Goal: Transaction & Acquisition: Purchase product/service

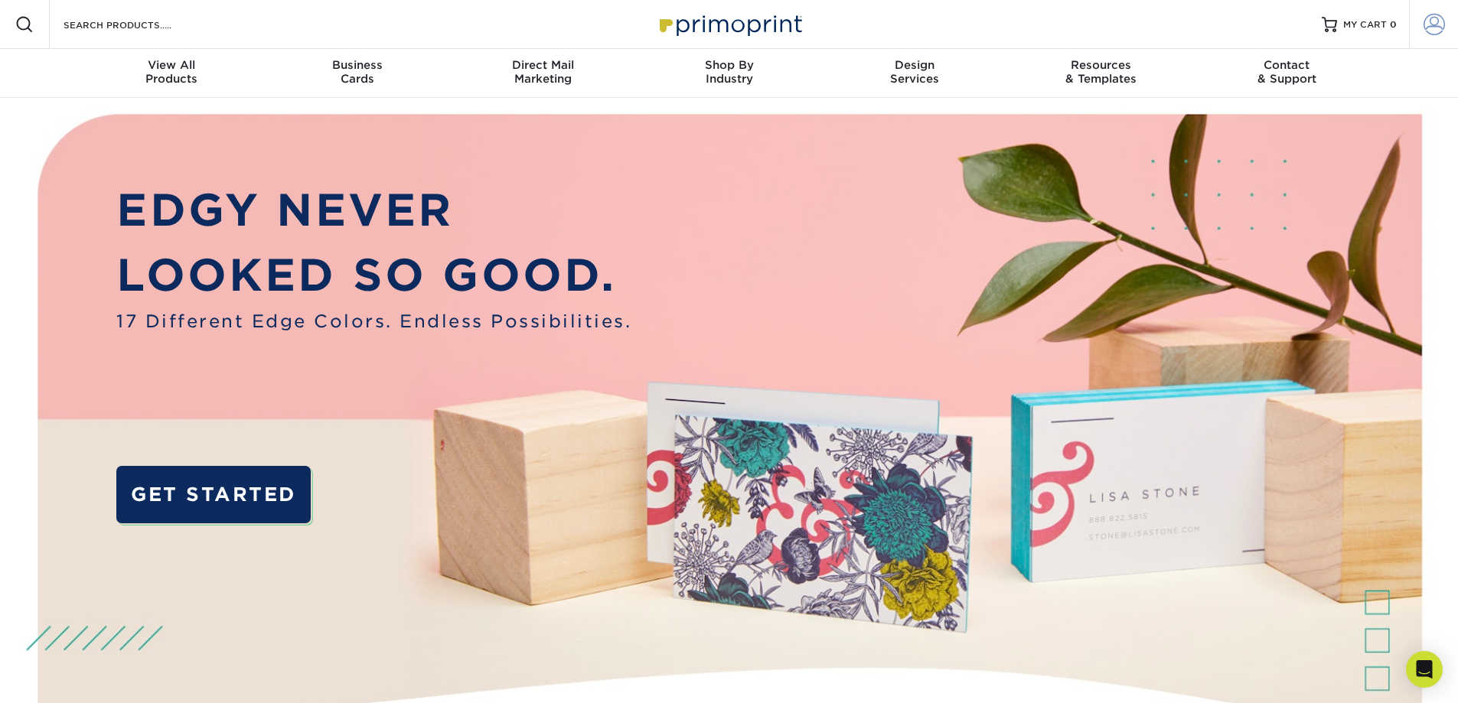
type input "ginger.hinz@divinesavioracademy.com"
click at [1430, 22] on span at bounding box center [1434, 24] width 21 height 21
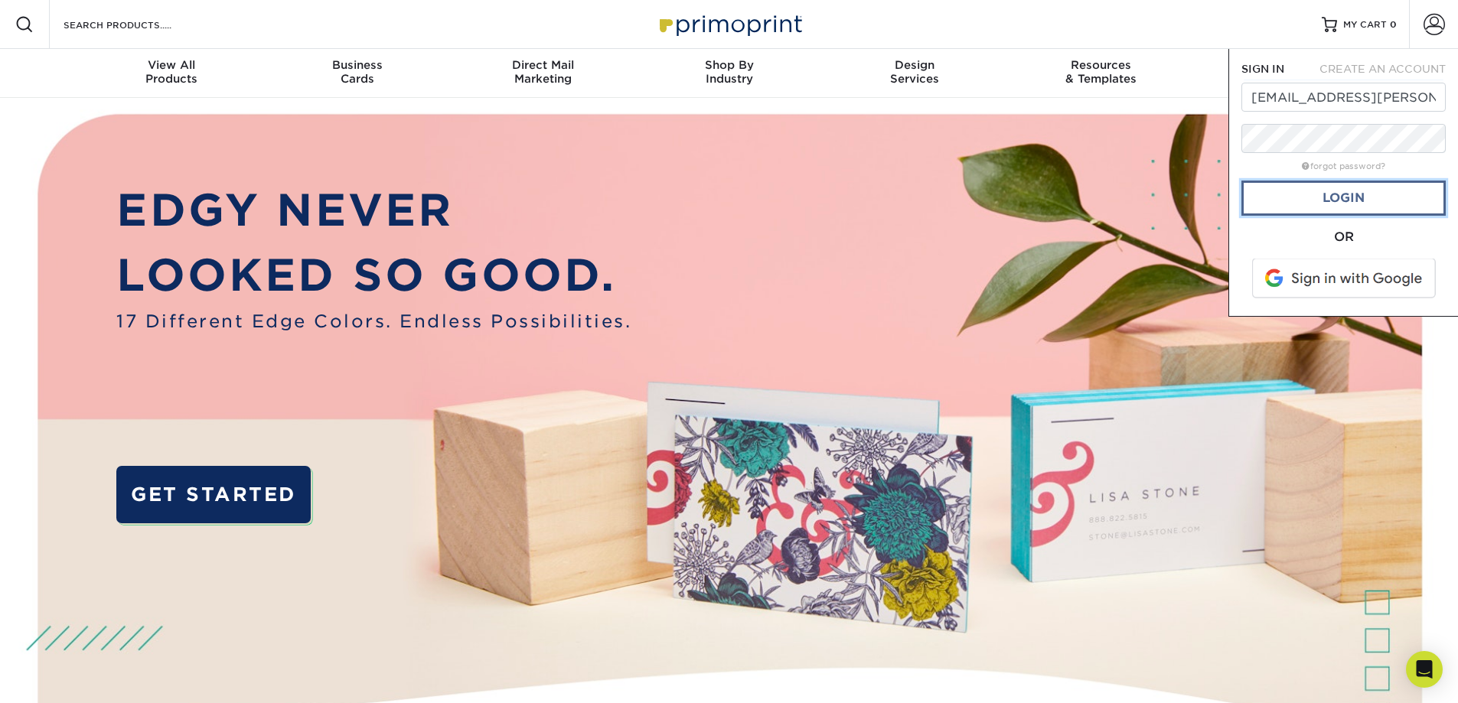
click at [1399, 201] on link "Login" at bounding box center [1344, 198] width 204 height 35
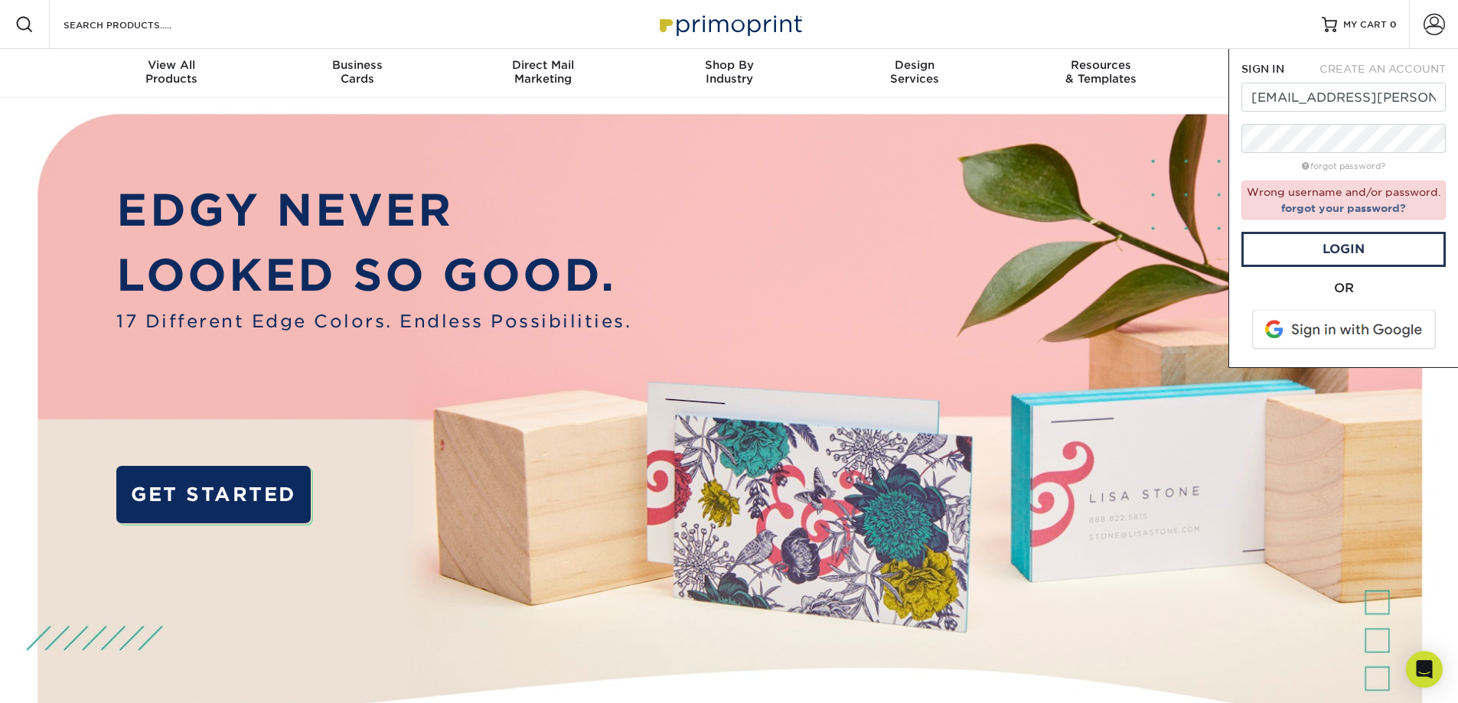
click at [1382, 334] on span at bounding box center [1345, 330] width 195 height 40
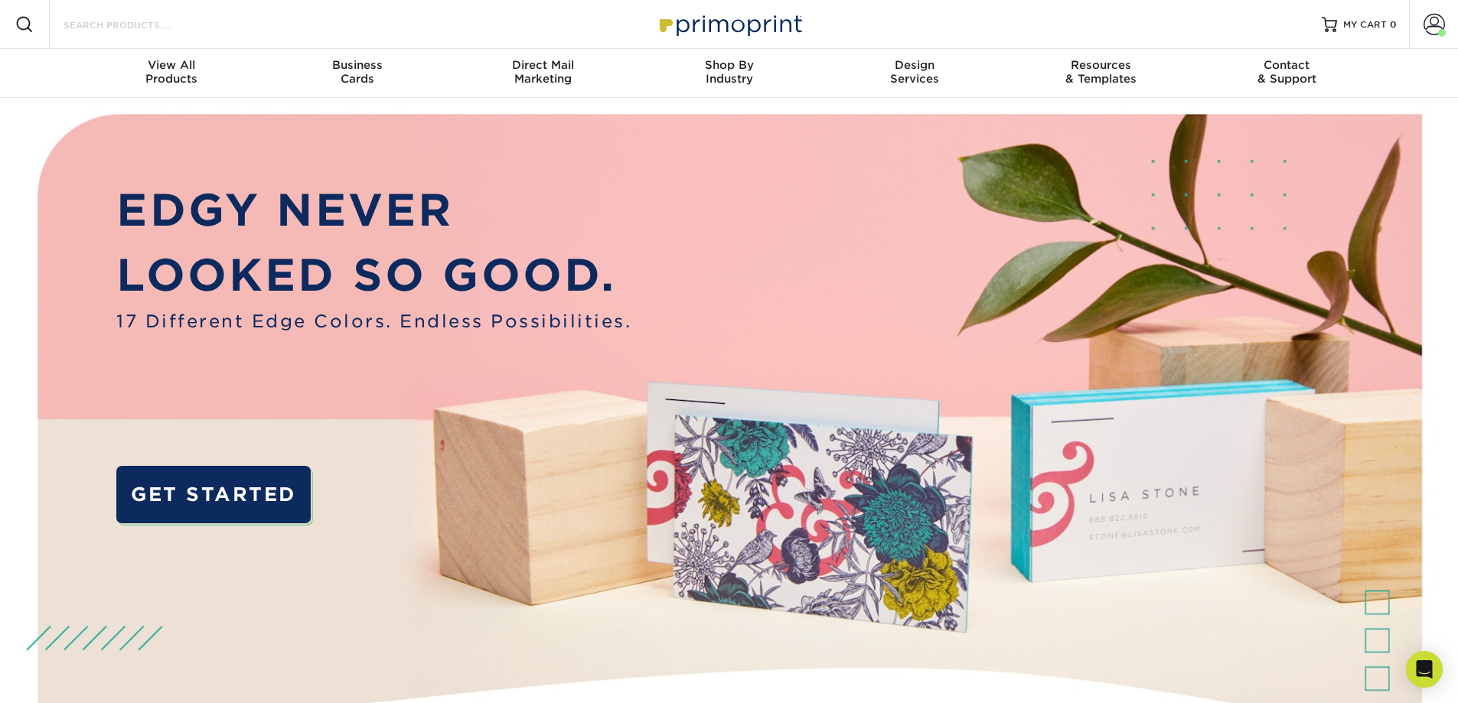
click at [165, 19] on input "Search Products" at bounding box center [136, 24] width 149 height 18
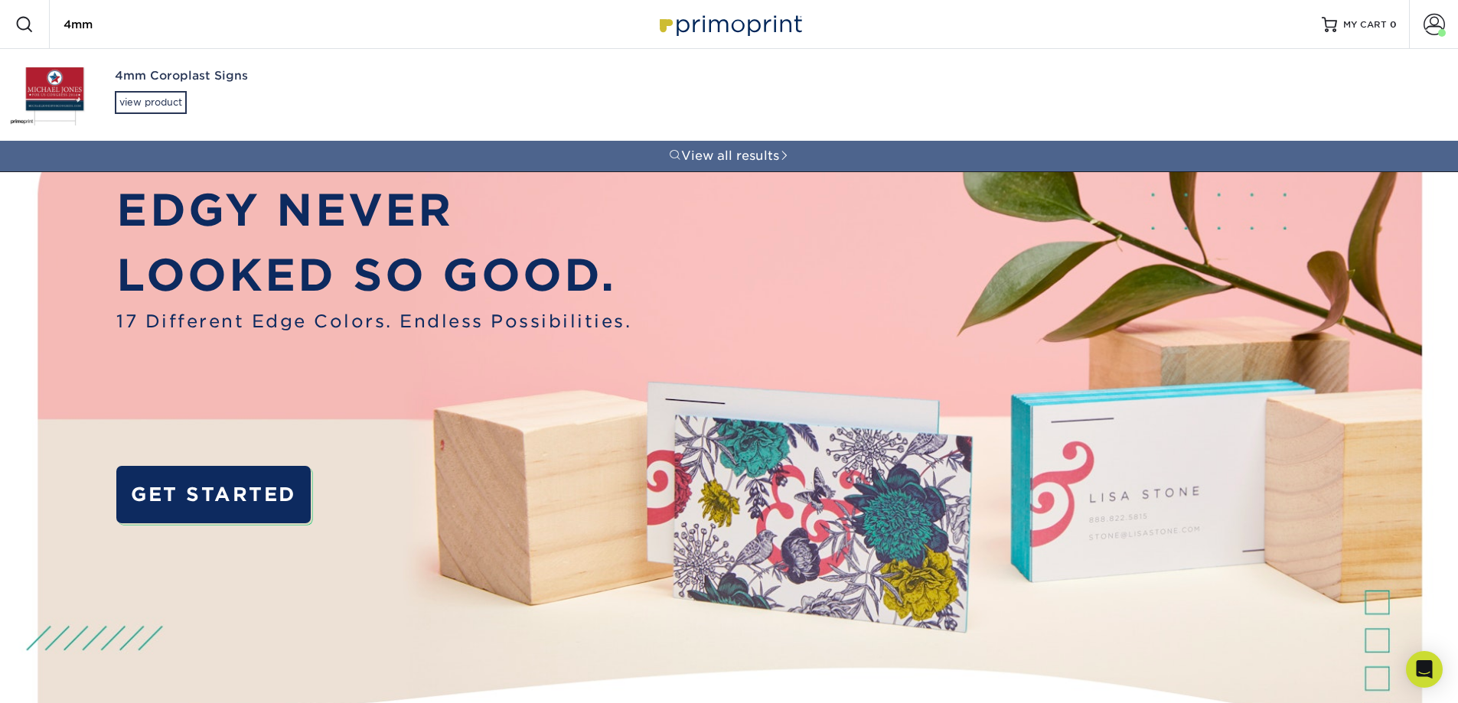
type input "4mm"
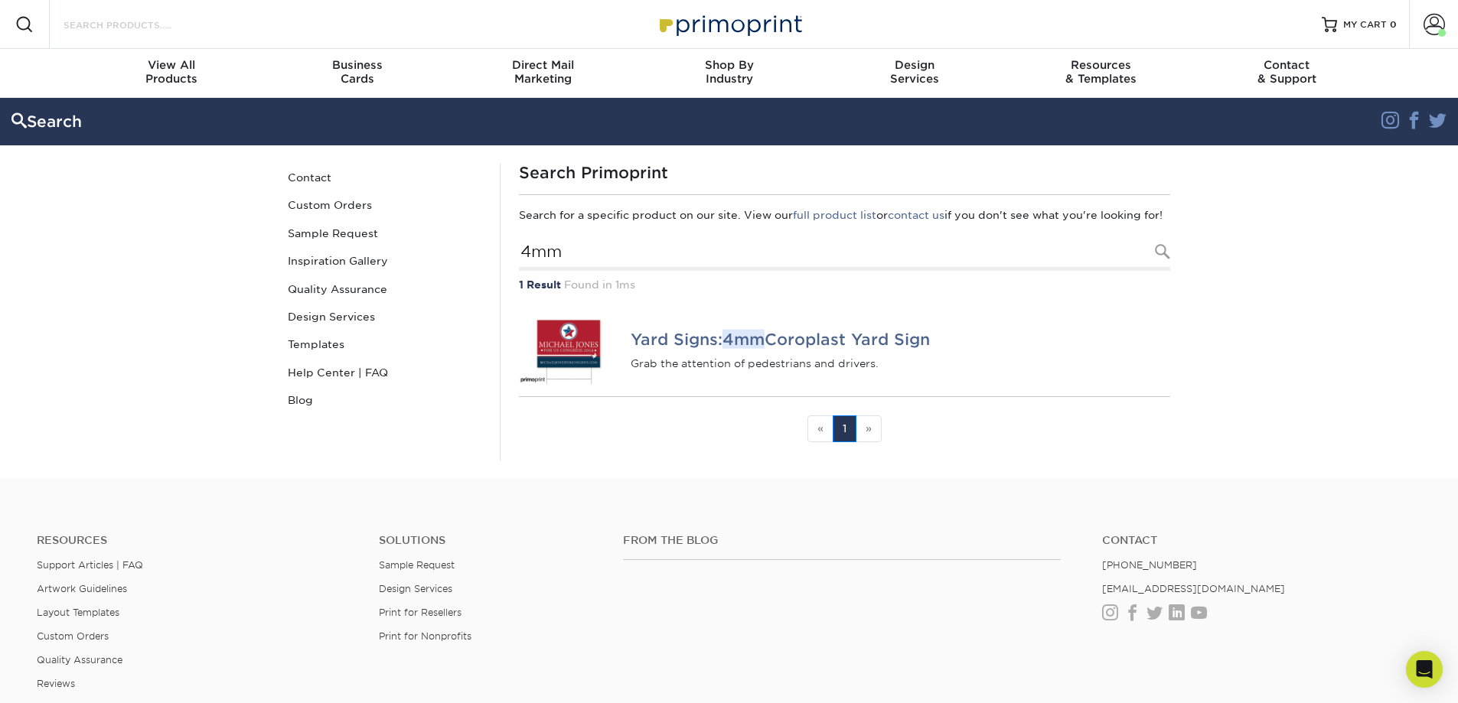
click at [90, 29] on input "Search Products" at bounding box center [136, 24] width 149 height 18
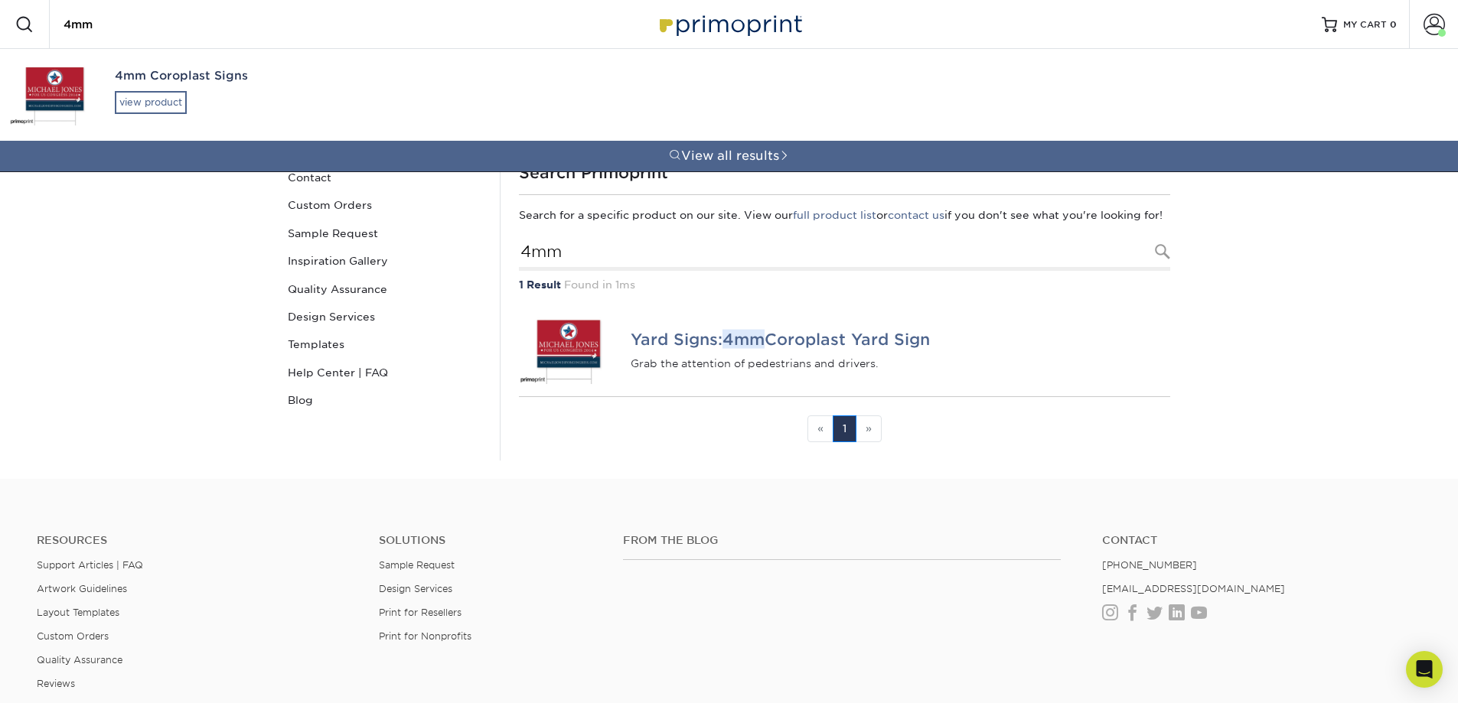
type input "4mm"
click at [116, 96] on div "view product" at bounding box center [151, 102] width 72 height 23
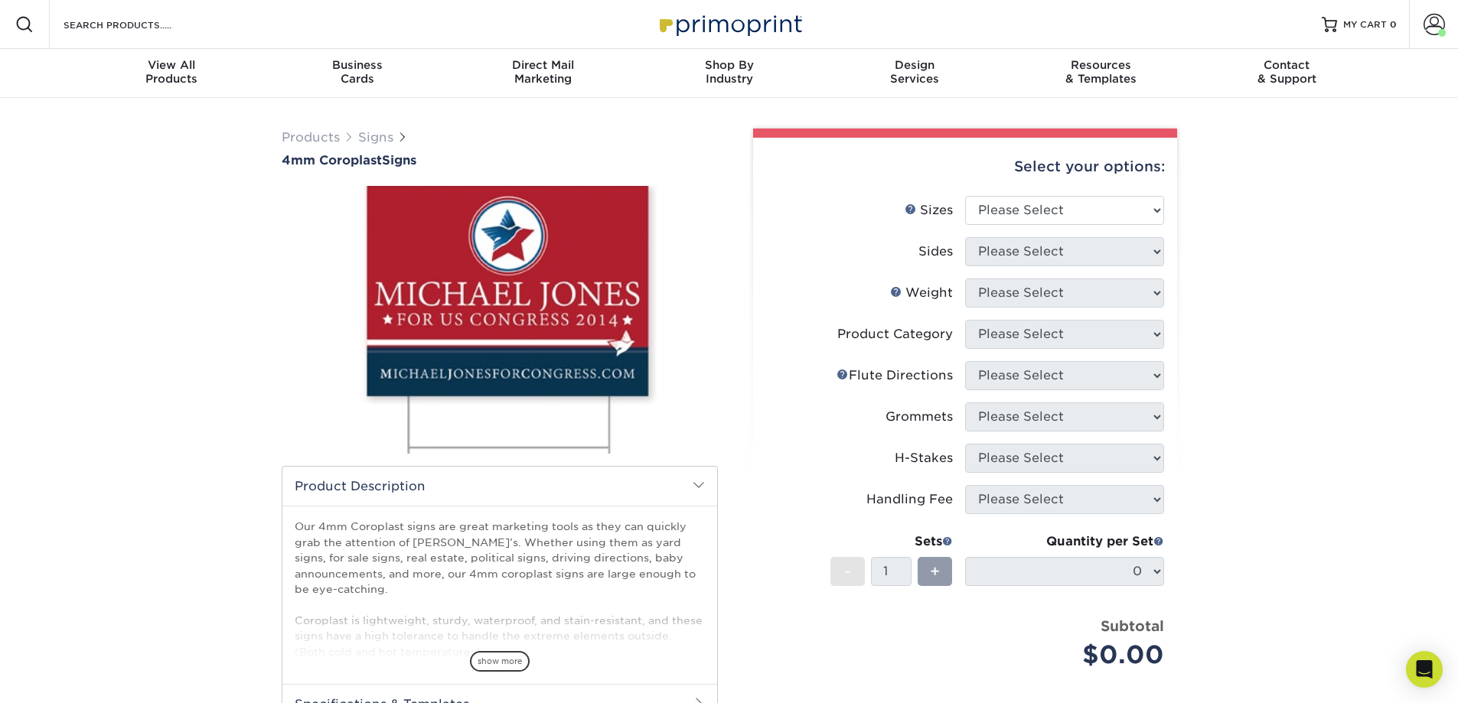
click at [1317, 228] on div "Products Signs 4mm Coroplast Signs /" at bounding box center [729, 499] width 1458 height 803
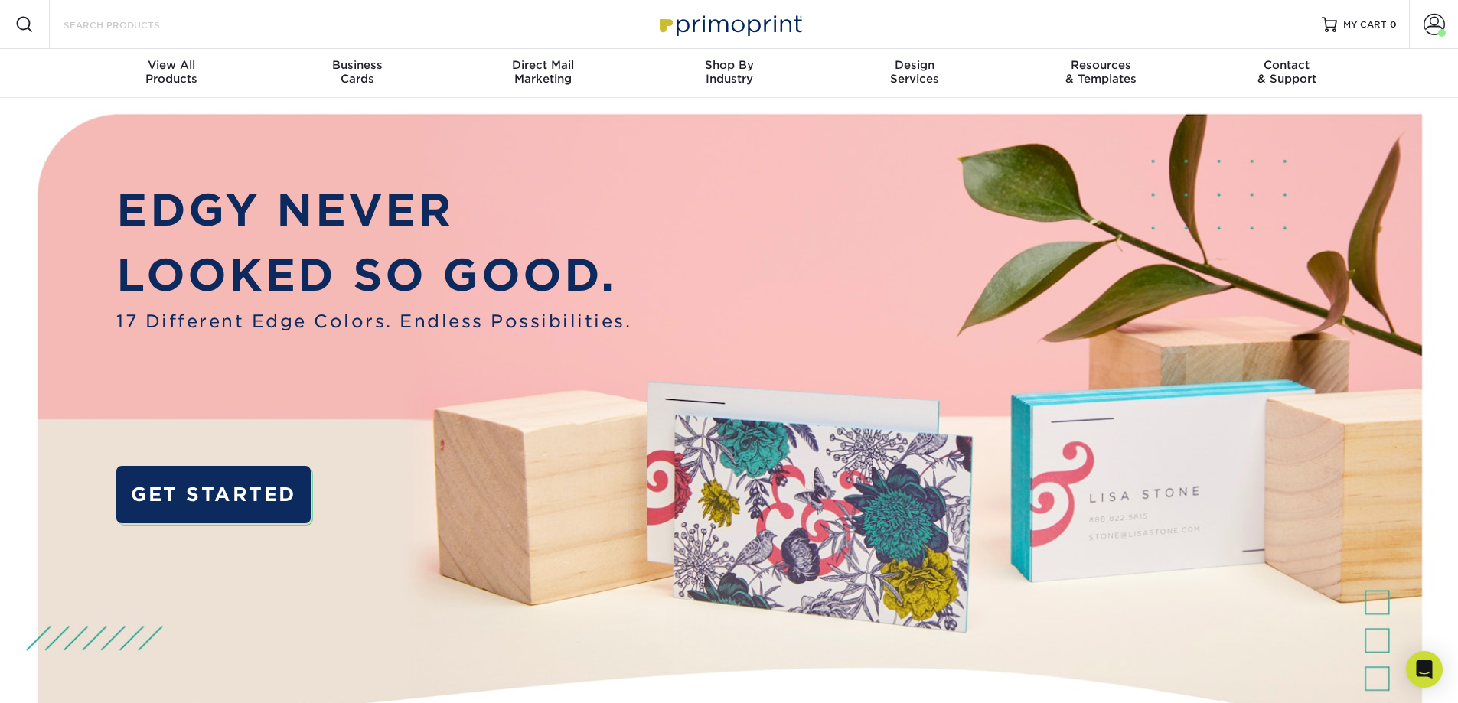
click at [106, 31] on input "Search Products" at bounding box center [136, 24] width 149 height 18
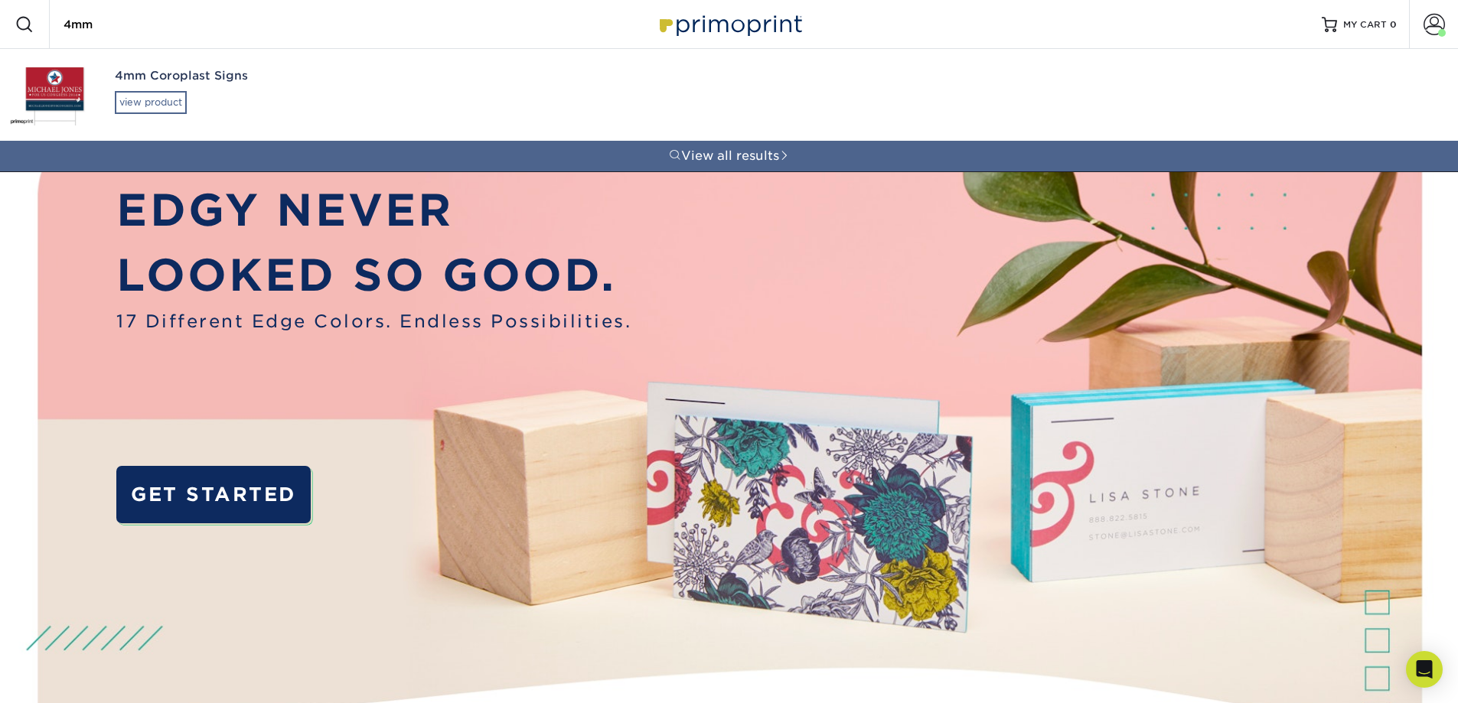
type input "4mm"
click at [182, 105] on div "view product" at bounding box center [151, 102] width 72 height 23
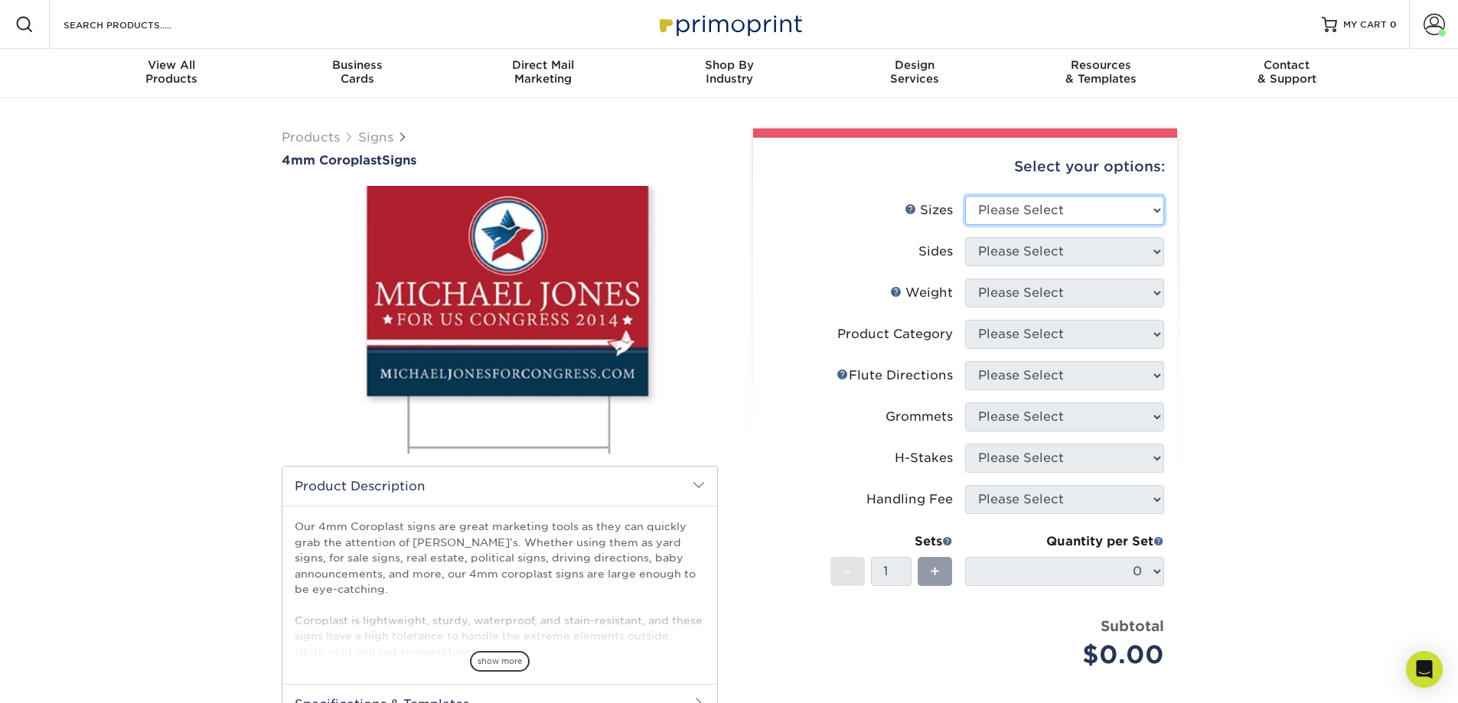
click at [1147, 214] on select "Please Select 12" x 18" 18" x 24" 24" x 24" 24" x 36"" at bounding box center [1064, 210] width 199 height 29
select select "24.00x36.00"
click at [965, 196] on select "Please Select 12" x 18" 18" x 24" 24" x 24" 24" x 36"" at bounding box center [1064, 210] width 199 height 29
click at [1048, 256] on select "Please Select Print Both Sides Print Front Only" at bounding box center [1064, 251] width 199 height 29
select select "32d3c223-f82c-492b-b915-ba065a00862f"
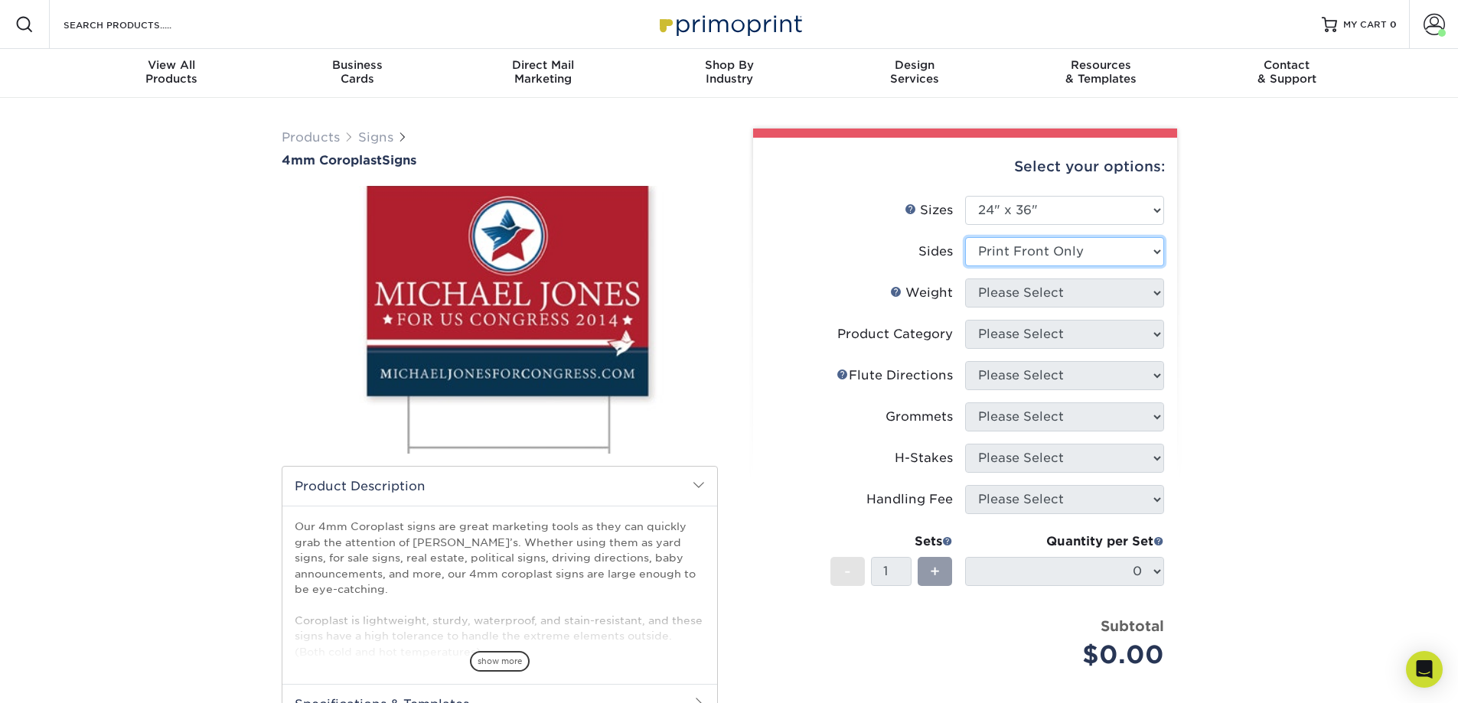
click at [965, 237] on select "Please Select Print Both Sides Print Front Only" at bounding box center [1064, 251] width 199 height 29
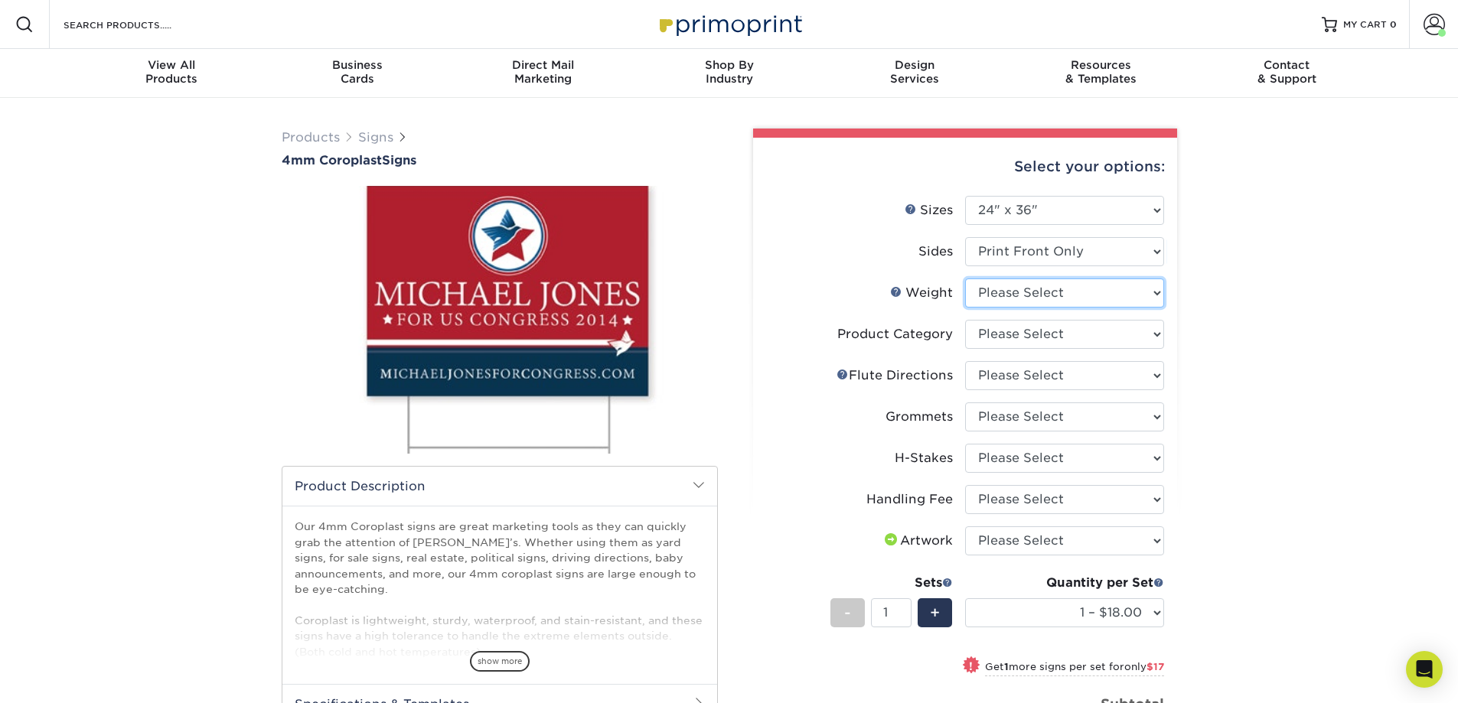
click at [1051, 285] on select "Please Select 4CORO" at bounding box center [1064, 293] width 199 height 29
select select "4CORO"
click at [965, 279] on select "Please Select 4CORO" at bounding box center [1064, 293] width 199 height 29
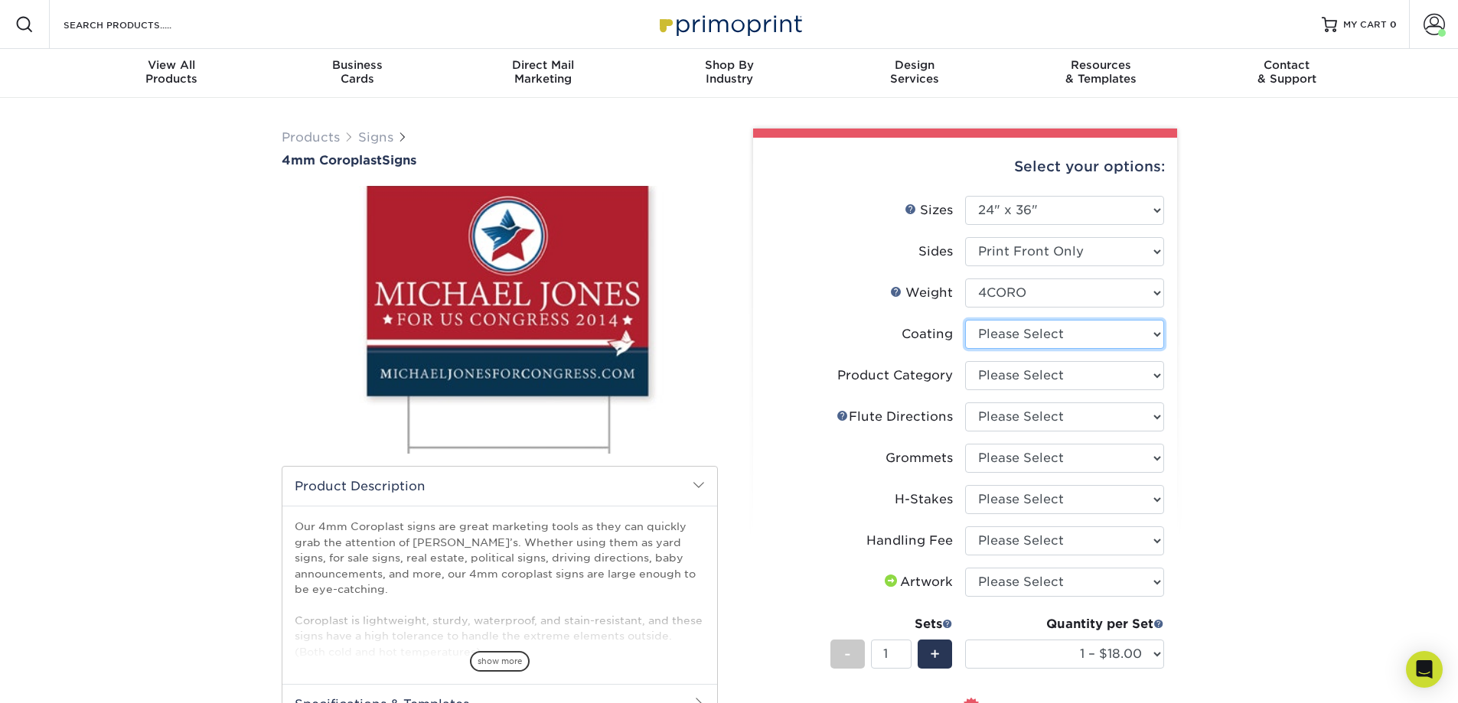
click at [1030, 338] on select at bounding box center [1064, 334] width 199 height 29
select select "3e7618de-abca-4bda-9f97-8b9129e913d8"
click at [965, 320] on select at bounding box center [1064, 334] width 199 height 29
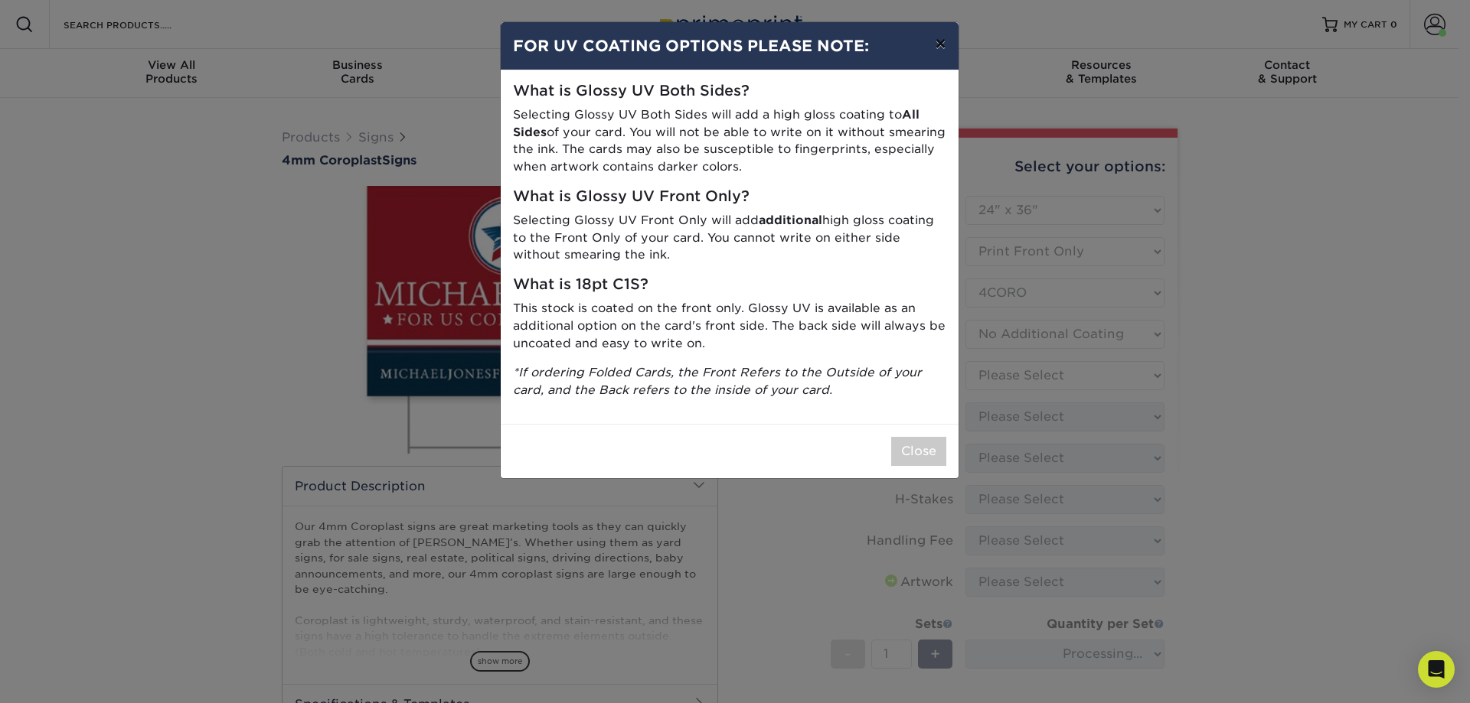
click at [942, 47] on button "×" at bounding box center [939, 43] width 35 height 43
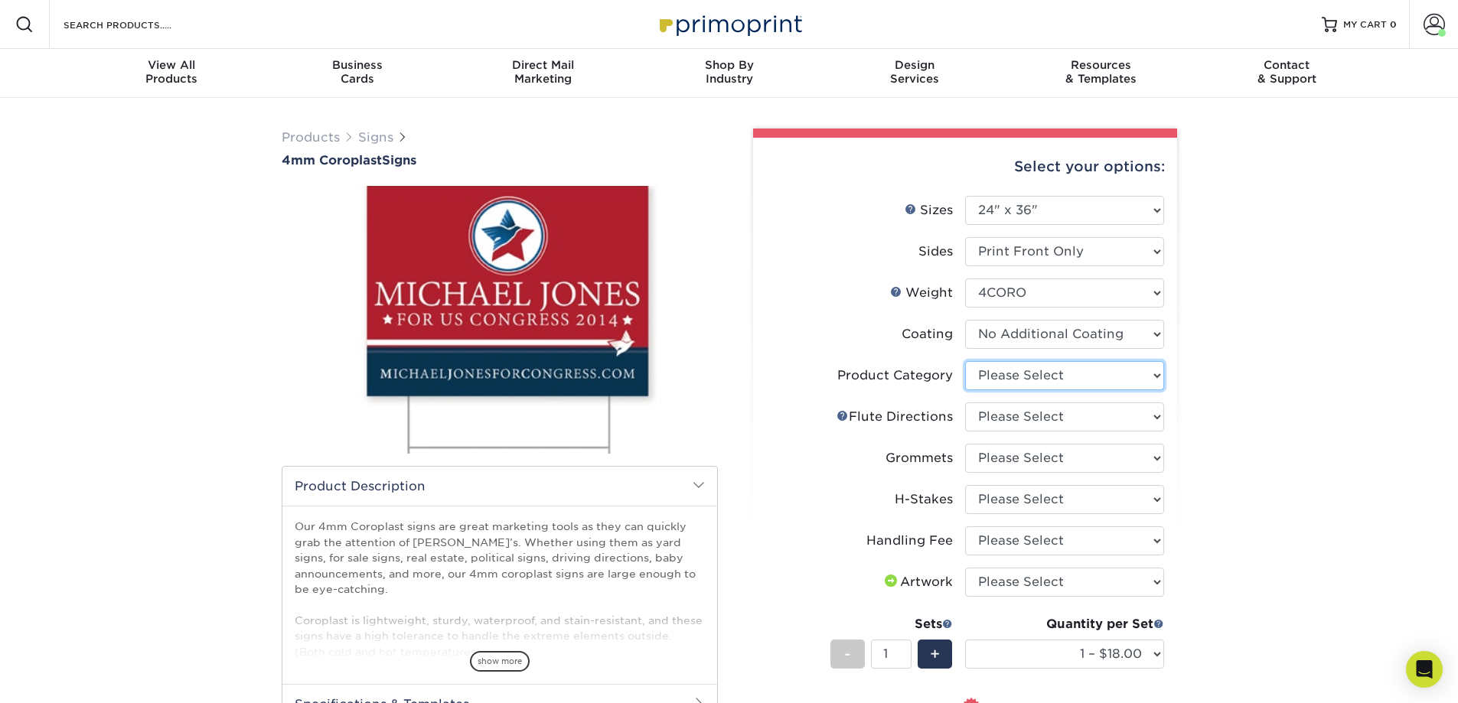
click at [1079, 373] on select "Please Select Coroplast Signs" at bounding box center [1064, 375] width 199 height 29
select select "b3582ed5-6912-492c-8440-2cc51afdb8e1"
click at [965, 361] on select "Please Select Coroplast Signs" at bounding box center [1064, 375] width 199 height 29
click at [1063, 419] on select "Please Select Flute Direction (Horizontal) Flute Direction (Vertical)" at bounding box center [1064, 417] width 199 height 29
select select "b9474d6d-25b7-40b8-b284-85b7690982f8"
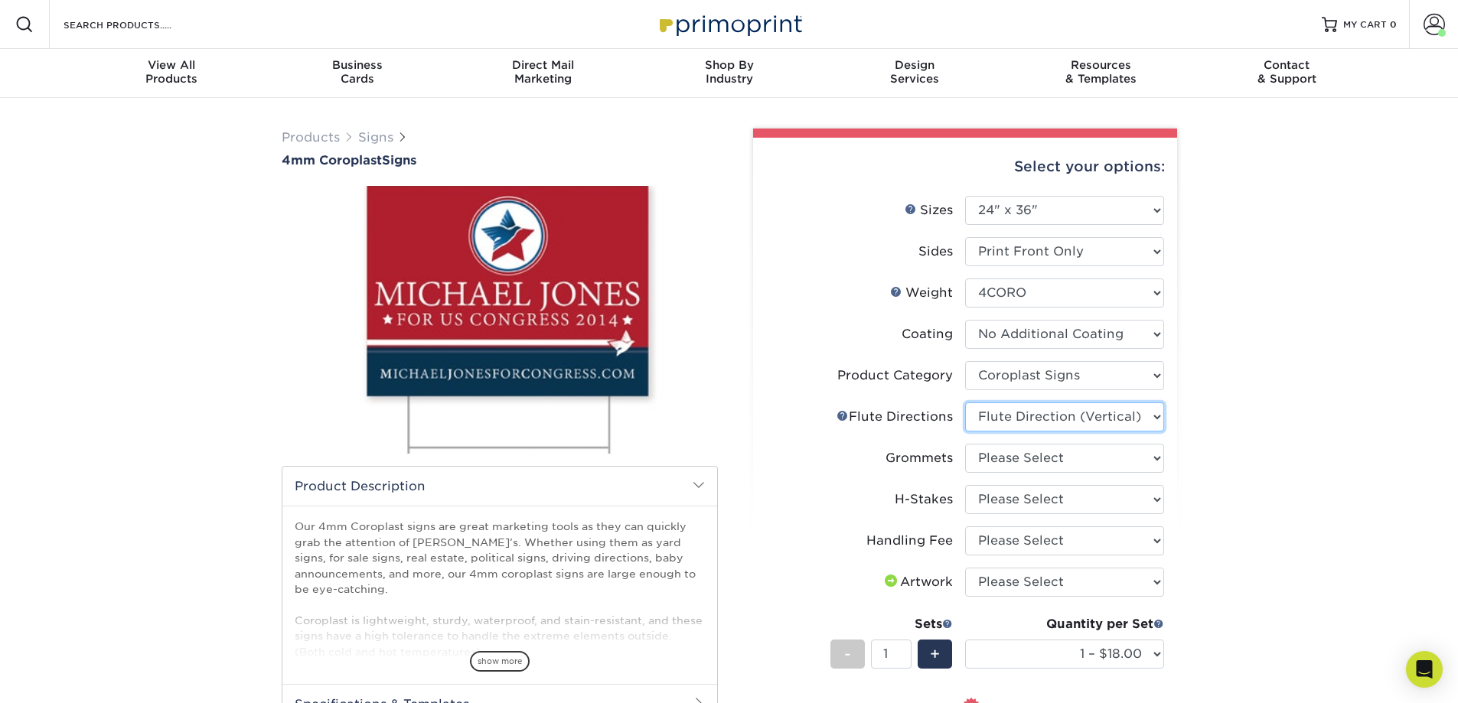
click at [965, 403] on select "Please Select Flute Direction (Horizontal) Flute Direction (Vertical)" at bounding box center [1064, 417] width 199 height 29
click at [1073, 461] on select "Please Select No Grommets Yes, Grommet All 4 Corners Yes, Grommet All 4 Corners…" at bounding box center [1064, 458] width 199 height 29
select select "90d329df-db80-4206-b821-ff9d3f363977"
click at [965, 444] on select "Please Select No Grommets Yes, Grommet All 4 Corners Yes, Grommet All 4 Corners…" at bounding box center [1064, 458] width 199 height 29
click at [1054, 502] on select "Please Select No H-Stakes Yes" at bounding box center [1064, 499] width 199 height 29
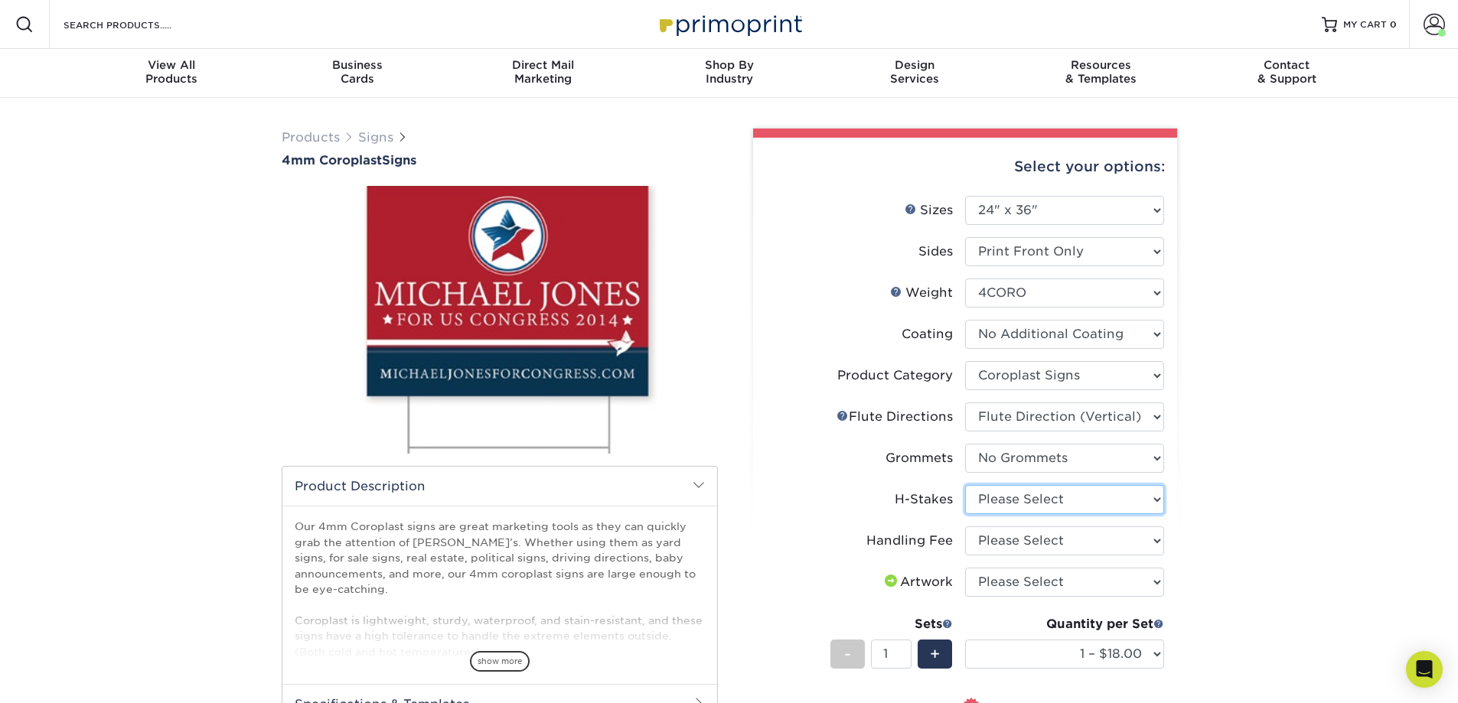
select select "aec992a9-897e-40ed-b45c-8ce74849ba63"
click at [965, 485] on select "Please Select No H-Stakes Yes" at bounding box center [1064, 499] width 199 height 29
click at [1042, 537] on select "Please Select Handling Fee" at bounding box center [1064, 541] width 199 height 29
select select "ab74c079-444c-4260-ae6a-e09bdee8073c"
click at [965, 527] on select "Please Select Handling Fee" at bounding box center [1064, 541] width 199 height 29
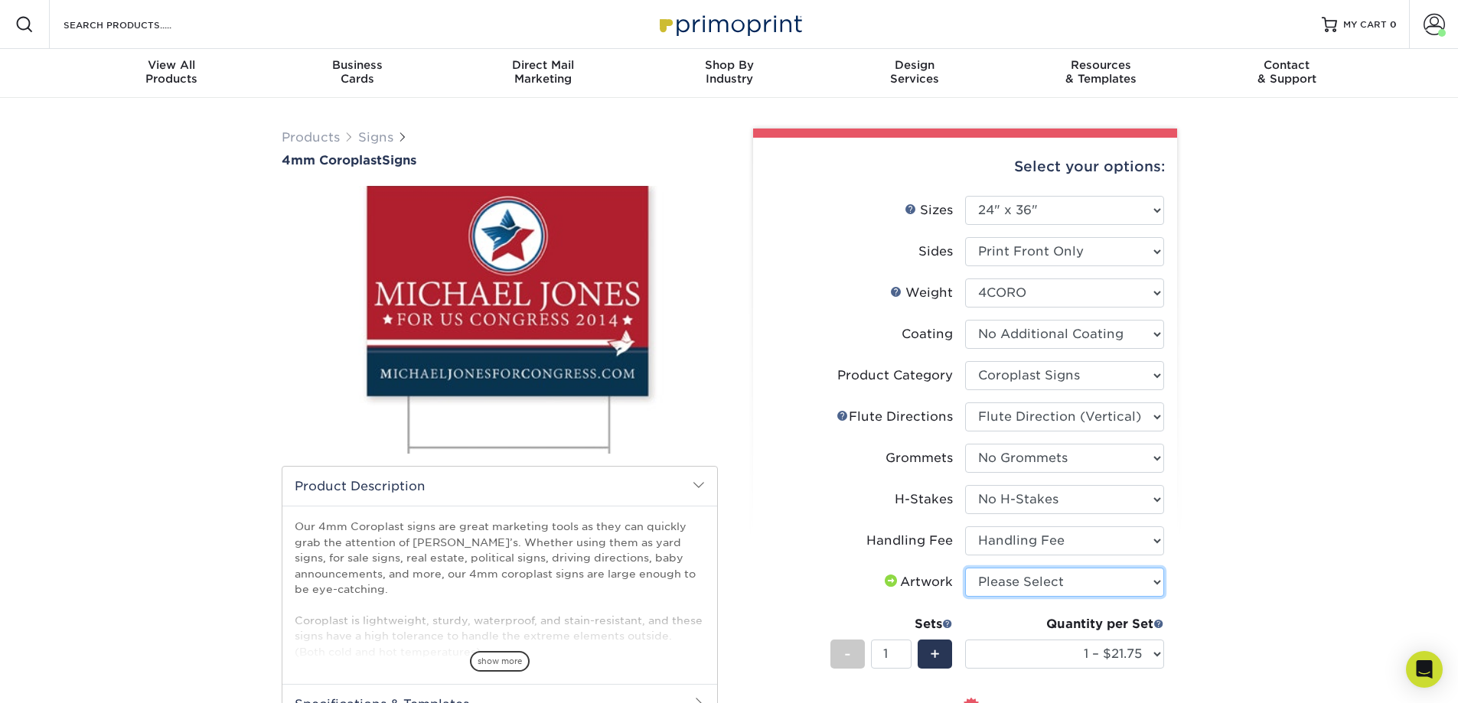
click at [1027, 581] on select "Please Select I will upload files I need a design - $50" at bounding box center [1064, 582] width 199 height 29
select select "upload"
click at [965, 568] on select "Please Select I will upload files I need a design - $50" at bounding box center [1064, 582] width 199 height 29
click at [1392, 603] on div "Products Signs 4mm Coroplast Signs /" at bounding box center [729, 559] width 1458 height 922
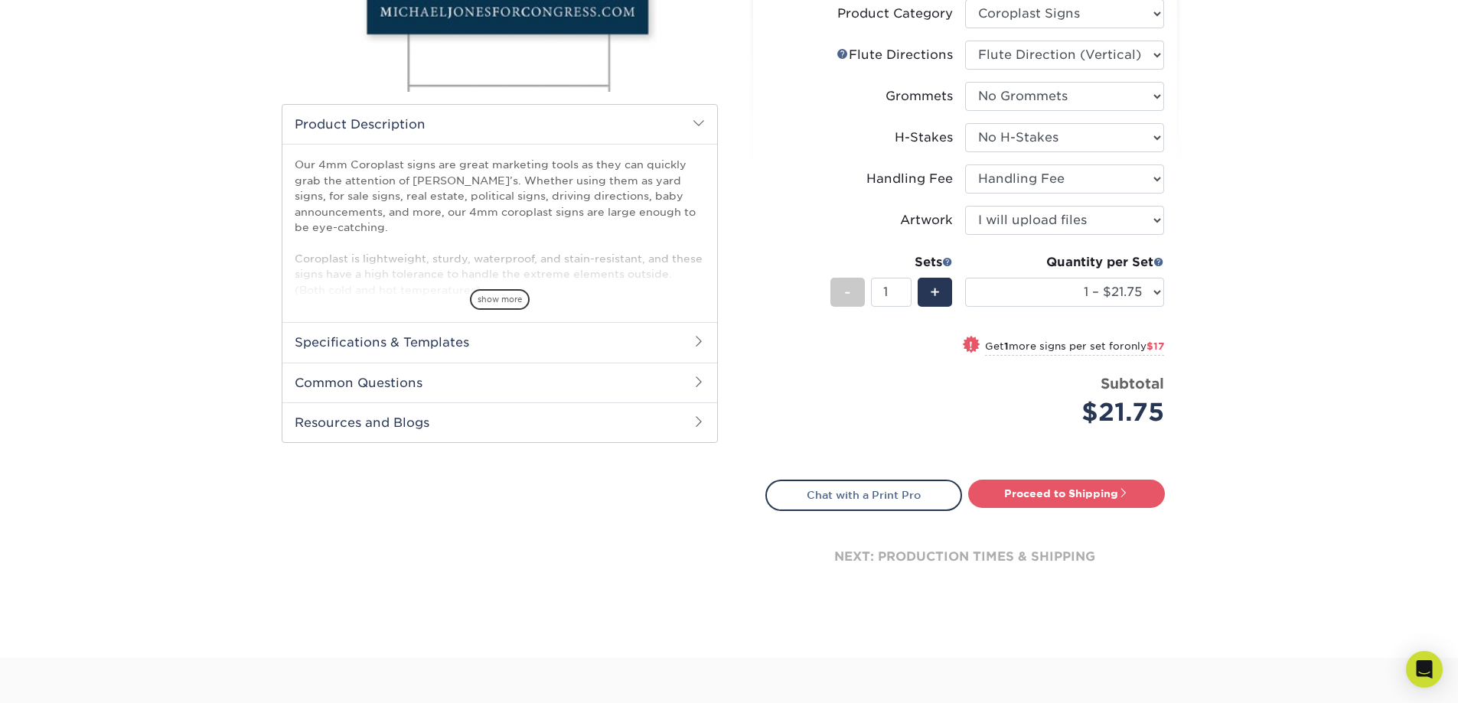
scroll to position [383, 0]
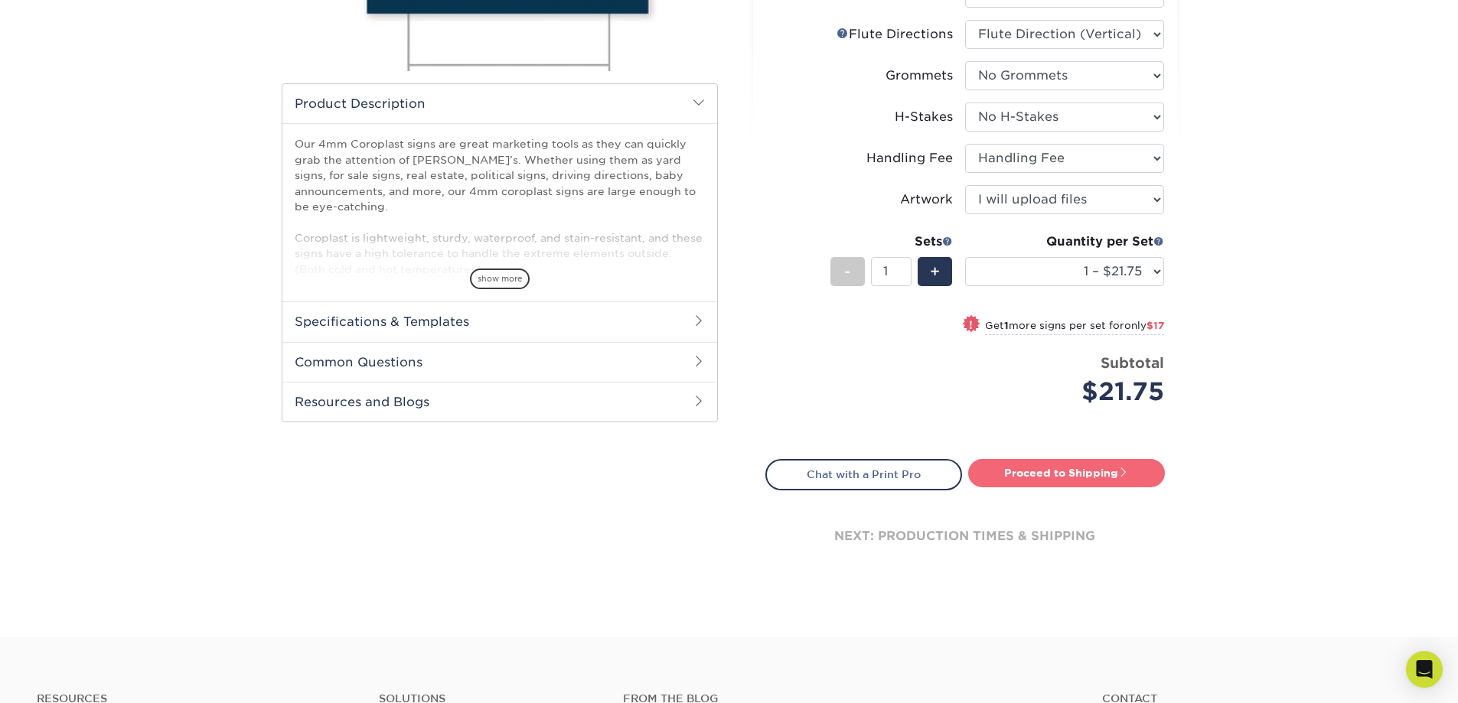
click at [1059, 475] on link "Proceed to Shipping" at bounding box center [1066, 473] width 197 height 28
type input "Set 1"
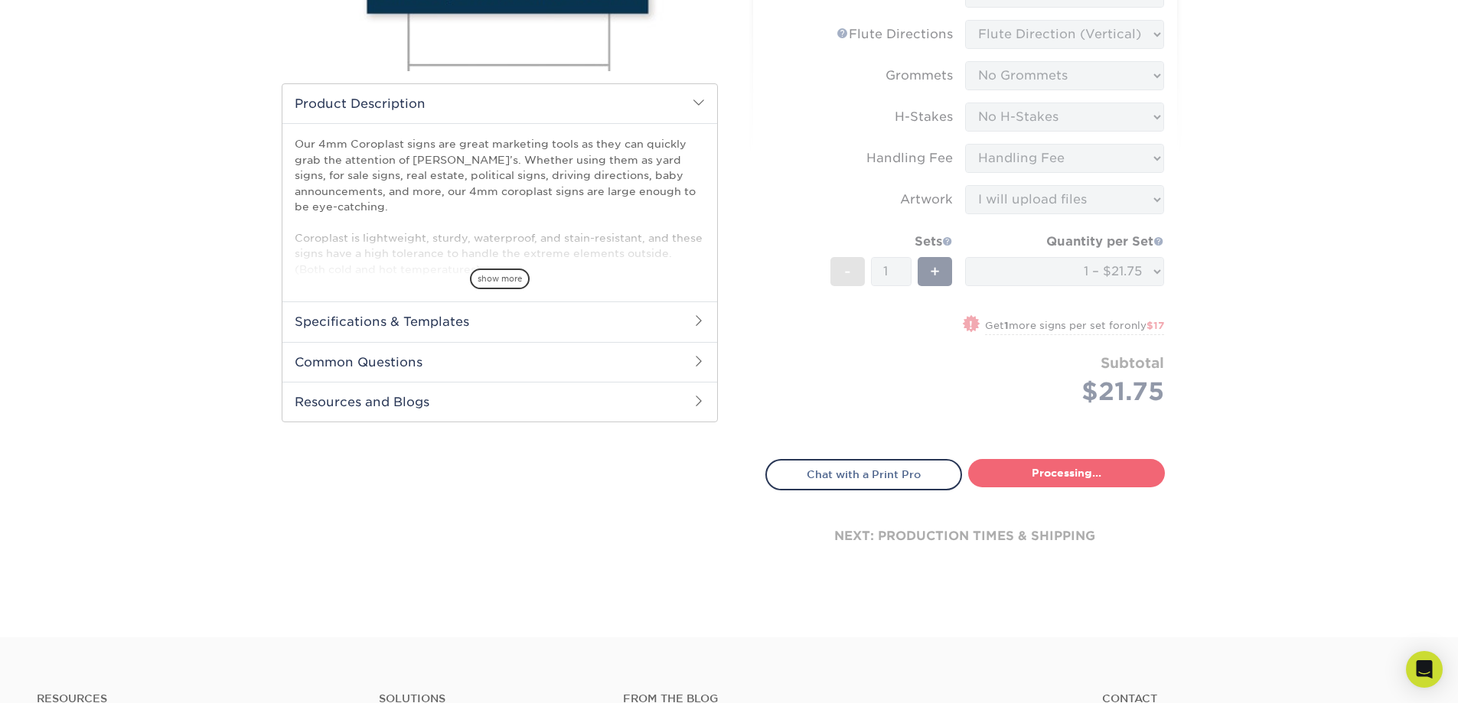
select select "044640a2-81e0-4a14-b128-5232b6ab5635"
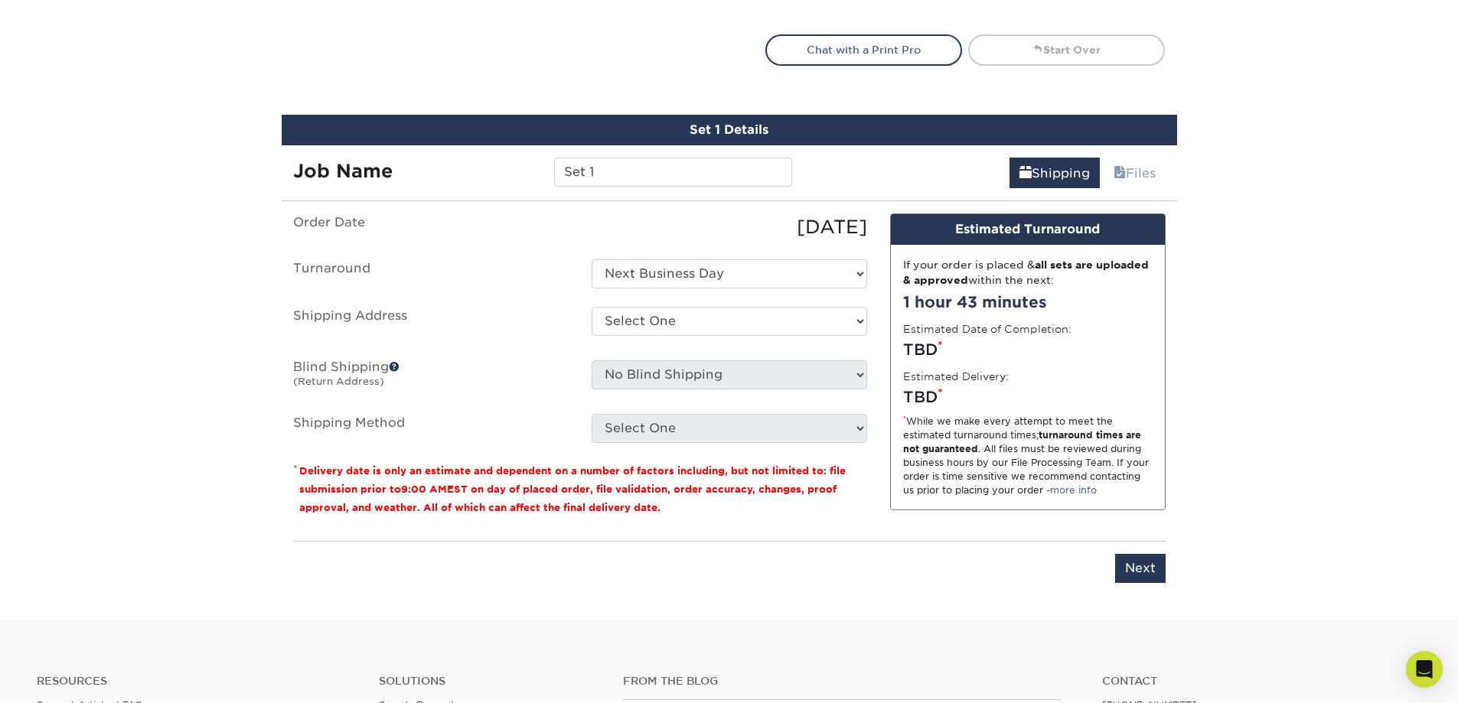
scroll to position [884, 0]
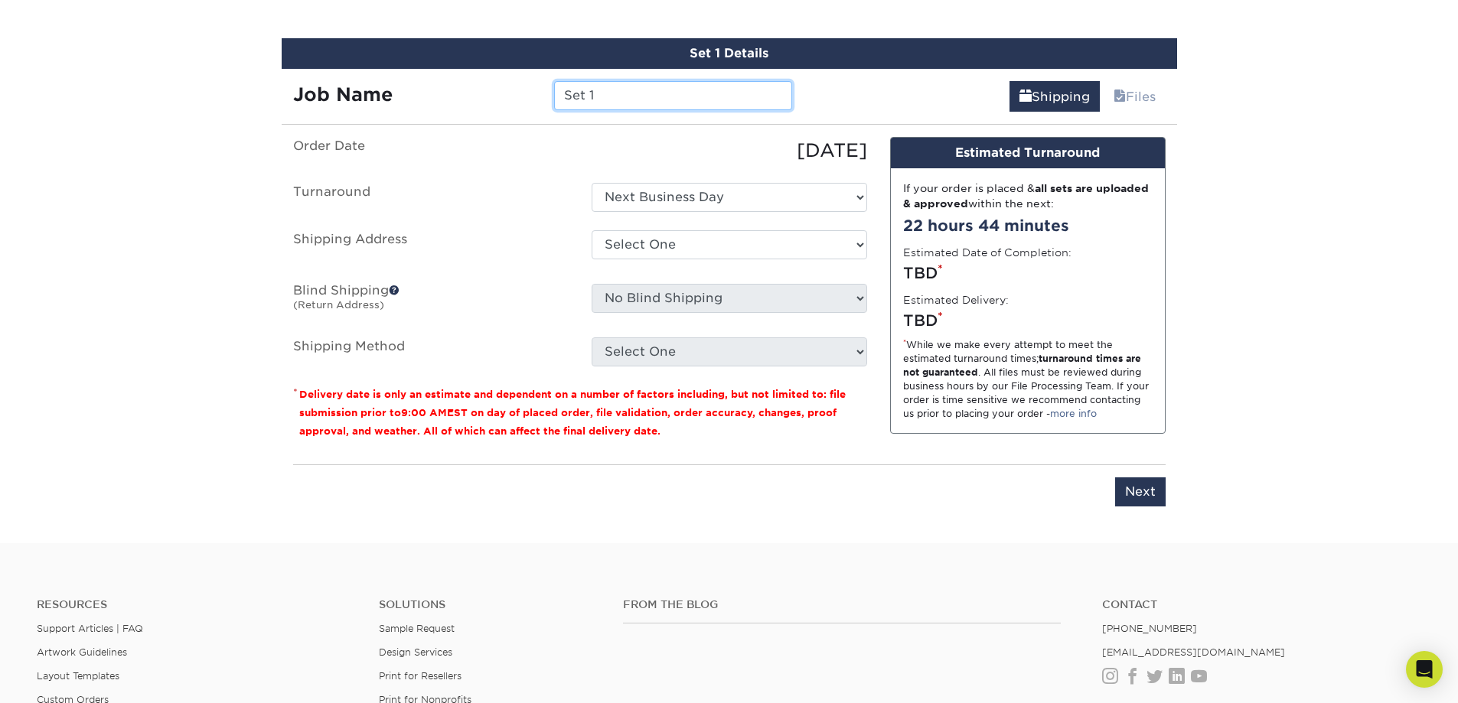
drag, startPoint x: 591, startPoint y: 96, endPoint x: 552, endPoint y: 95, distance: 39.0
click at [552, 95] on div "Set 1" at bounding box center [673, 95] width 261 height 29
type input "DSA Student Parking Sign - 1"
click at [833, 197] on select "Select One Next Business Day" at bounding box center [730, 197] width 276 height 29
click at [592, 183] on select "Select One Next Business Day" at bounding box center [730, 197] width 276 height 29
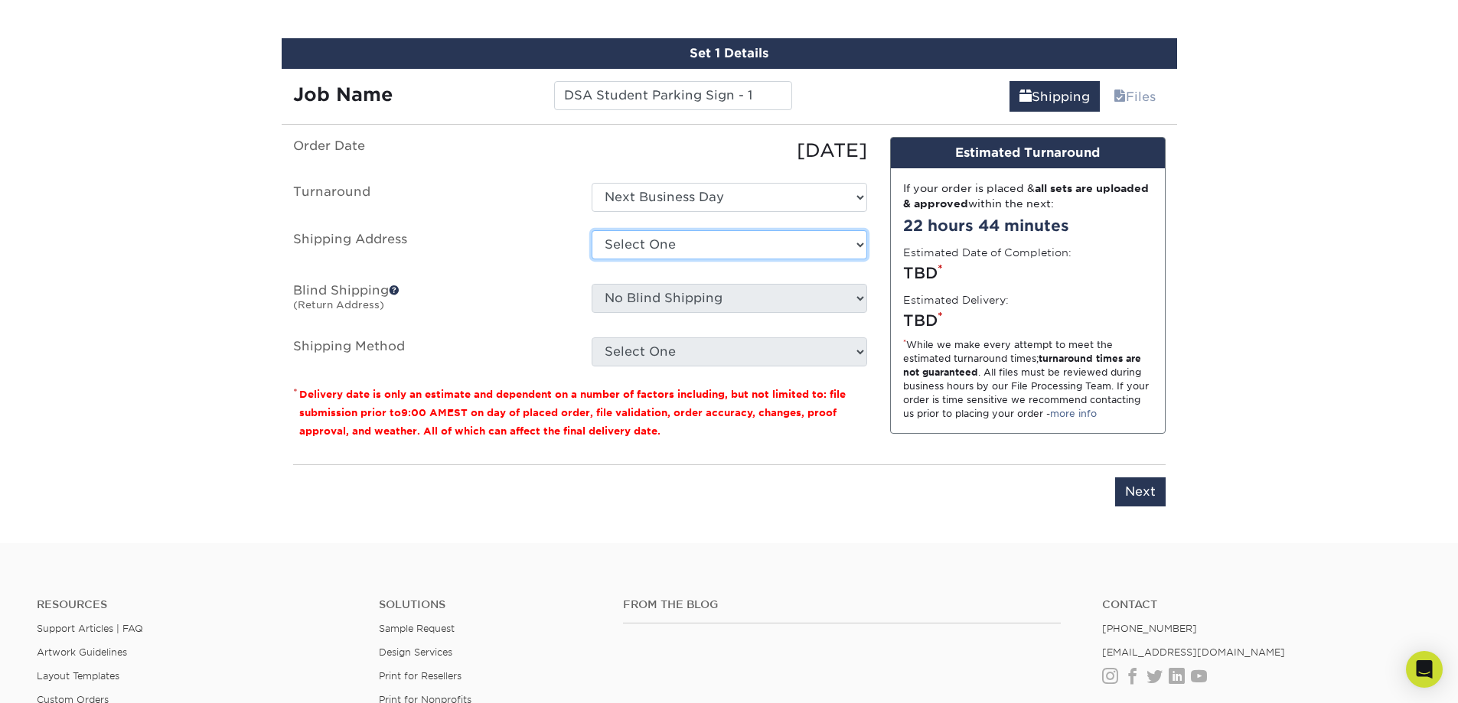
click at [782, 241] on select "Select One DSA + Add New Address" at bounding box center [730, 244] width 276 height 29
select select "284982"
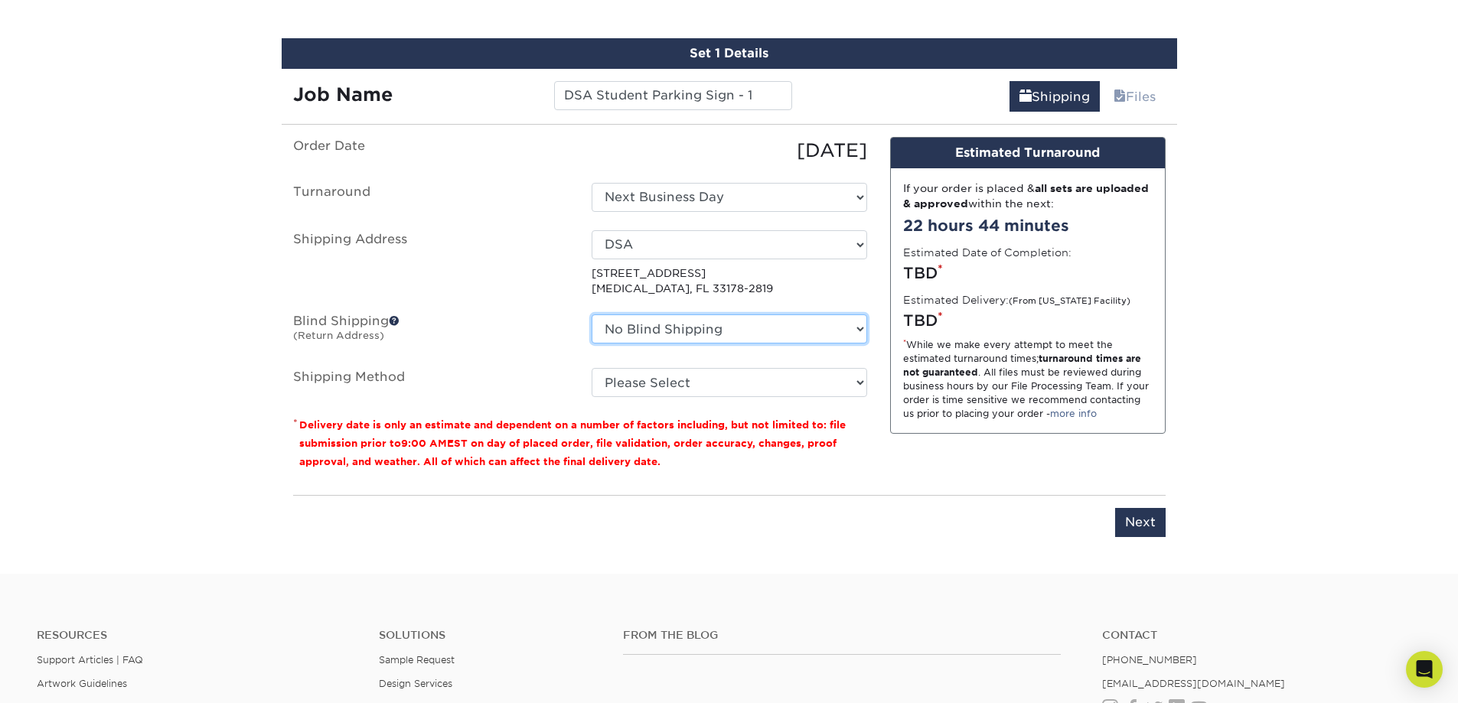
click at [792, 337] on select "No Blind Shipping DSA + Add New Address" at bounding box center [730, 329] width 276 height 29
select select "284982"
click at [592, 315] on select "No Blind Shipping DSA + Add New Address" at bounding box center [730, 329] width 276 height 29
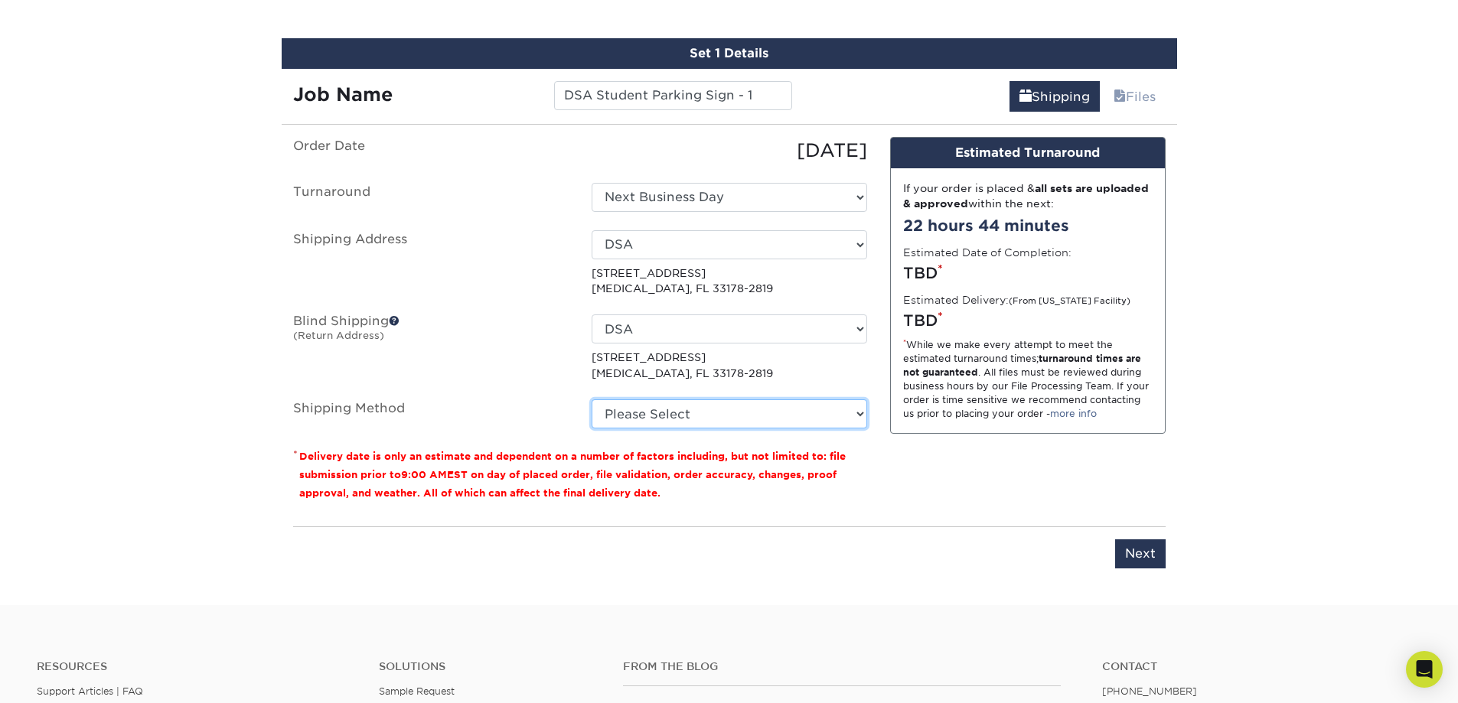
click at [726, 417] on select "Please Select Next Day Everywhere (+$11.20) Ground Shipping (+$14.96) 3 Day Shi…" at bounding box center [730, 414] width 276 height 29
select select "NEXTDAYEVERYWHERE"
click at [592, 400] on select "Please Select Next Day Everywhere (+$11.20) Ground Shipping (+$14.96) 3 Day Shi…" at bounding box center [730, 414] width 276 height 29
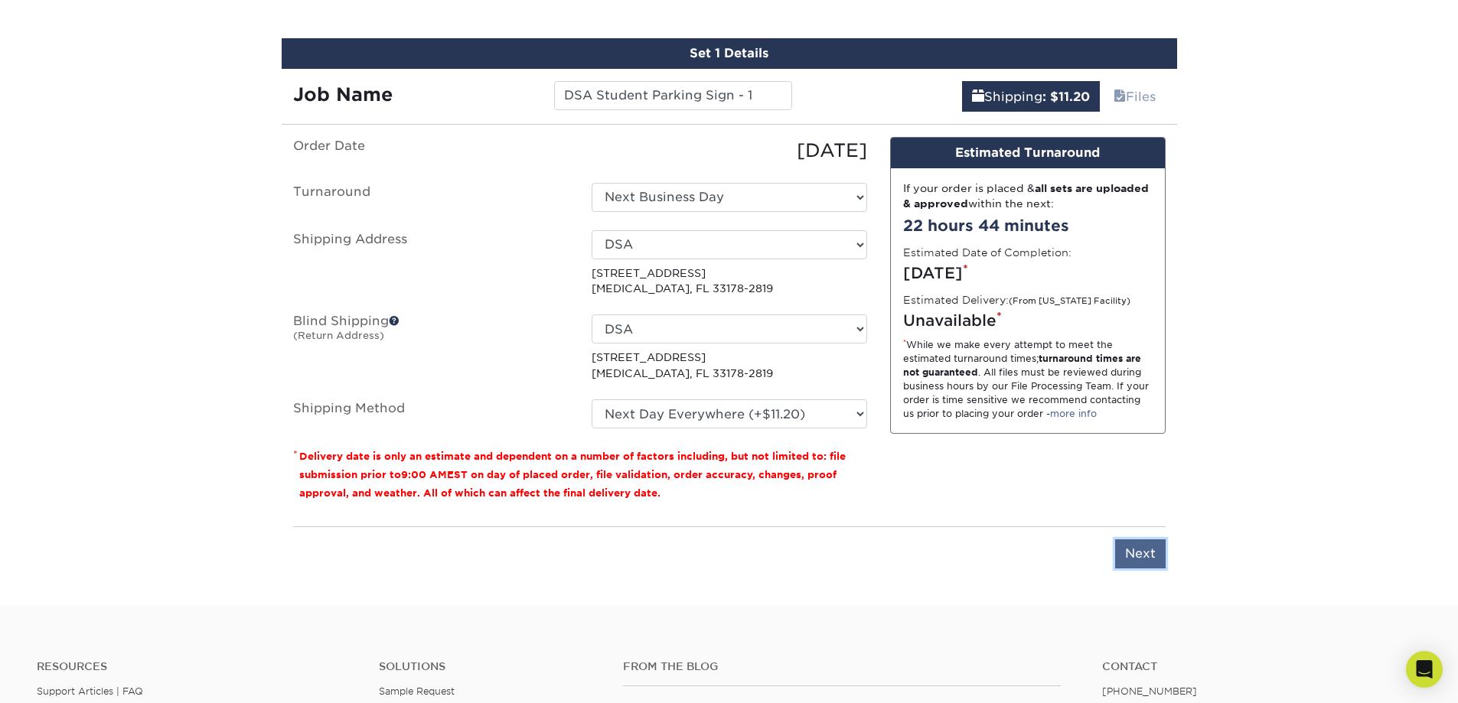
click at [1157, 560] on input "Next" at bounding box center [1140, 554] width 51 height 29
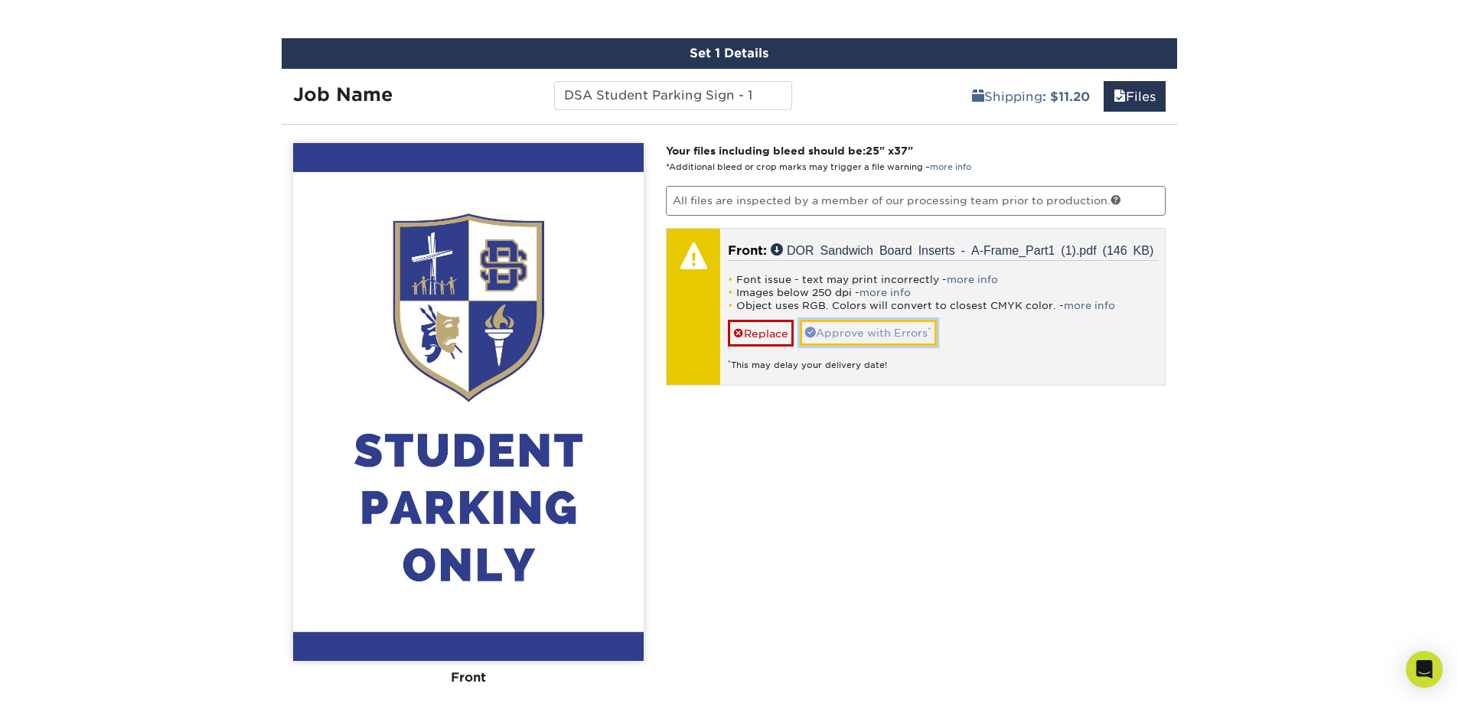
click at [918, 340] on link "Approve with Errors *" at bounding box center [868, 333] width 137 height 26
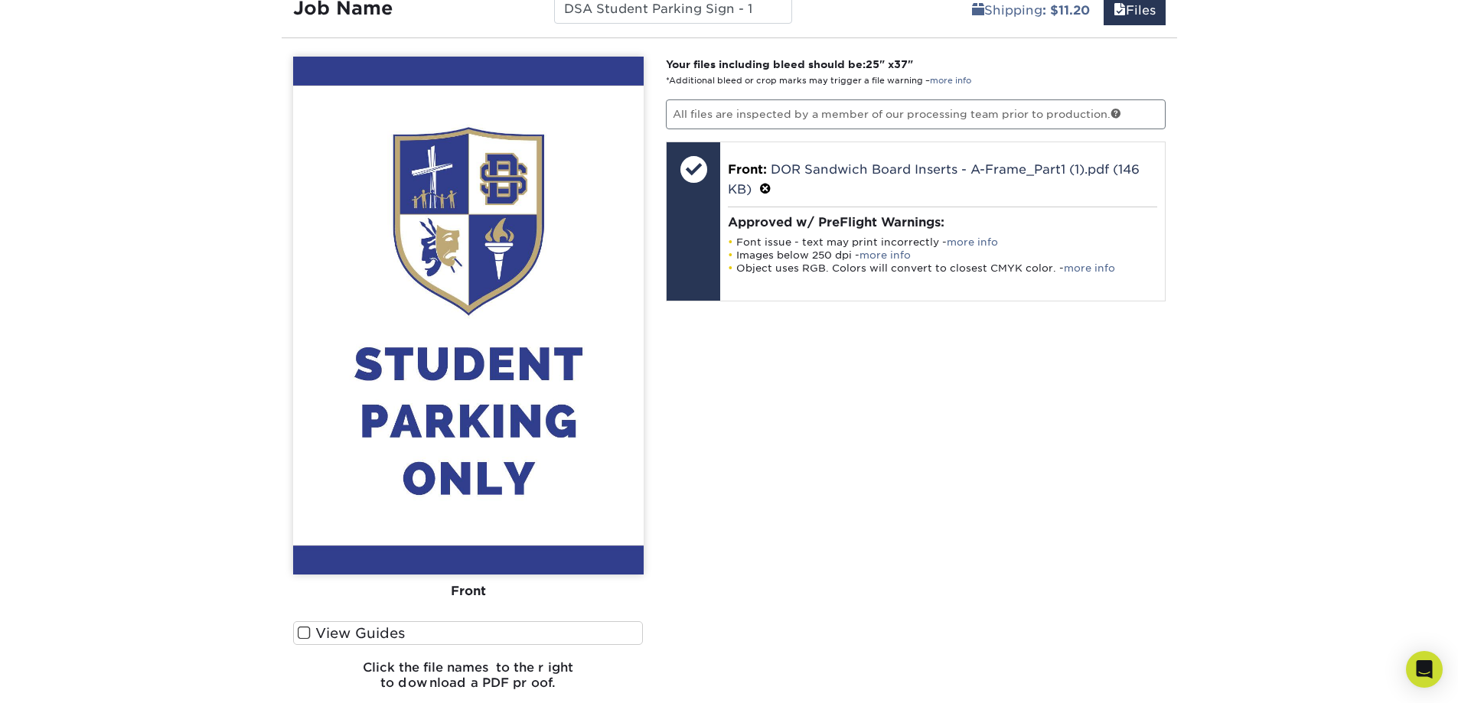
scroll to position [1114, 0]
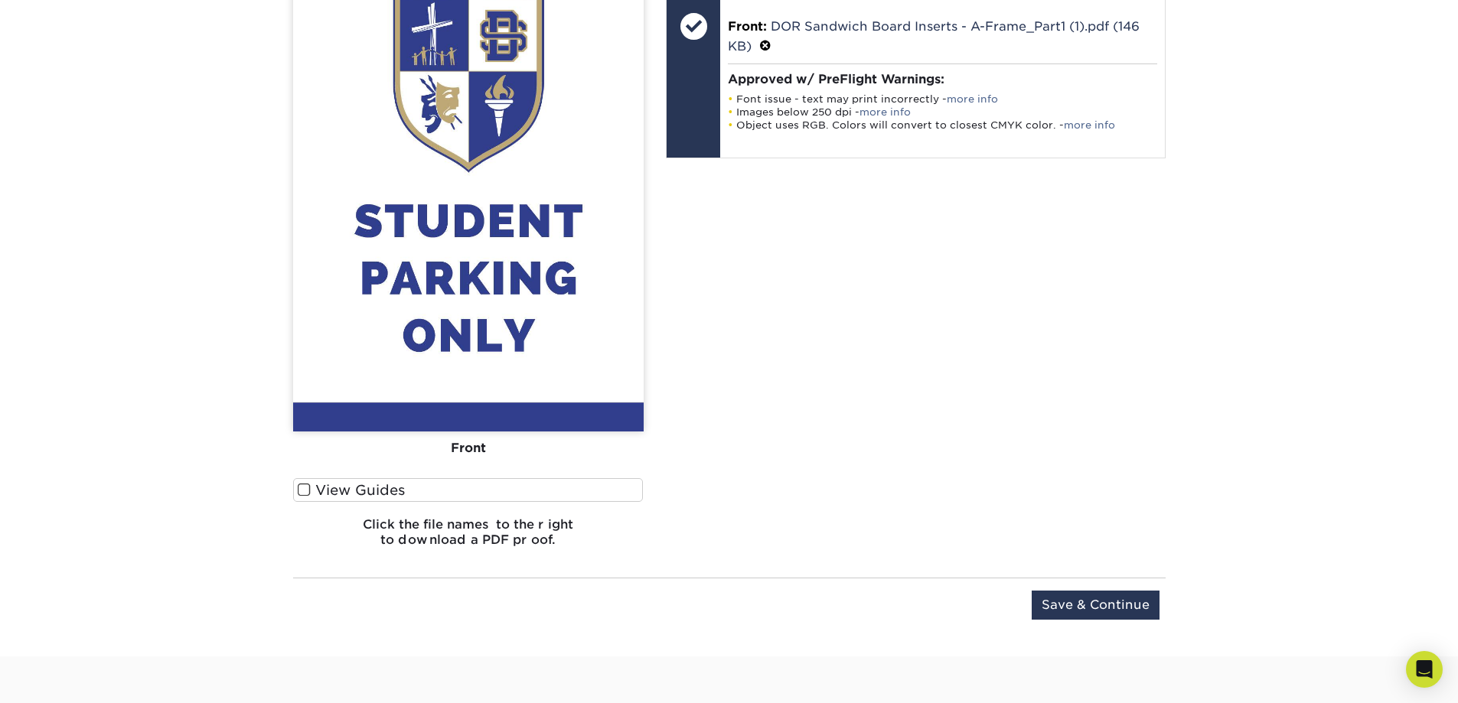
click at [482, 500] on label "View Guides" at bounding box center [468, 490] width 351 height 24
click at [0, 0] on input "View Guides" at bounding box center [0, 0] width 0 height 0
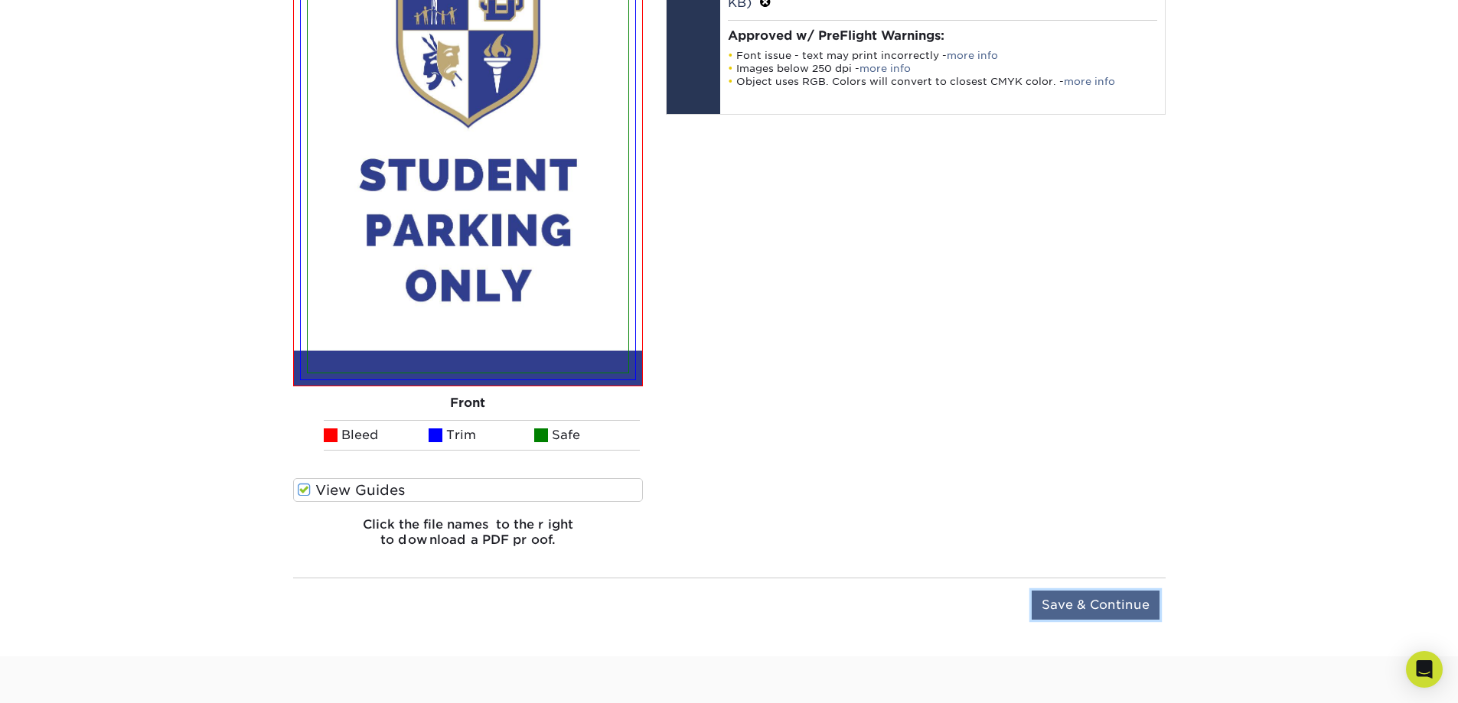
click at [1093, 616] on input "Save & Continue" at bounding box center [1096, 605] width 128 height 29
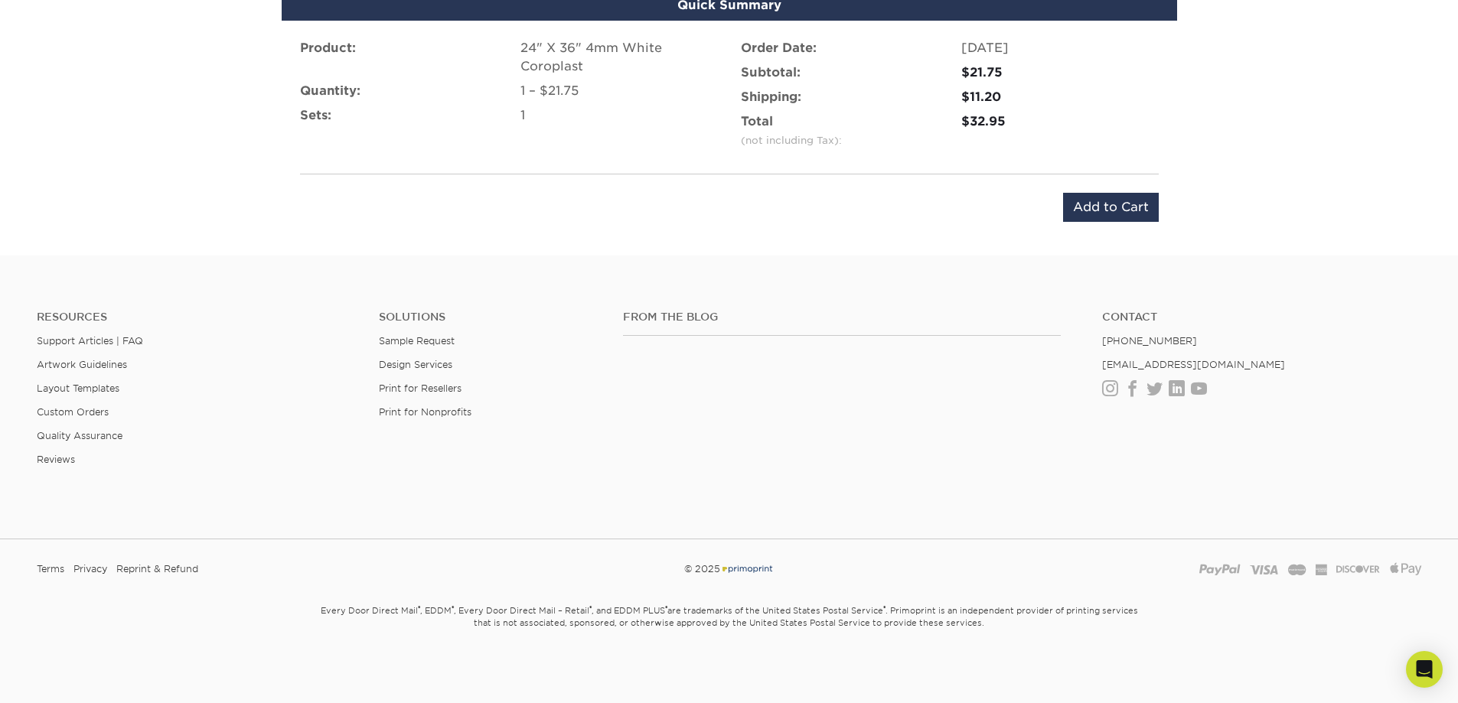
scroll to position [1034, 0]
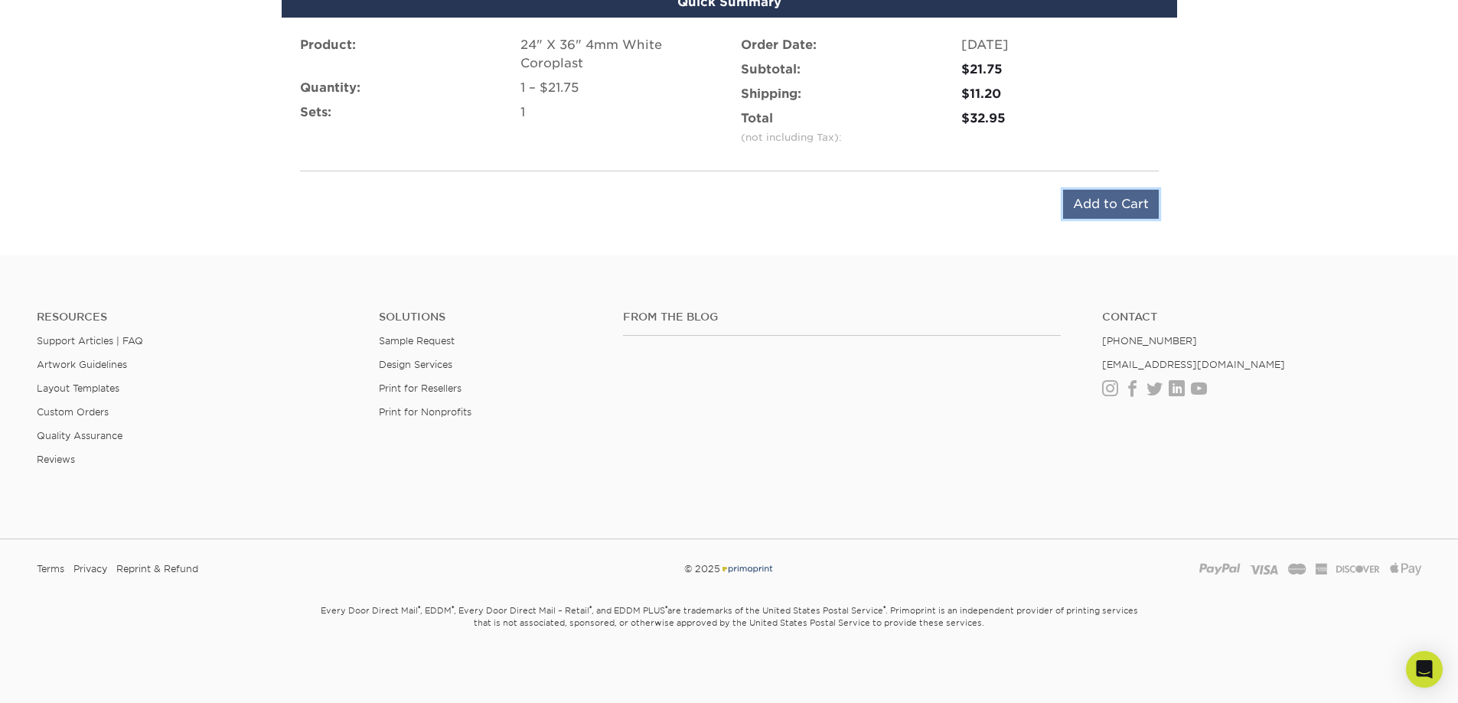
click at [1117, 213] on input "Add to Cart" at bounding box center [1111, 204] width 96 height 29
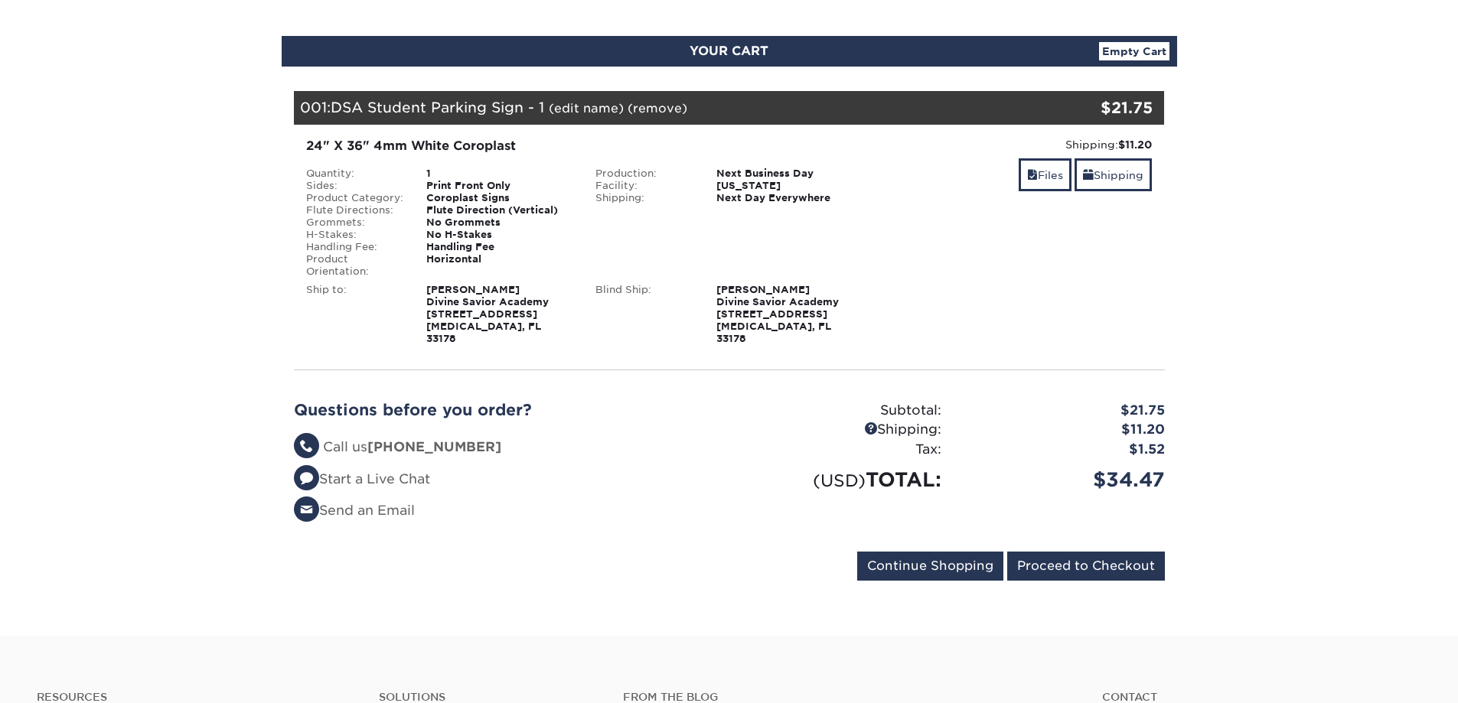
scroll to position [153, 0]
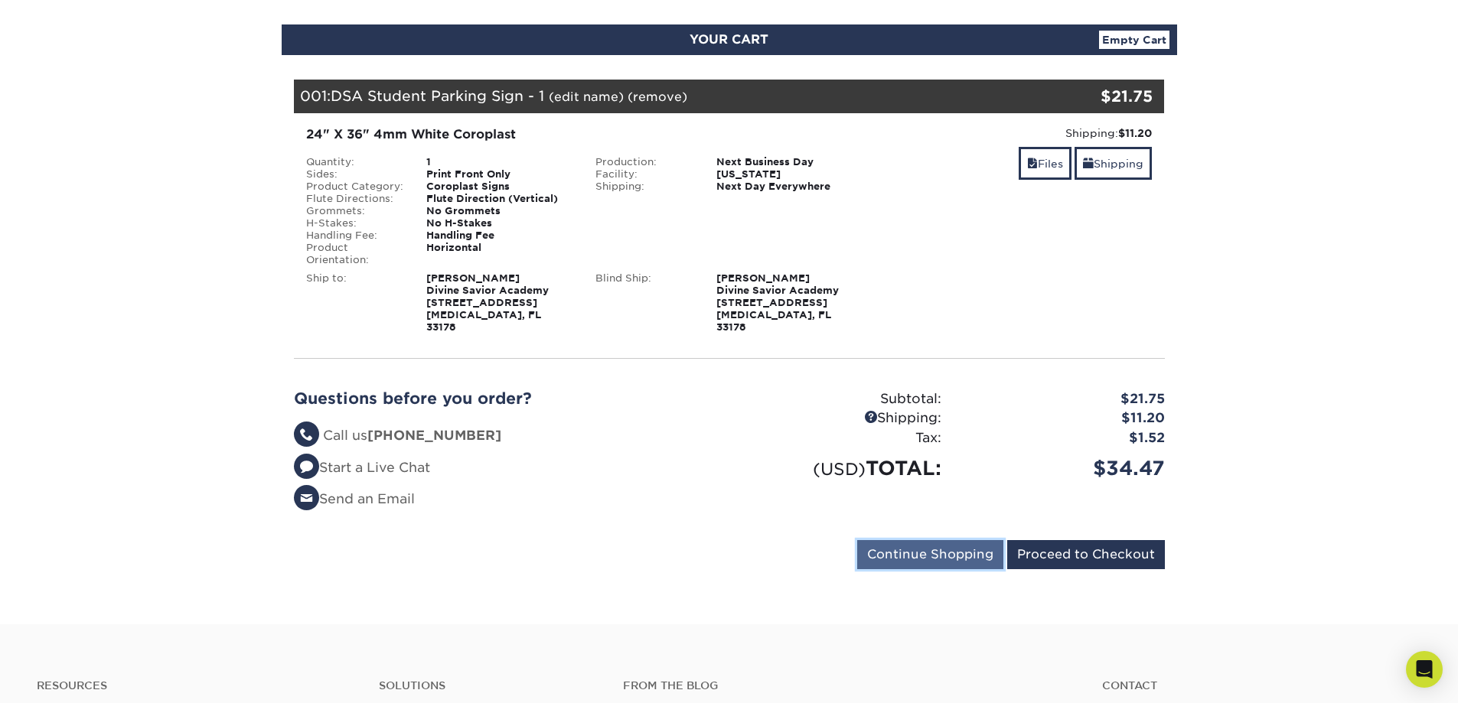
click at [959, 544] on input "Continue Shopping" at bounding box center [930, 554] width 146 height 29
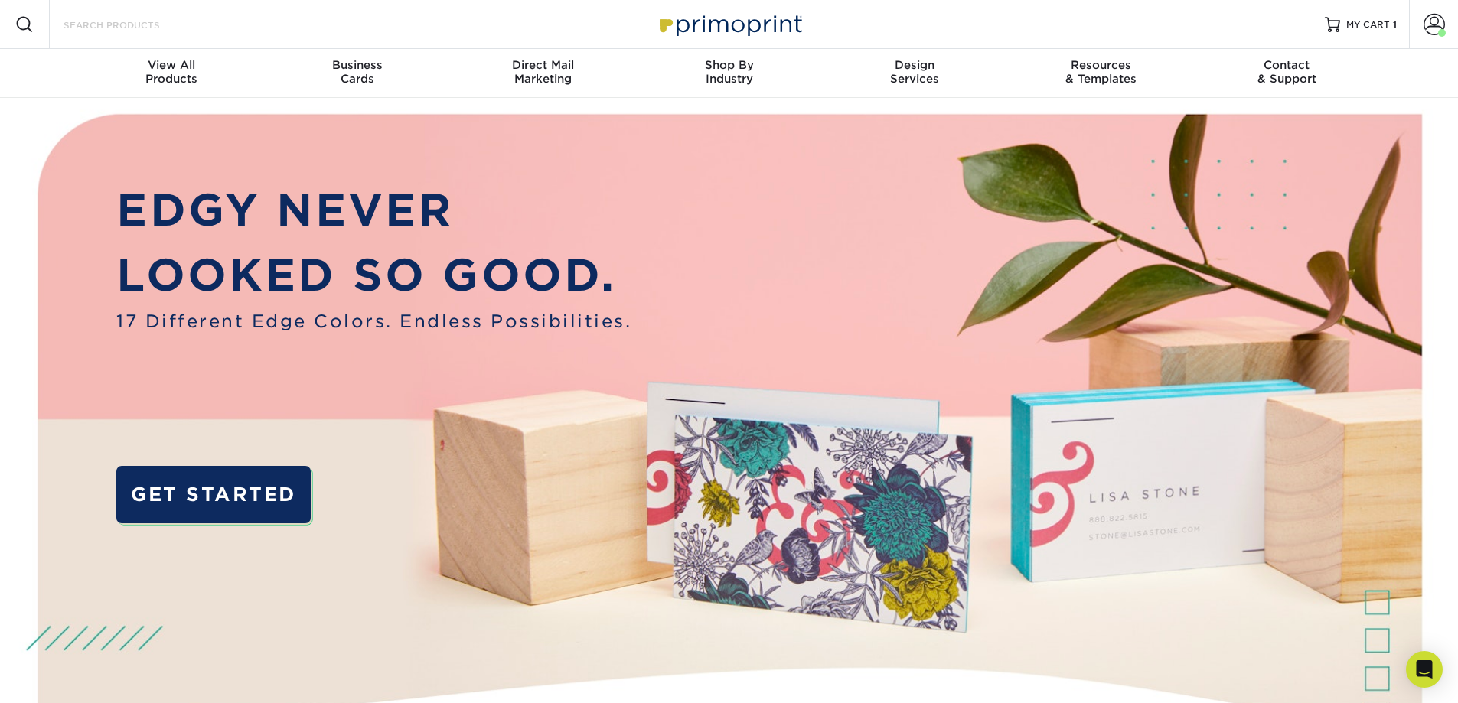
click at [154, 27] on input "Search Products" at bounding box center [136, 24] width 149 height 18
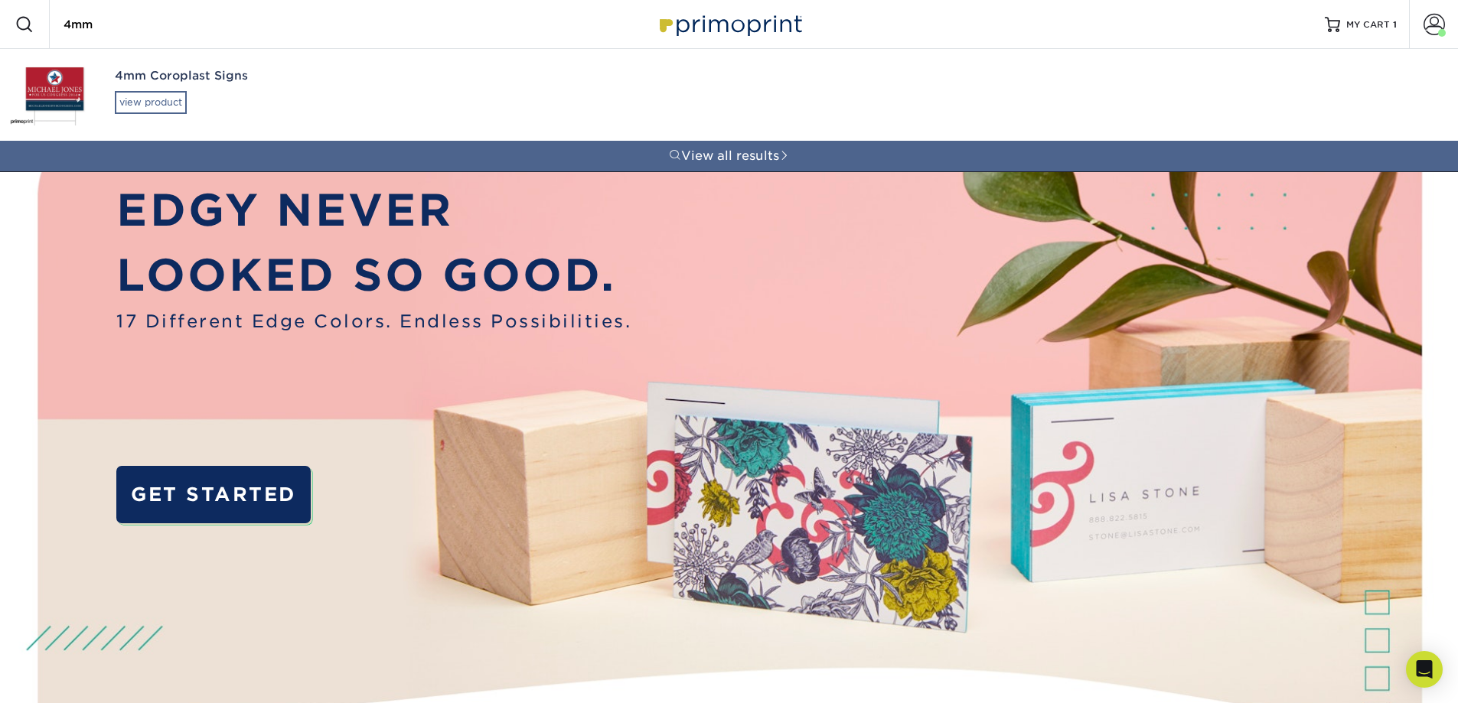
type input "4mm"
click at [150, 108] on div "view product" at bounding box center [151, 102] width 72 height 23
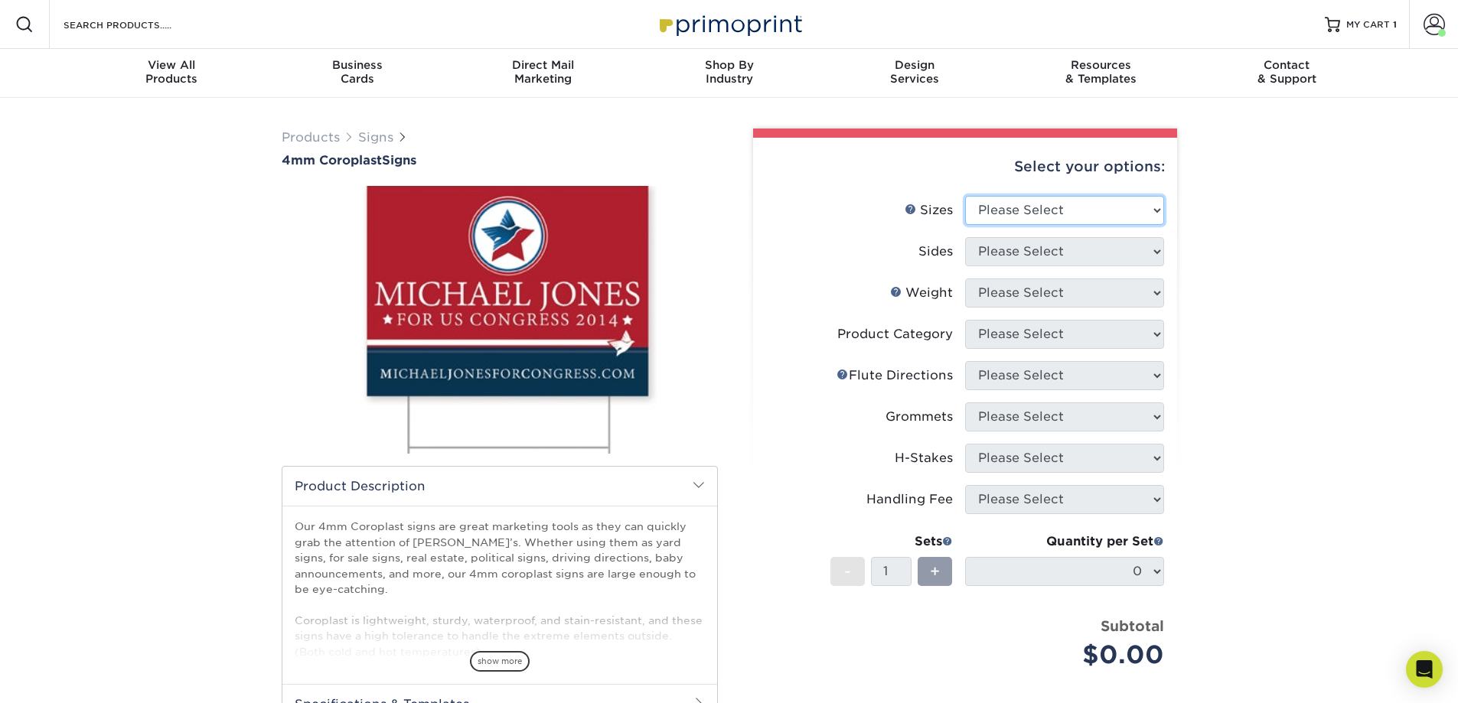
click at [1154, 217] on select "Please Select 12" x 18" 18" x 24" 24" x 24" 24" x 36"" at bounding box center [1064, 210] width 199 height 29
select select "24.00x36.00"
click at [965, 196] on select "Please Select 12" x 18" 18" x 24" 24" x 24" 24" x 36"" at bounding box center [1064, 210] width 199 height 29
click at [1070, 257] on select "Please Select Print Both Sides Print Front Only" at bounding box center [1064, 251] width 199 height 29
select select "32d3c223-f82c-492b-b915-ba065a00862f"
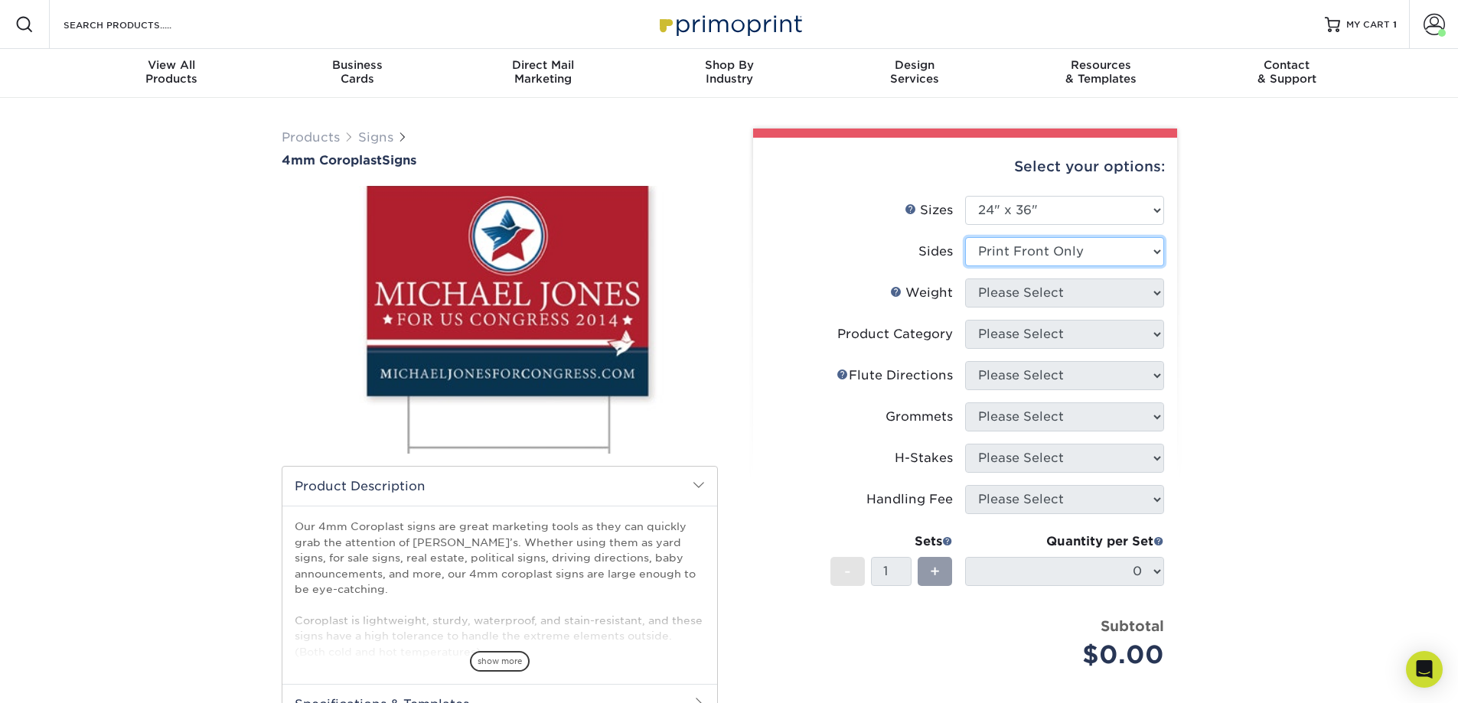
click at [965, 237] on select "Please Select Print Both Sides Print Front Only" at bounding box center [1064, 251] width 199 height 29
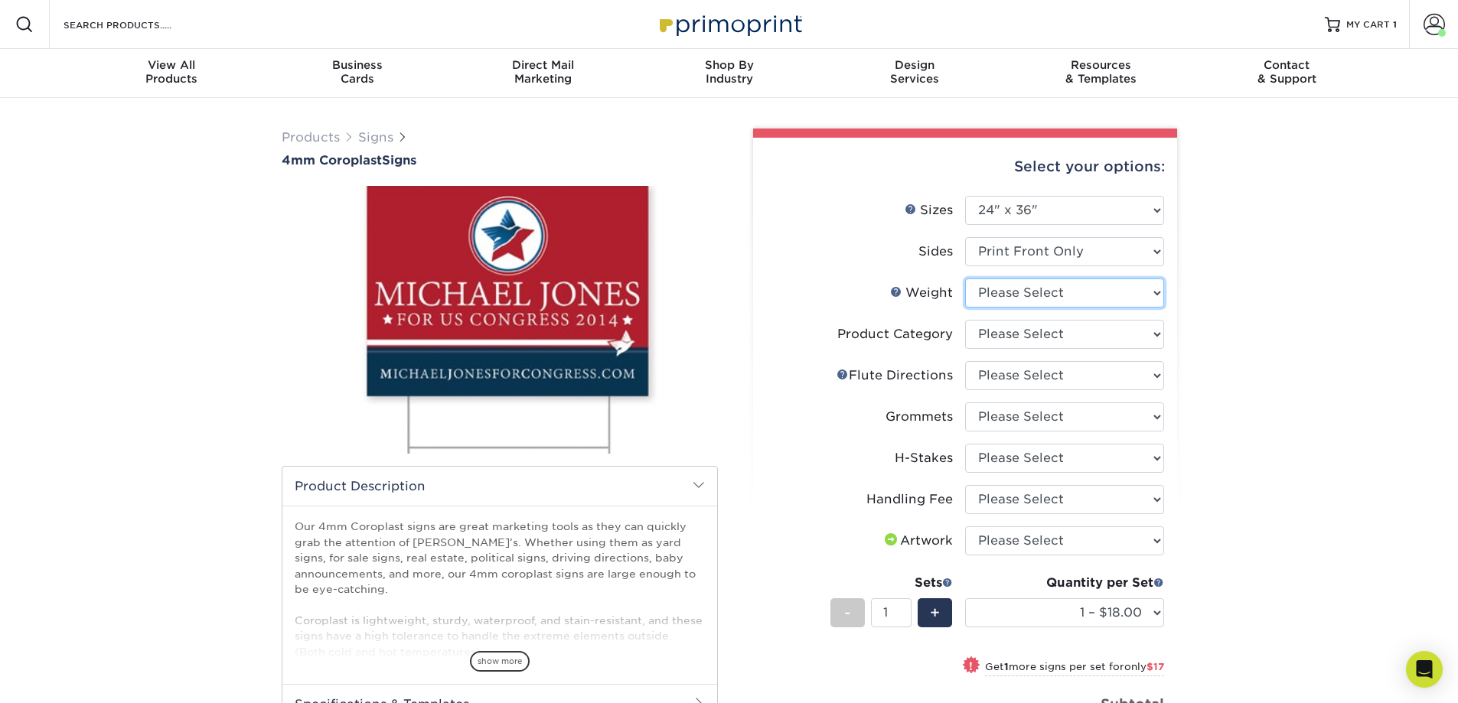
click at [1074, 291] on select "Please Select 4CORO" at bounding box center [1064, 293] width 199 height 29
select select "4CORO"
click at [965, 279] on select "Please Select 4CORO" at bounding box center [1064, 293] width 199 height 29
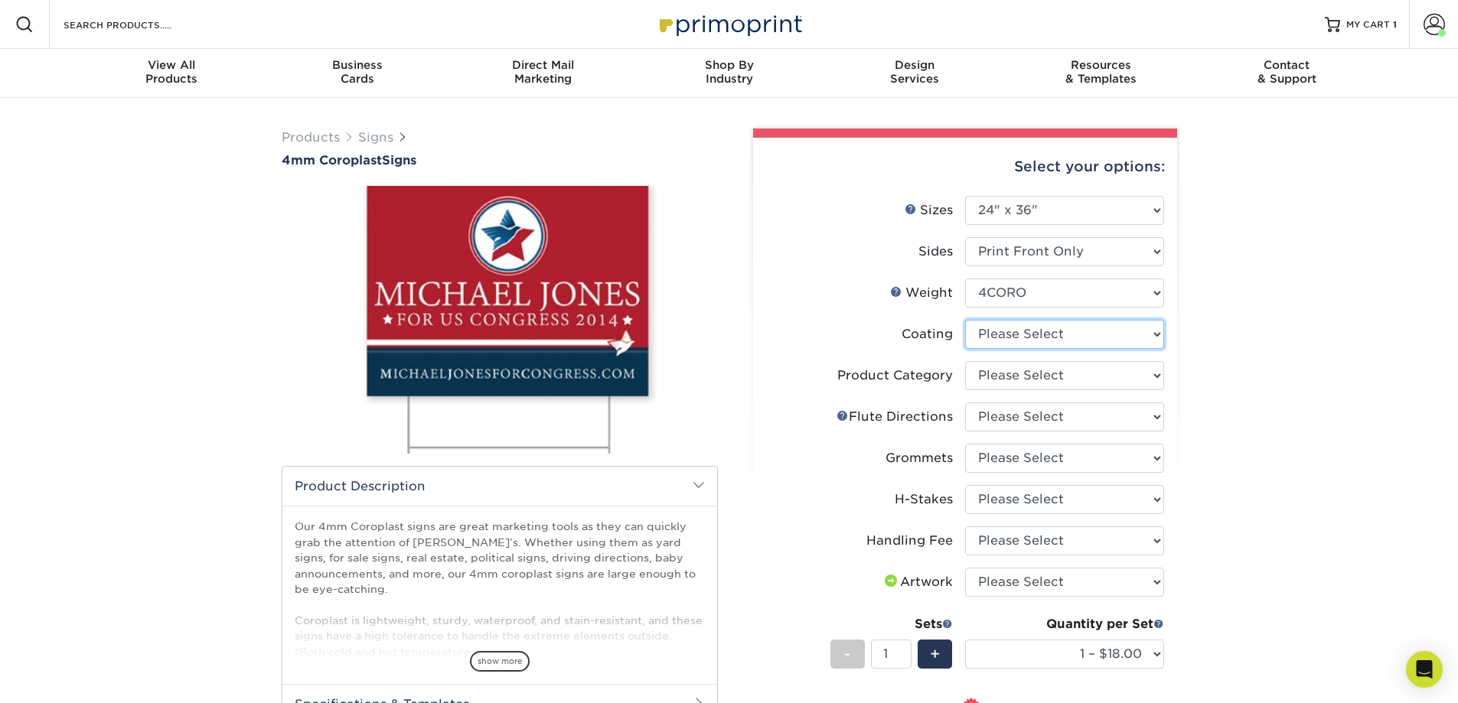
click at [1036, 339] on select at bounding box center [1064, 334] width 199 height 29
select select "3e7618de-abca-4bda-9f97-8b9129e913d8"
click at [965, 320] on select at bounding box center [1064, 334] width 199 height 29
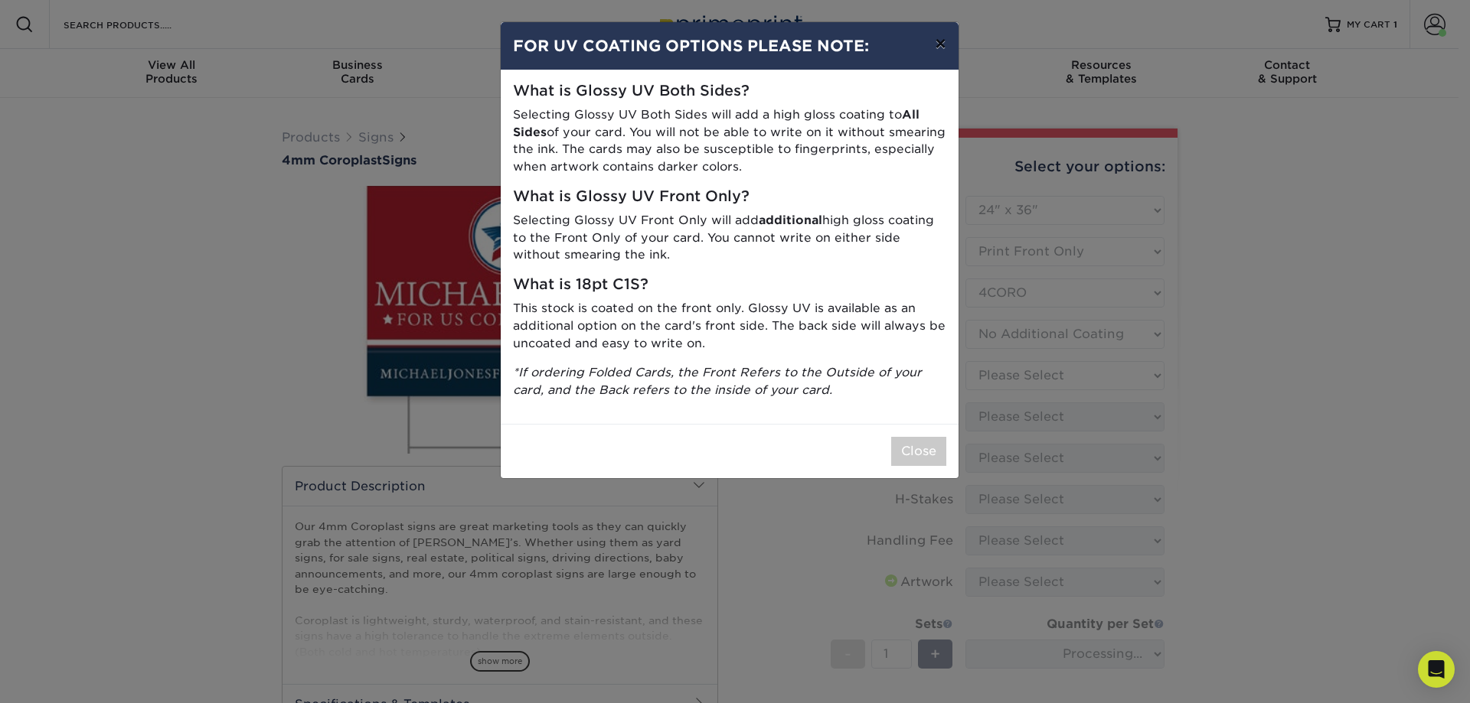
click at [947, 48] on button "×" at bounding box center [939, 43] width 35 height 43
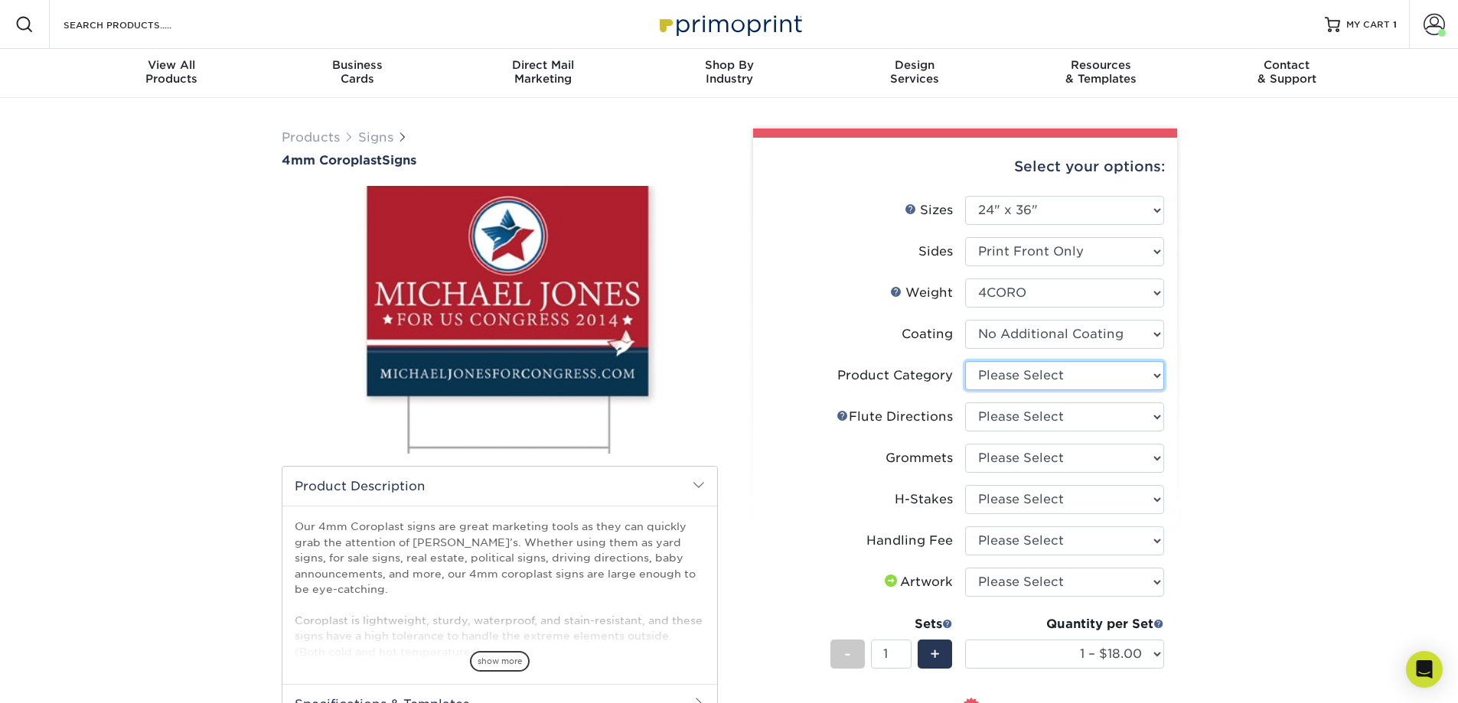
click at [1121, 382] on select "Please Select Coroplast Signs" at bounding box center [1064, 375] width 199 height 29
select select "b3582ed5-6912-492c-8440-2cc51afdb8e1"
click at [965, 361] on select "Please Select Coroplast Signs" at bounding box center [1064, 375] width 199 height 29
click at [994, 425] on select "Please Select Flute Direction (Horizontal) Flute Direction (Vertical)" at bounding box center [1064, 417] width 199 height 29
select select "b9474d6d-25b7-40b8-b284-85b7690982f8"
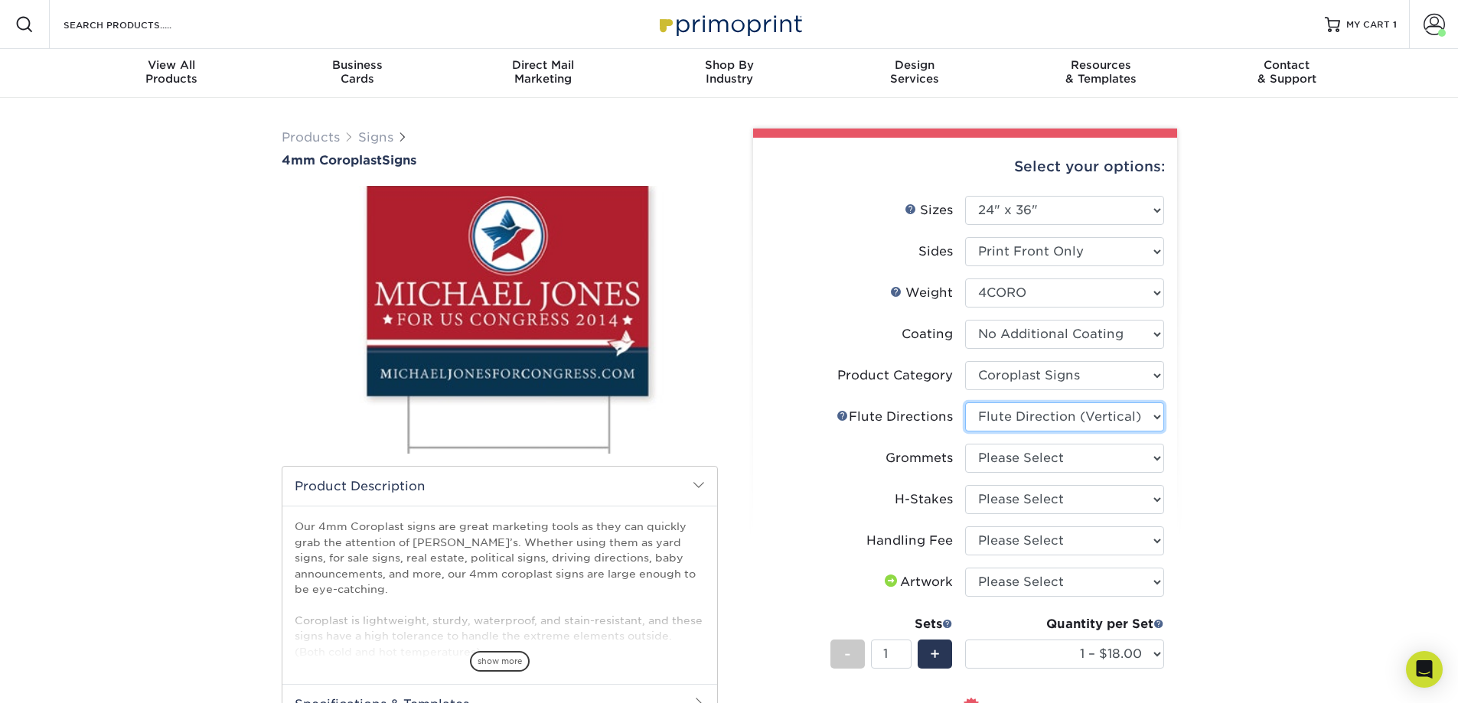
click at [965, 403] on select "Please Select Flute Direction (Horizontal) Flute Direction (Vertical)" at bounding box center [1064, 417] width 199 height 29
click at [1023, 462] on select "Please Select No Grommets Yes, Grommet All 4 Corners Yes, Grommet All 4 Corners…" at bounding box center [1064, 458] width 199 height 29
select select "90d329df-db80-4206-b821-ff9d3f363977"
click at [965, 444] on select "Please Select No Grommets Yes, Grommet All 4 Corners Yes, Grommet All 4 Corners…" at bounding box center [1064, 458] width 199 height 29
click at [1044, 494] on select "Please Select No H-Stakes Yes" at bounding box center [1064, 499] width 199 height 29
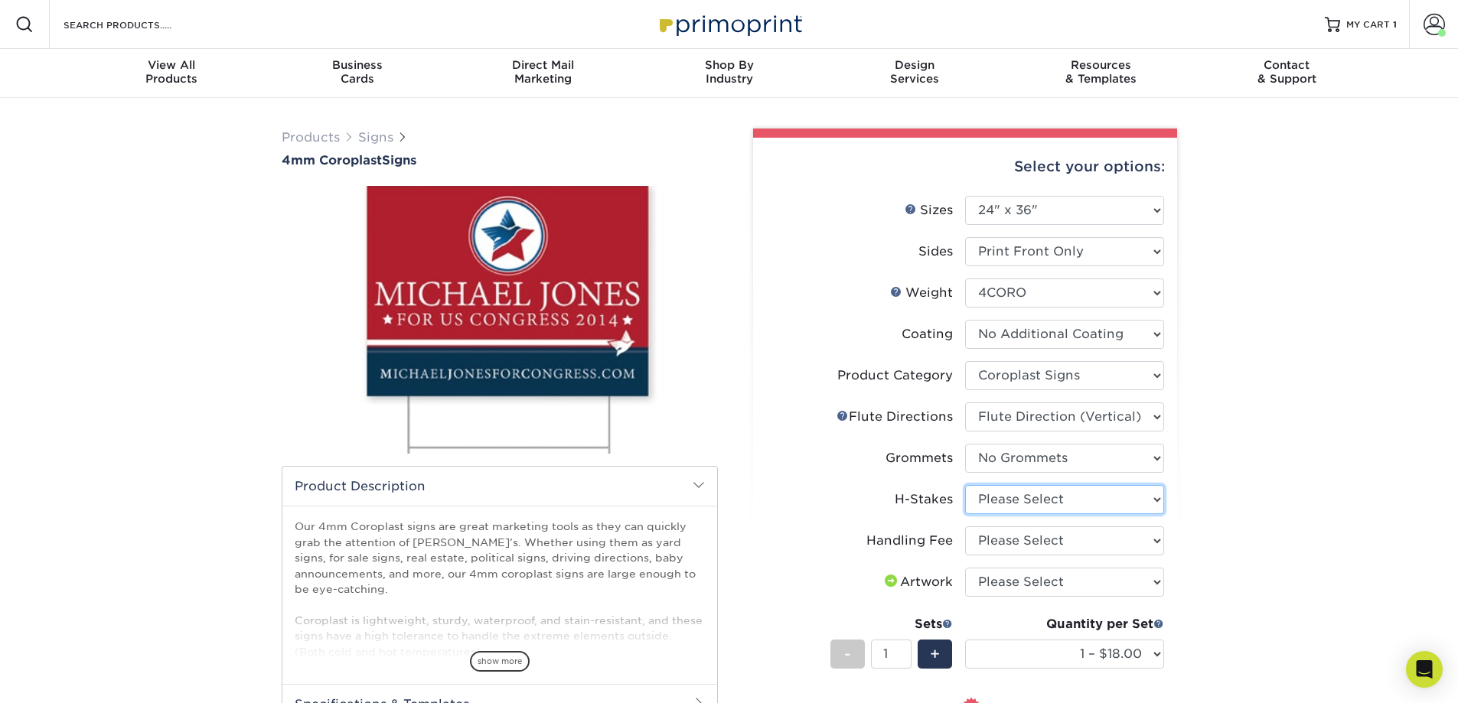
select select "aec992a9-897e-40ed-b45c-8ce74849ba63"
click at [965, 485] on select "Please Select No H-Stakes Yes" at bounding box center [1064, 499] width 199 height 29
click at [1066, 544] on select "Please Select Handling Fee" at bounding box center [1064, 541] width 199 height 29
select select "ab74c079-444c-4260-ae6a-e09bdee8073c"
click at [965, 527] on select "Please Select Handling Fee" at bounding box center [1064, 541] width 199 height 29
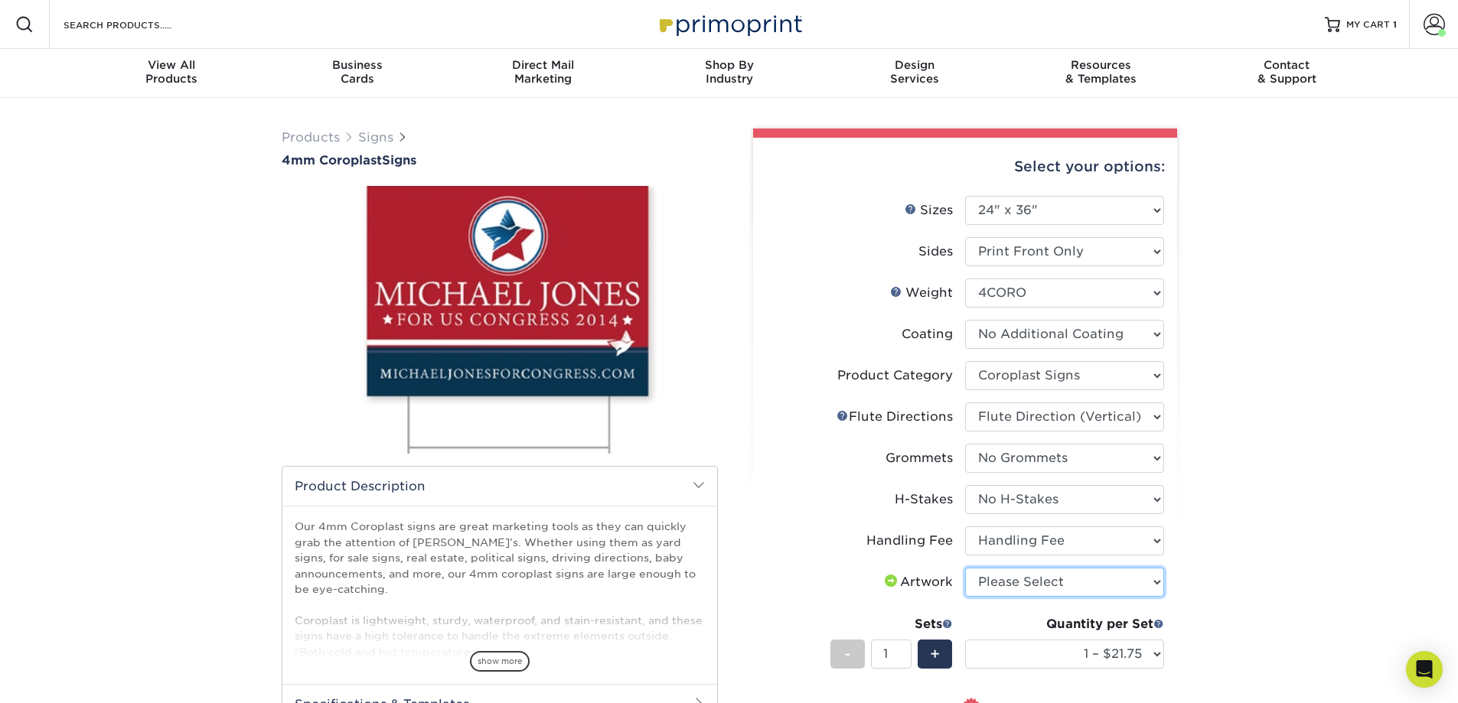
click at [1059, 587] on select "Please Select I will upload files I need a design - $50" at bounding box center [1064, 582] width 199 height 29
select select "upload"
click at [965, 568] on select "Please Select I will upload files I need a design - $50" at bounding box center [1064, 582] width 199 height 29
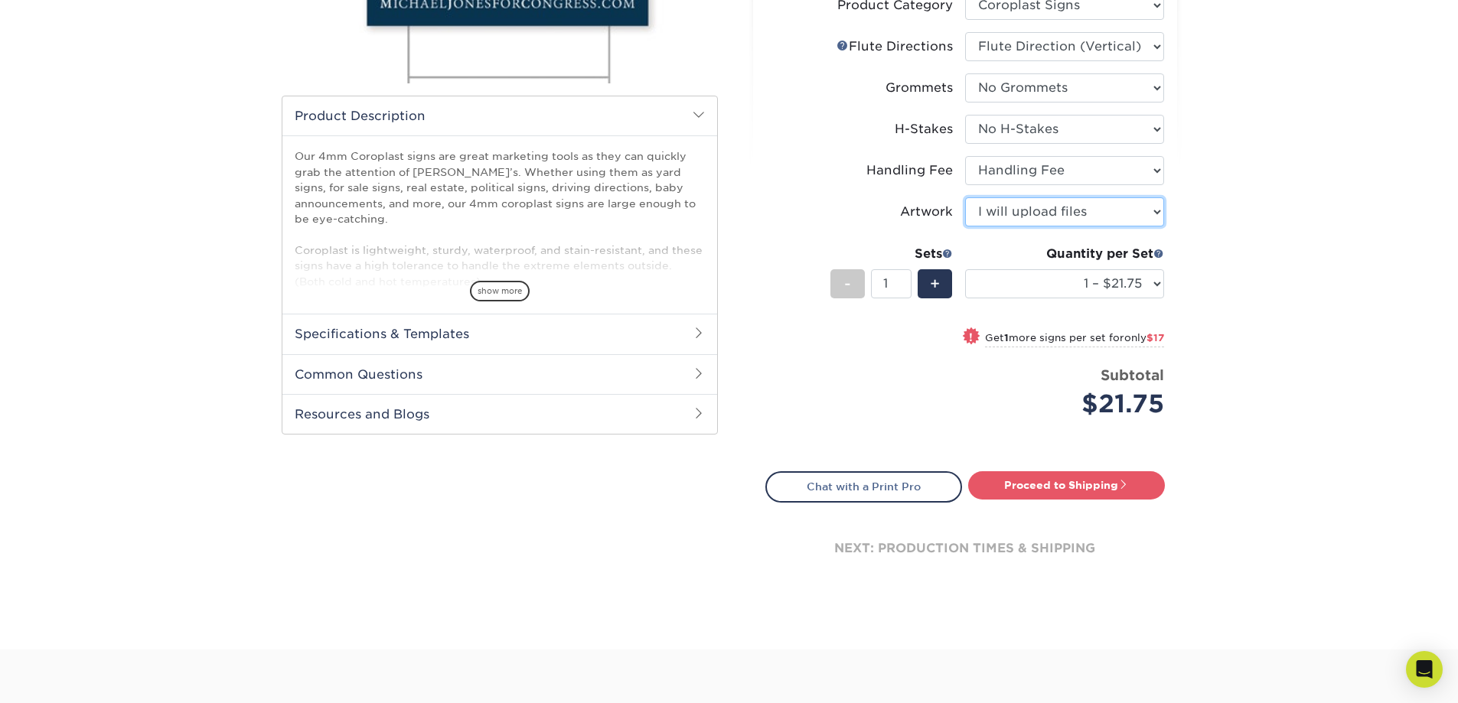
scroll to position [383, 0]
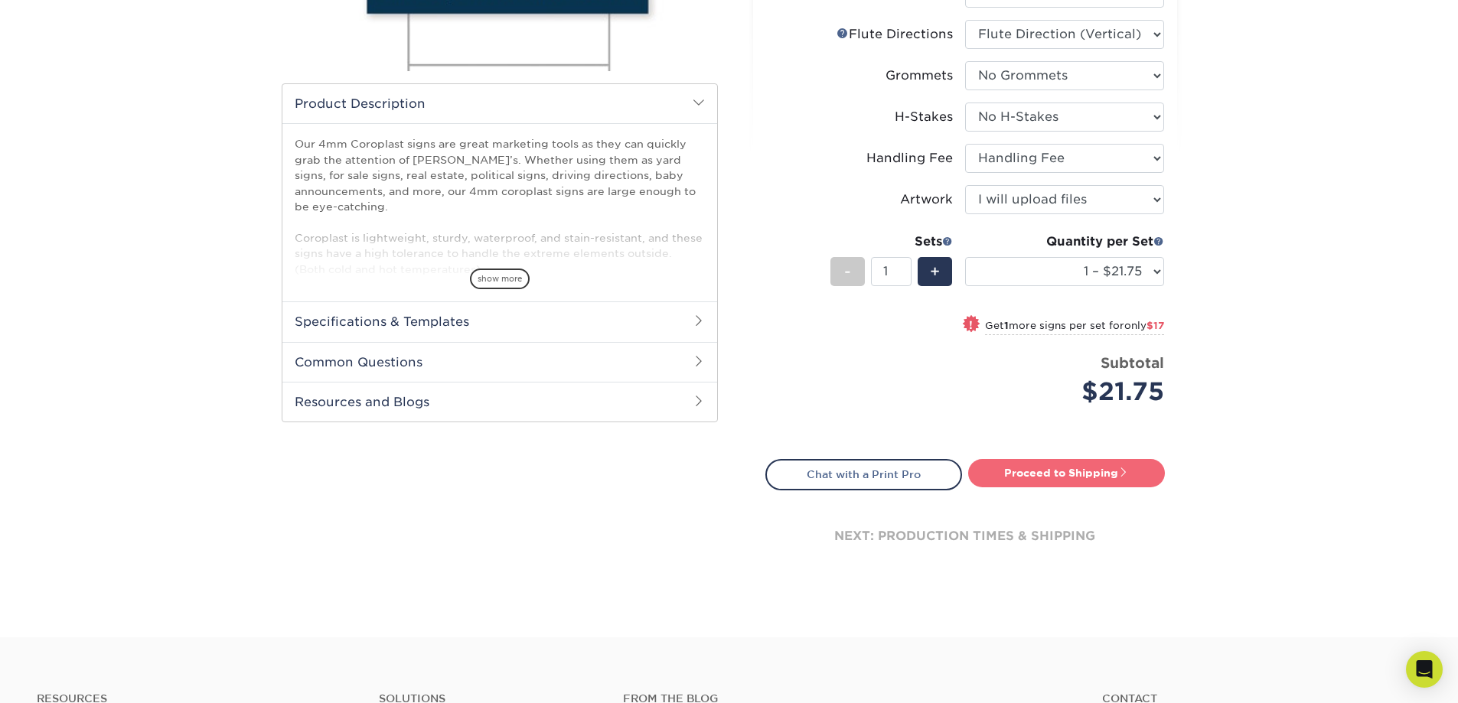
click at [1087, 482] on link "Proceed to Shipping" at bounding box center [1066, 473] width 197 height 28
type input "Set 1"
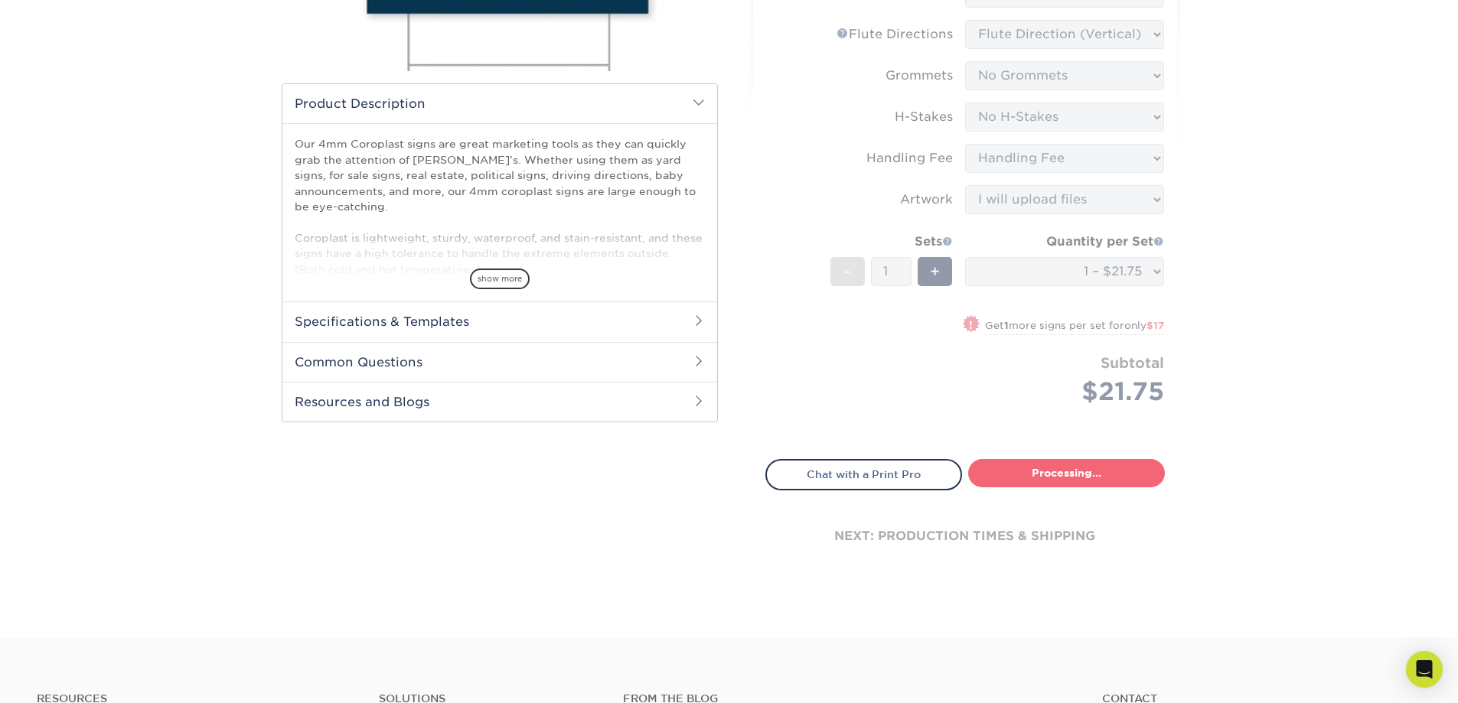
select select "044640a2-81e0-4a14-b128-5232b6ab5635"
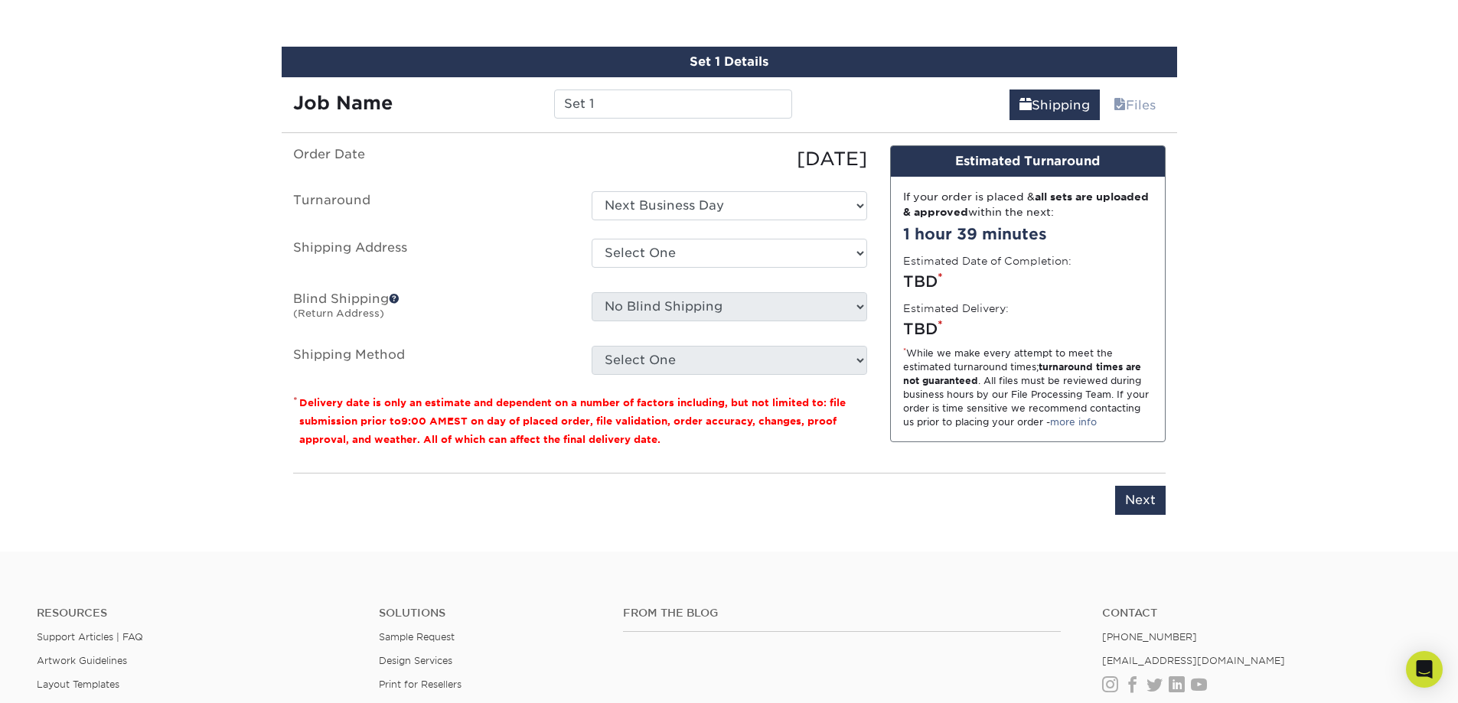
scroll to position [884, 0]
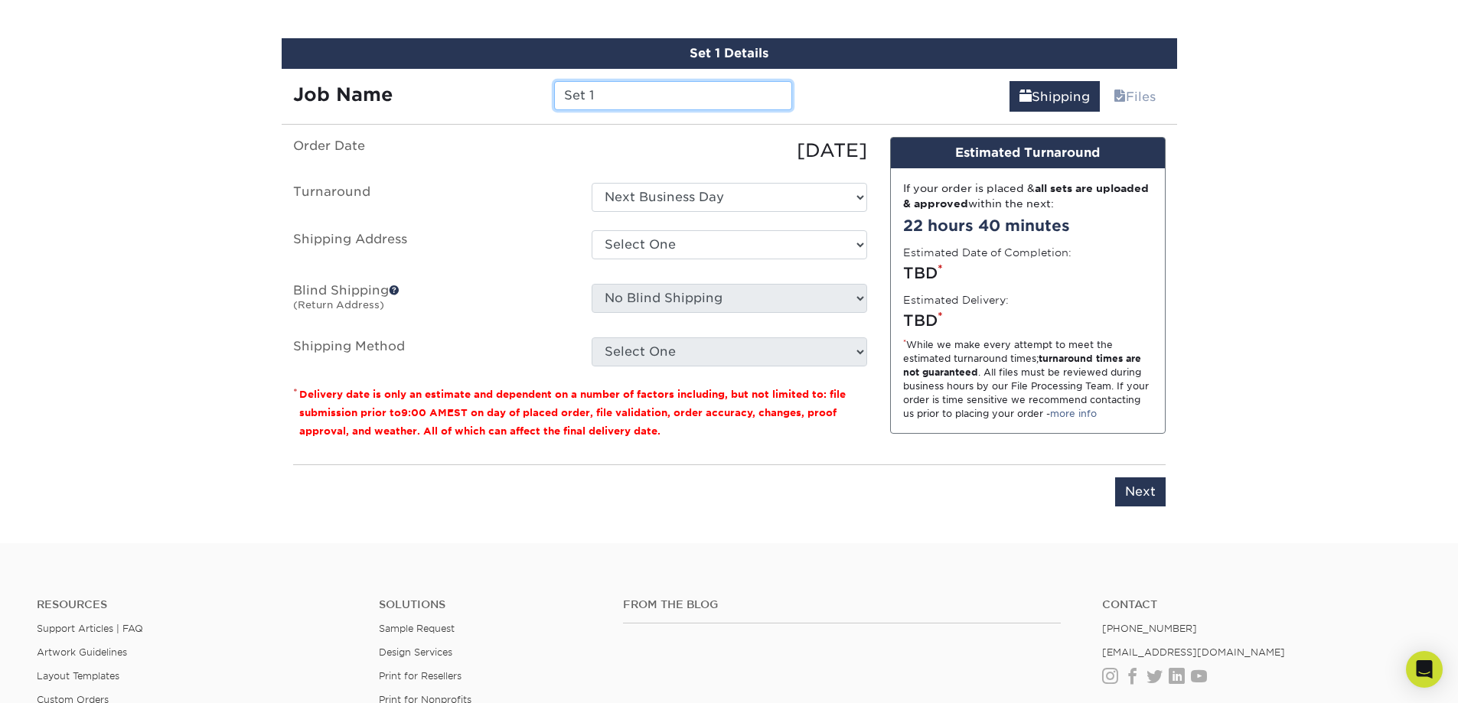
drag, startPoint x: 628, startPoint y: 104, endPoint x: 505, endPoint y: 106, distance: 123.3
click at [505, 106] on div "Job Name Set 1" at bounding box center [543, 95] width 523 height 29
type input "DSA Student Parking Sign - 2"
click at [772, 195] on select "Select One Next Business Day" at bounding box center [730, 197] width 276 height 29
click at [592, 183] on select "Select One Next Business Day" at bounding box center [730, 197] width 276 height 29
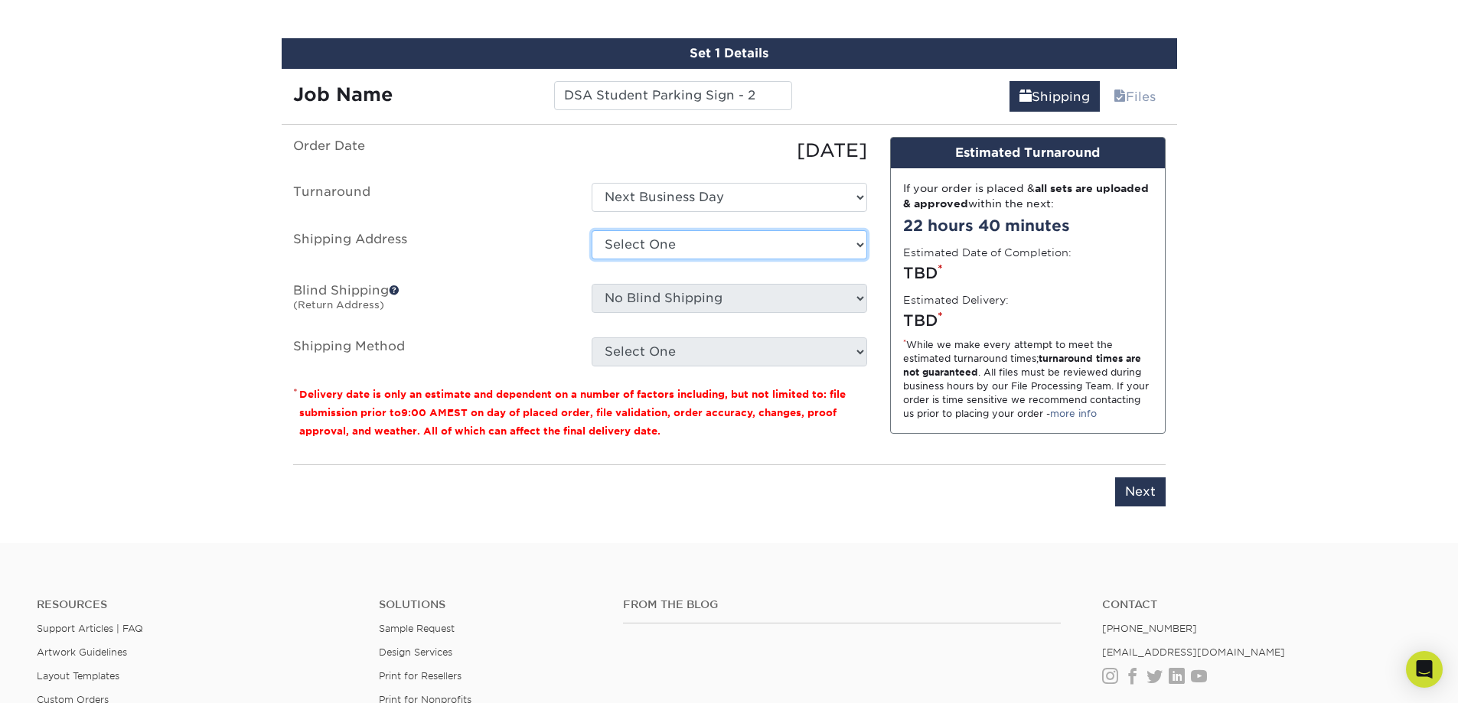
click at [750, 250] on select "Select One DSA + Add New Address" at bounding box center [730, 244] width 276 height 29
select select "284982"
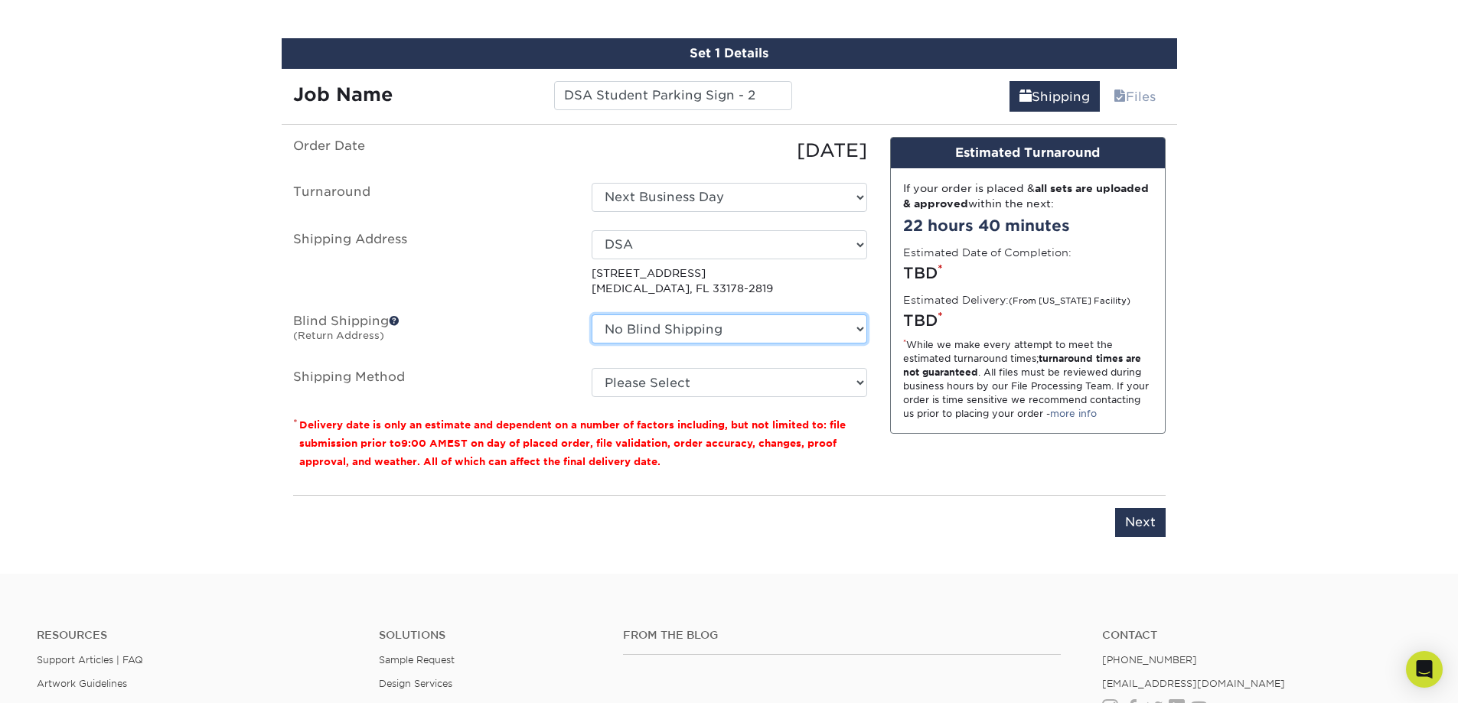
click at [656, 334] on select "No Blind Shipping DSA + Add New Address" at bounding box center [730, 329] width 276 height 29
select select "284982"
click at [592, 315] on select "No Blind Shipping DSA + Add New Address" at bounding box center [730, 329] width 276 height 29
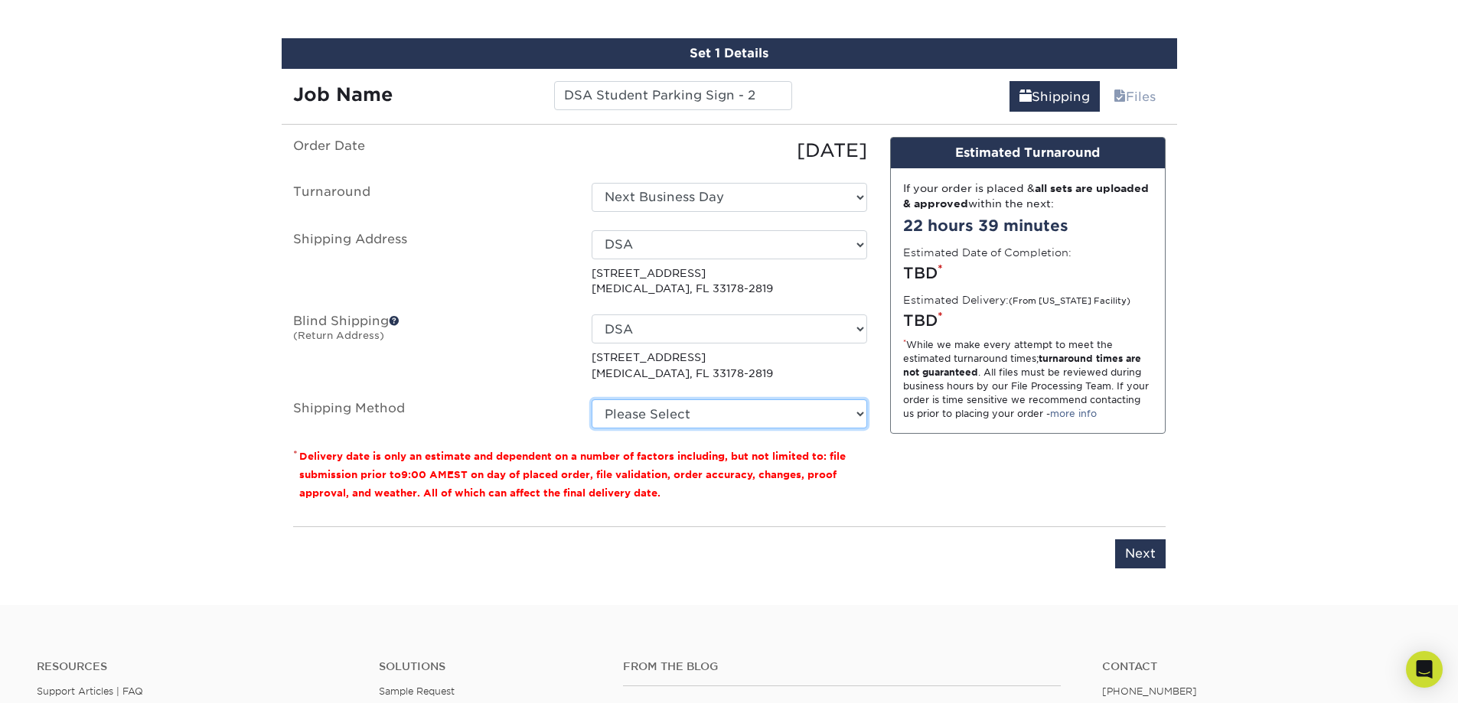
click at [655, 402] on select "Please Select Next Day Everywhere (+$11.20) Ground Shipping (+$14.96) 3 Day Shi…" at bounding box center [730, 414] width 276 height 29
select select "NEXTDAYEVERYWHERE"
click at [592, 400] on select "Please Select Next Day Everywhere (+$11.20) Ground Shipping (+$14.96) 3 Day Shi…" at bounding box center [730, 414] width 276 height 29
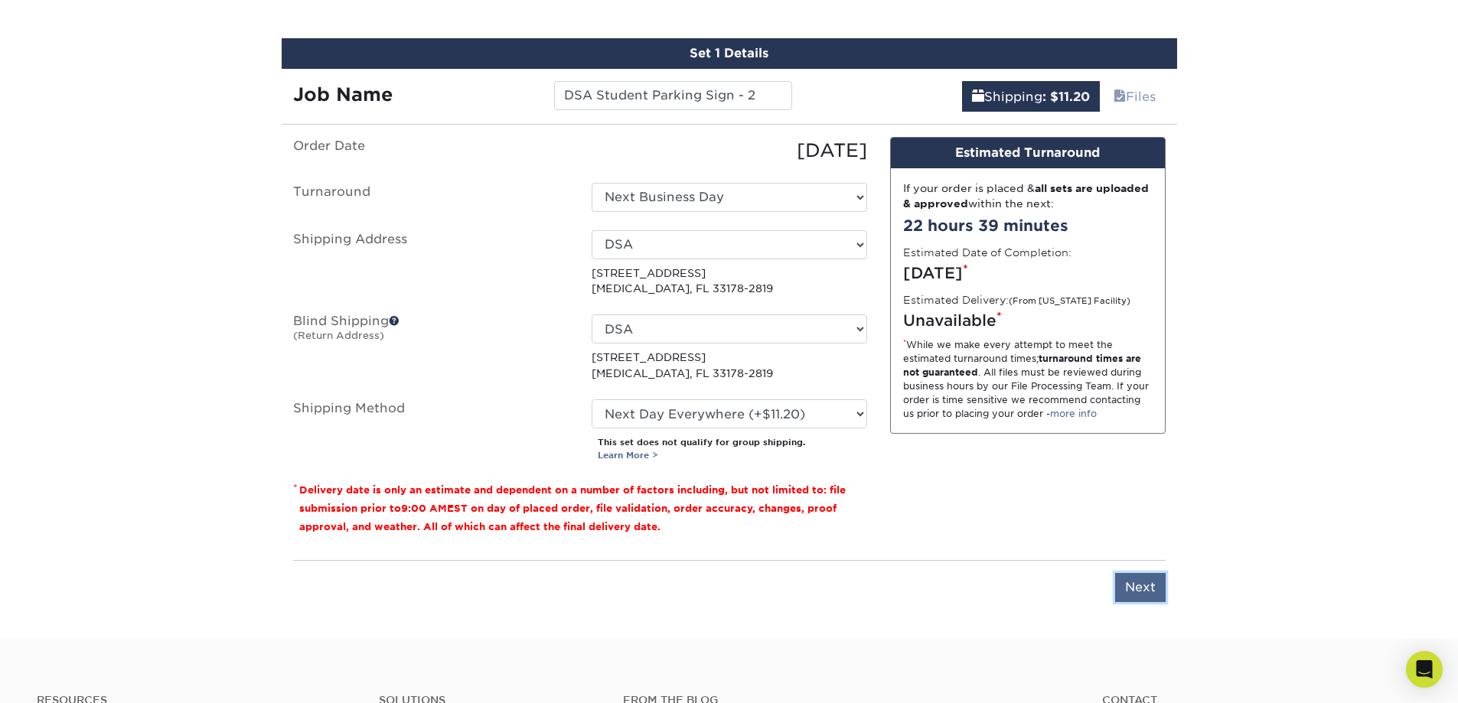
click at [1154, 578] on input "Next" at bounding box center [1140, 587] width 51 height 29
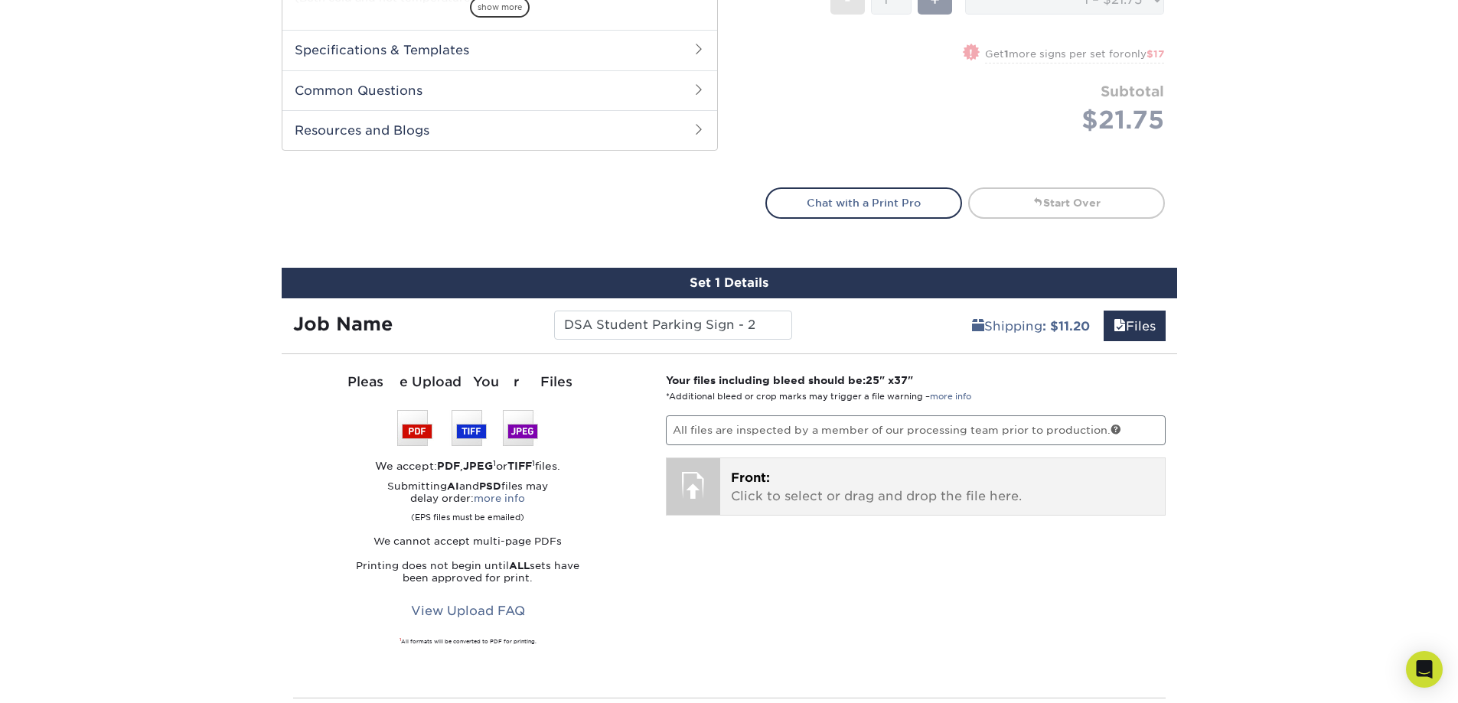
scroll to position [731, 0]
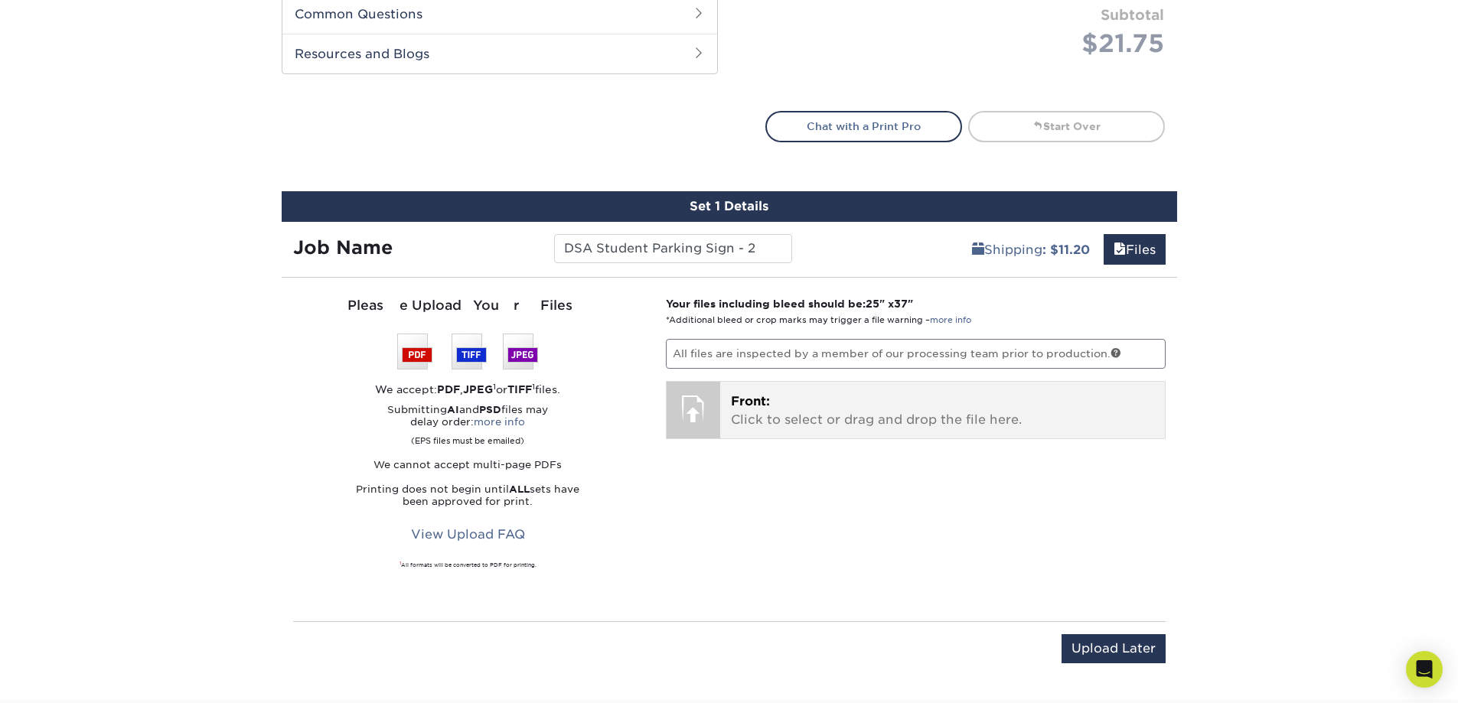
click at [786, 433] on div "Front: Click to select or drag and drop the file here. Choose file" at bounding box center [942, 410] width 445 height 57
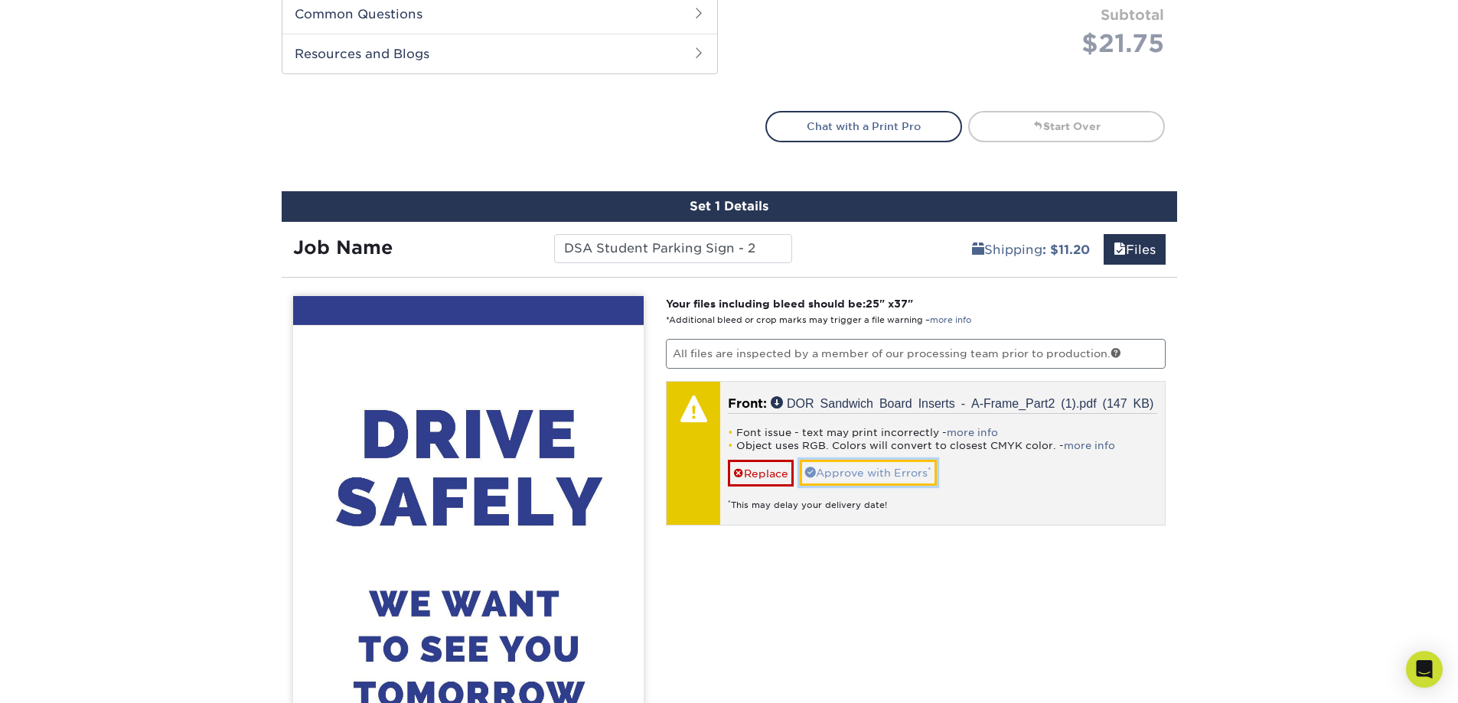
click at [886, 475] on link "Approve with Errors *" at bounding box center [868, 473] width 137 height 26
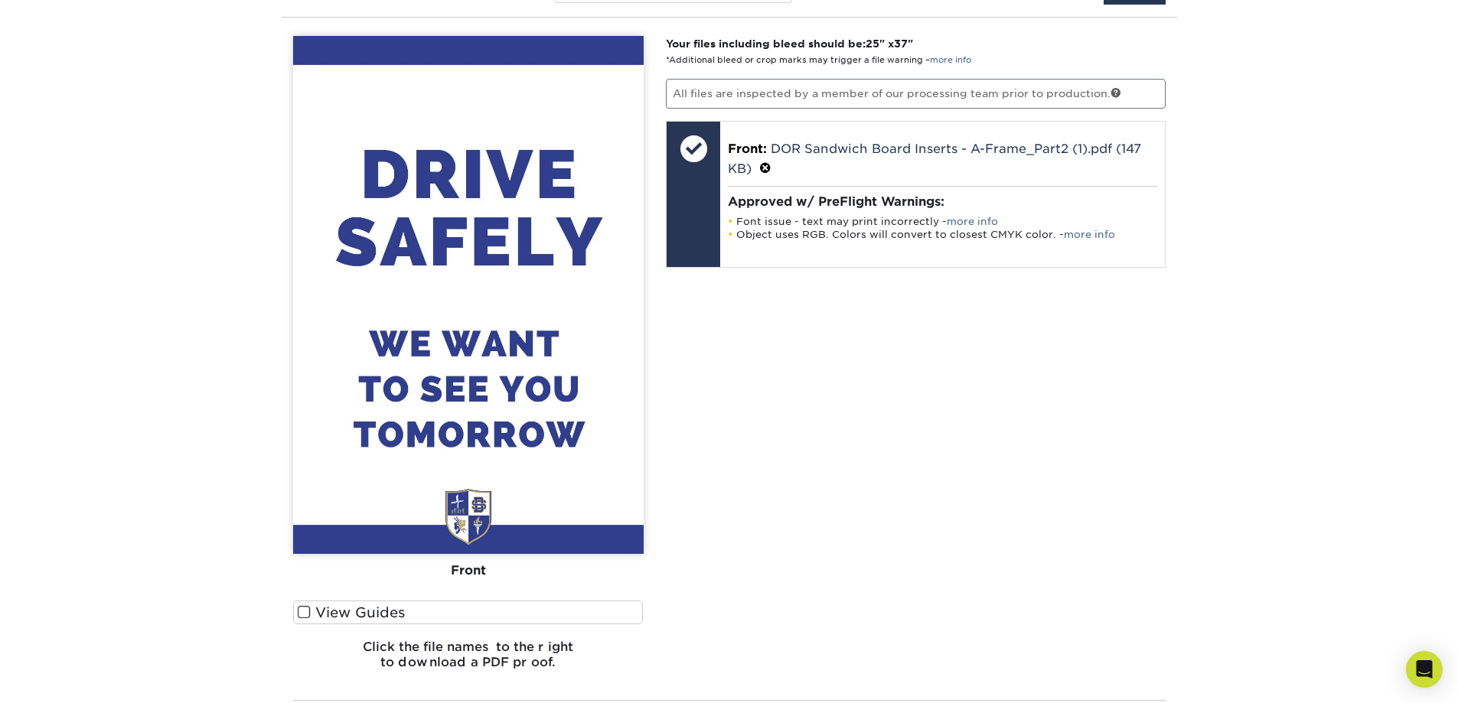
scroll to position [1037, 0]
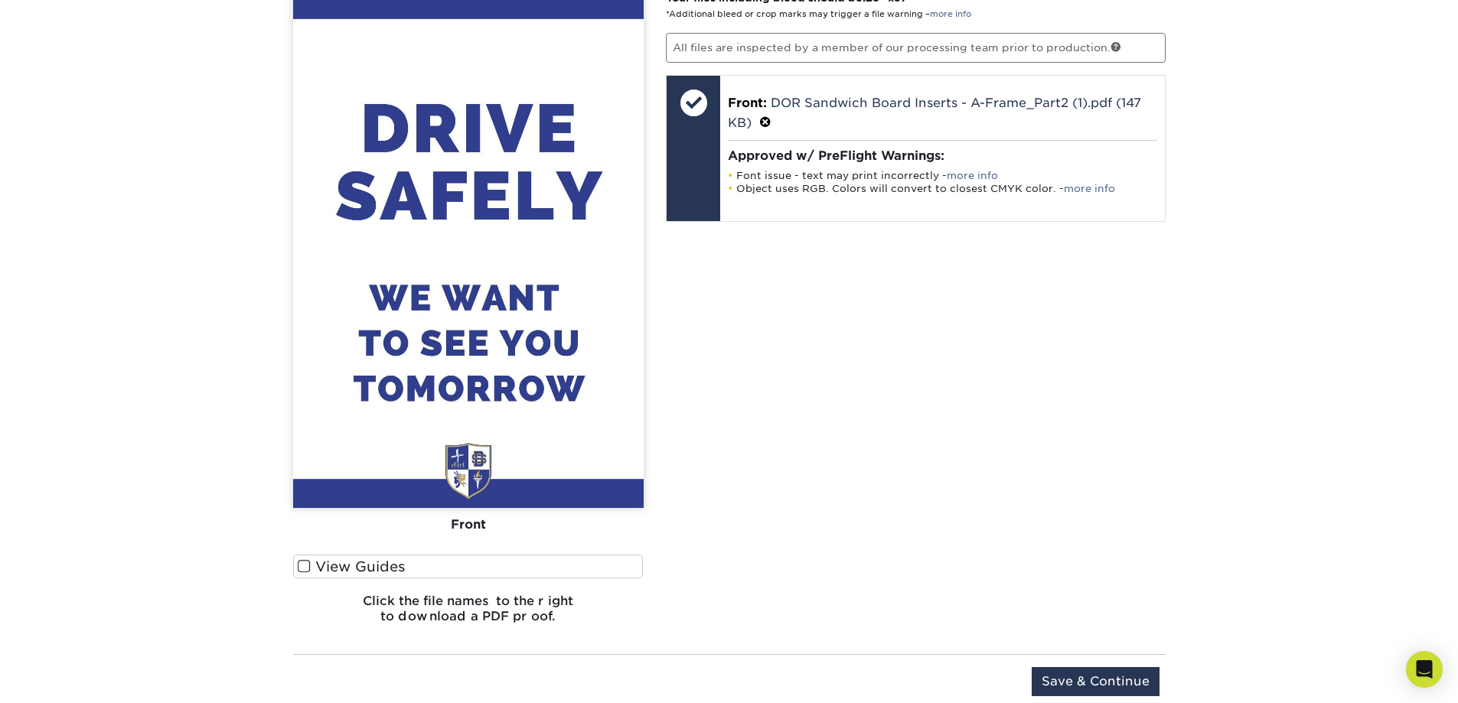
click at [302, 563] on span at bounding box center [304, 567] width 13 height 15
click at [0, 0] on input "View Guides" at bounding box center [0, 0] width 0 height 0
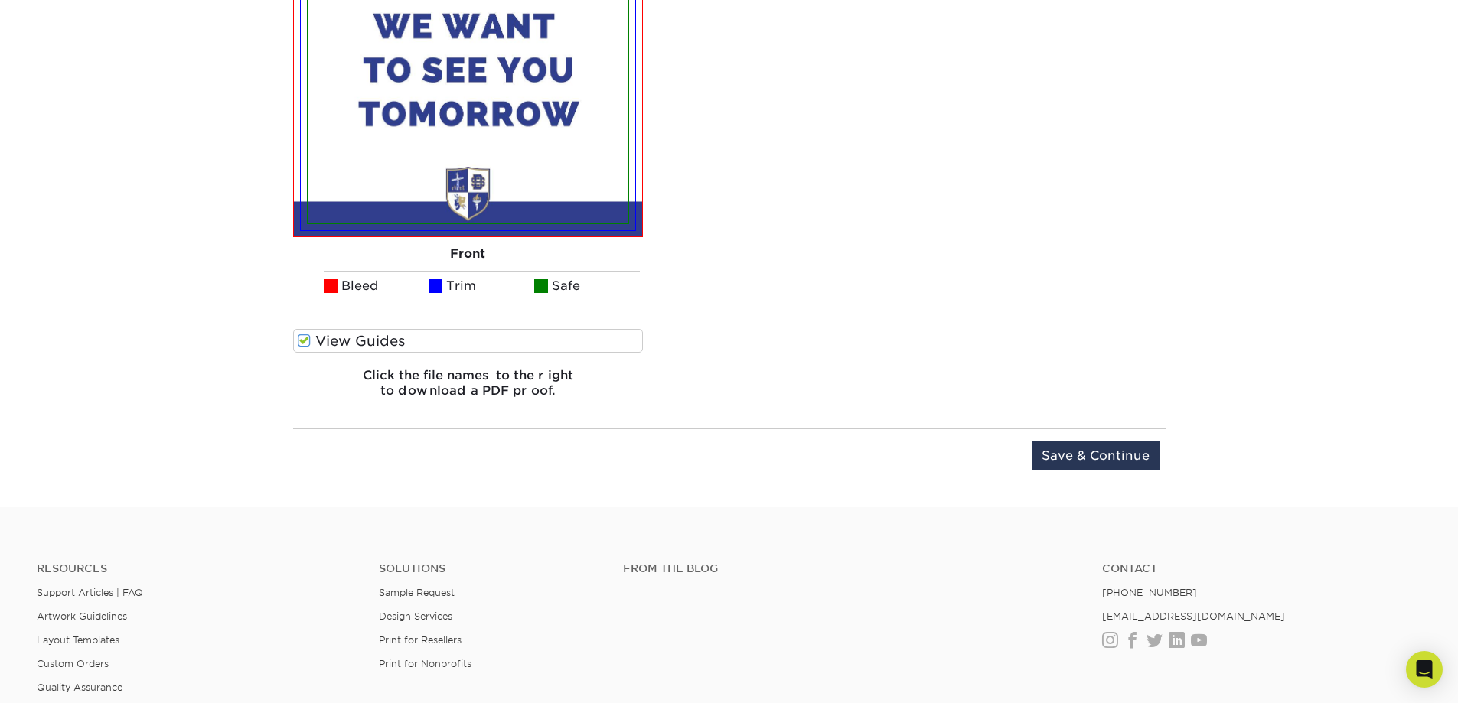
scroll to position [1311, 0]
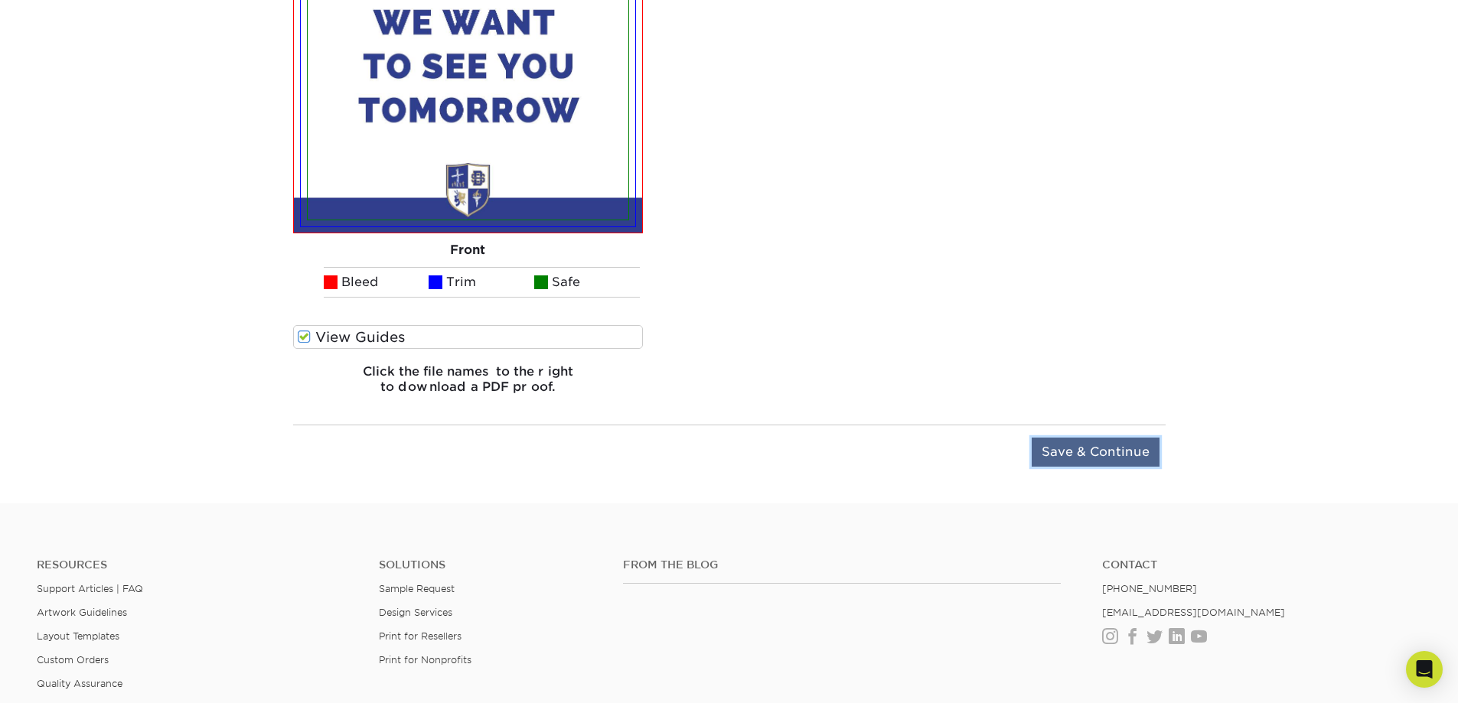
click at [1097, 451] on input "Save & Continue" at bounding box center [1096, 452] width 128 height 29
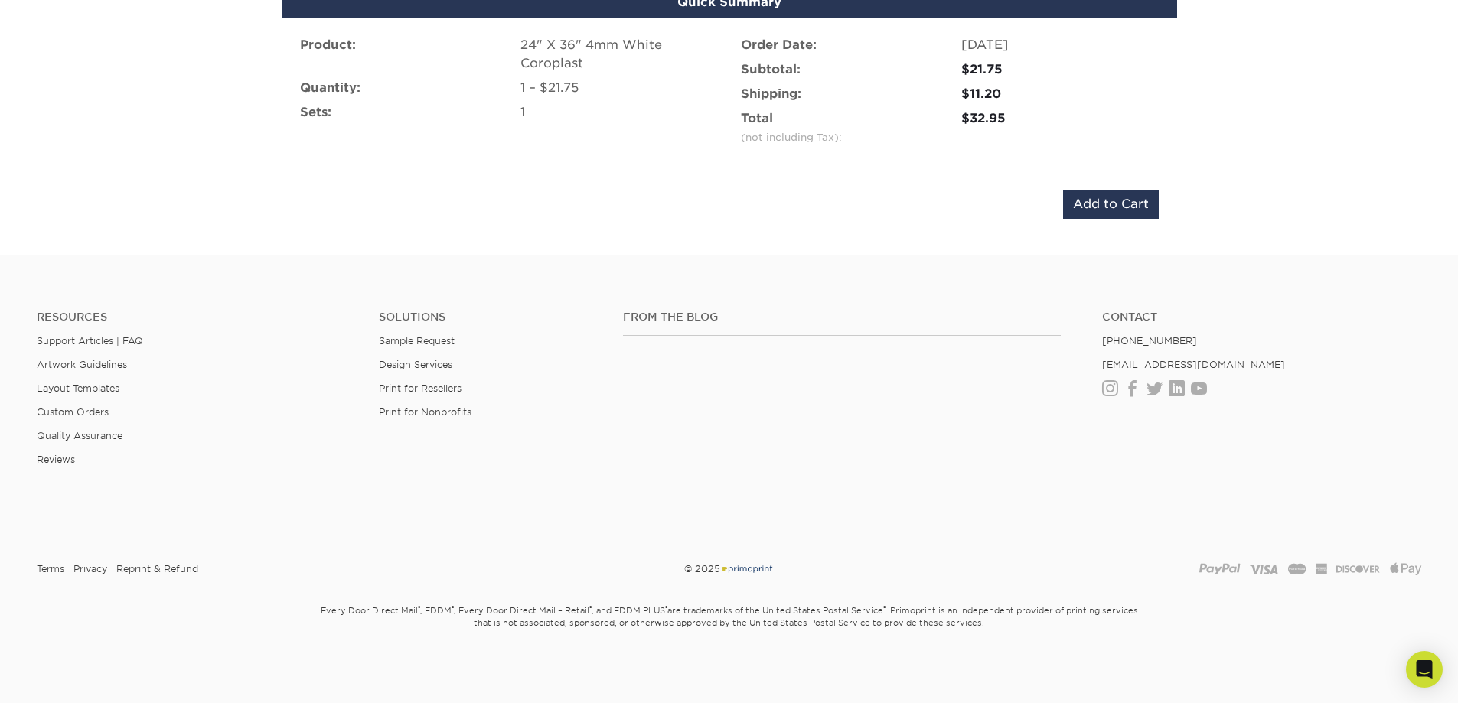
scroll to position [1034, 0]
click at [1127, 221] on div "Product: 24" X 36" 4mm White Coroplast Quantity: 1 – $21.75 Sets: 1 Order Date:…" at bounding box center [730, 128] width 896 height 220
click at [1123, 210] on input "Add to Cart" at bounding box center [1111, 204] width 96 height 29
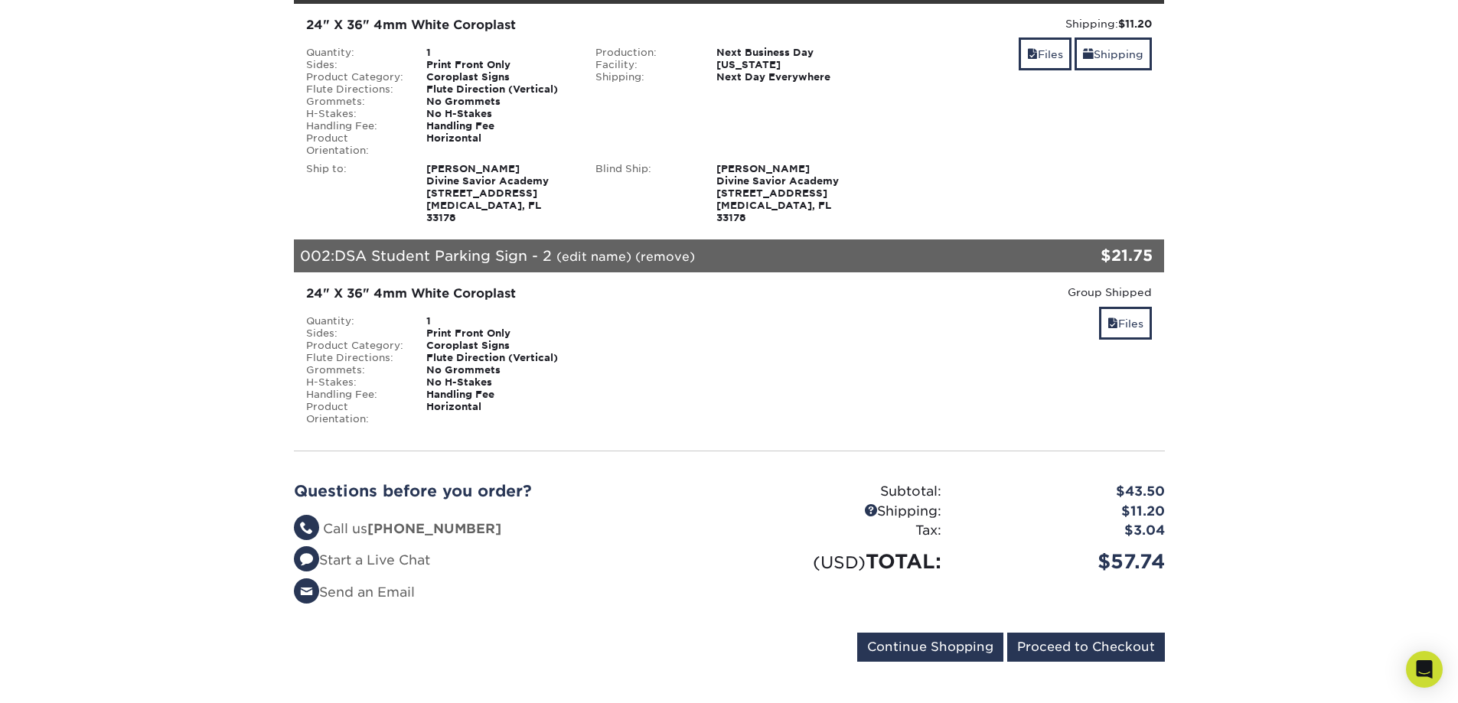
scroll to position [459, 0]
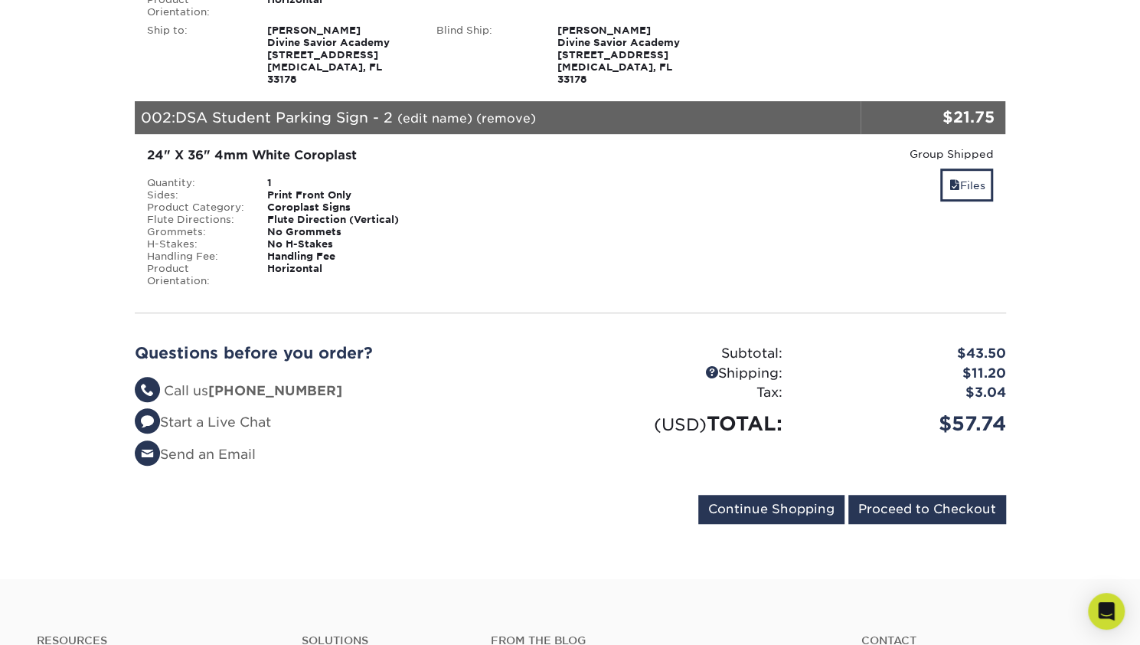
scroll to position [490, 0]
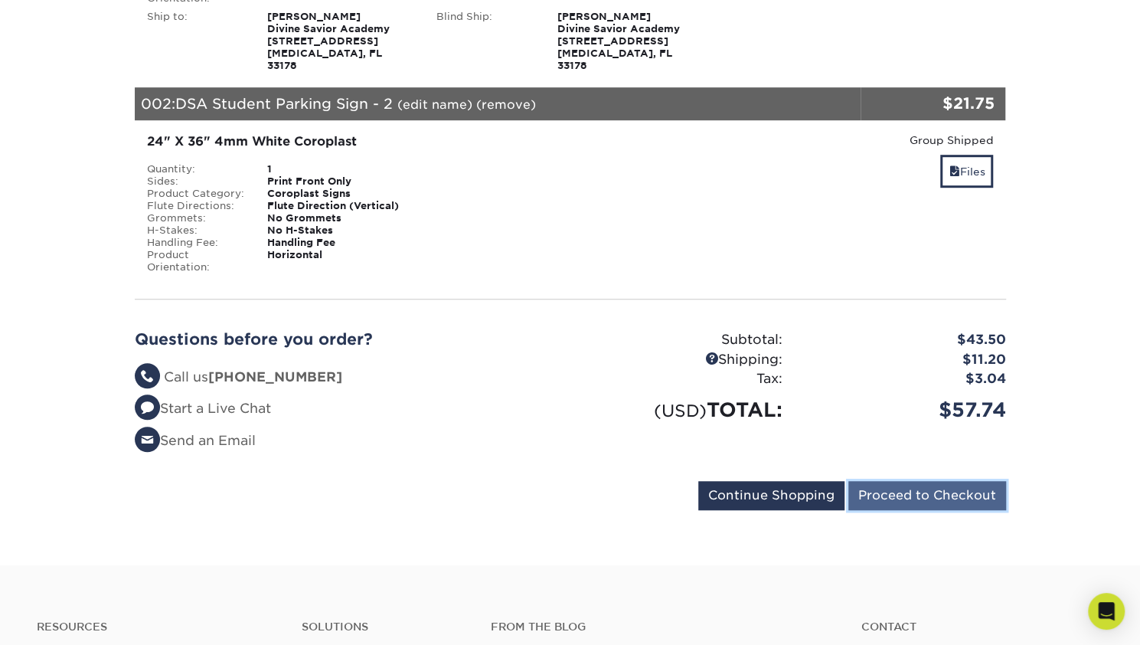
click at [989, 488] on input "Proceed to Checkout" at bounding box center [927, 495] width 158 height 29
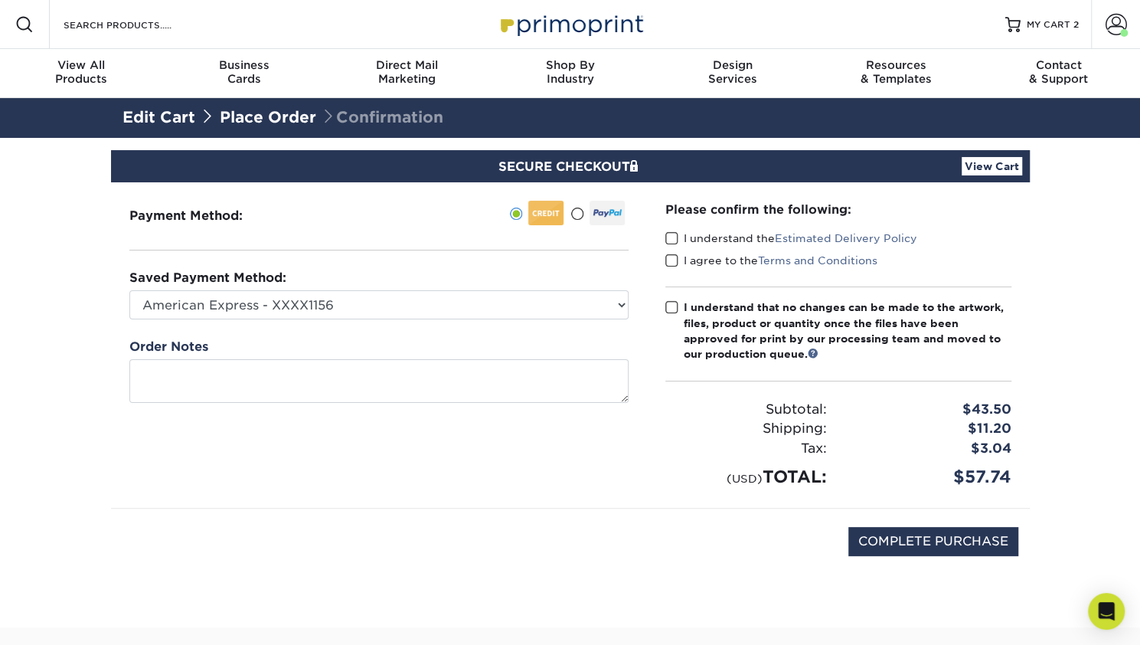
click at [674, 243] on span at bounding box center [671, 238] width 13 height 15
click at [0, 0] on input "I understand the Estimated Delivery Policy" at bounding box center [0, 0] width 0 height 0
click at [671, 264] on span at bounding box center [671, 260] width 13 height 15
click at [0, 0] on input "I agree to the Terms and Conditions" at bounding box center [0, 0] width 0 height 0
click at [668, 305] on span at bounding box center [671, 307] width 13 height 15
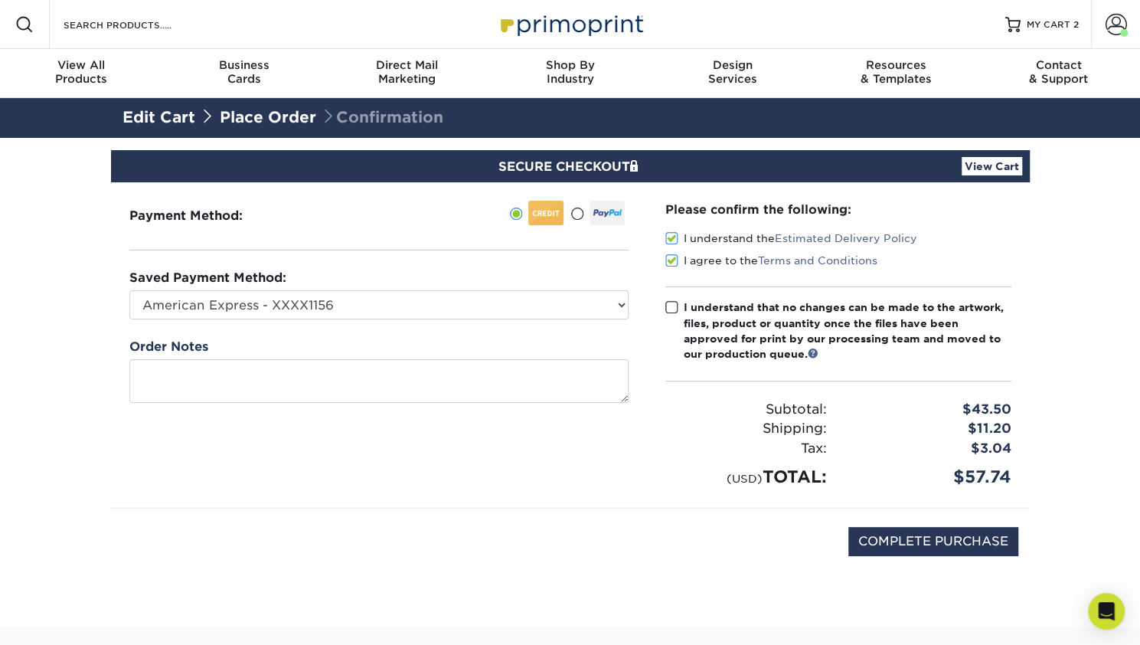
click at [0, 0] on input "I understand that no changes can be made to the artwork, files, product or quan…" at bounding box center [0, 0] width 0 height 0
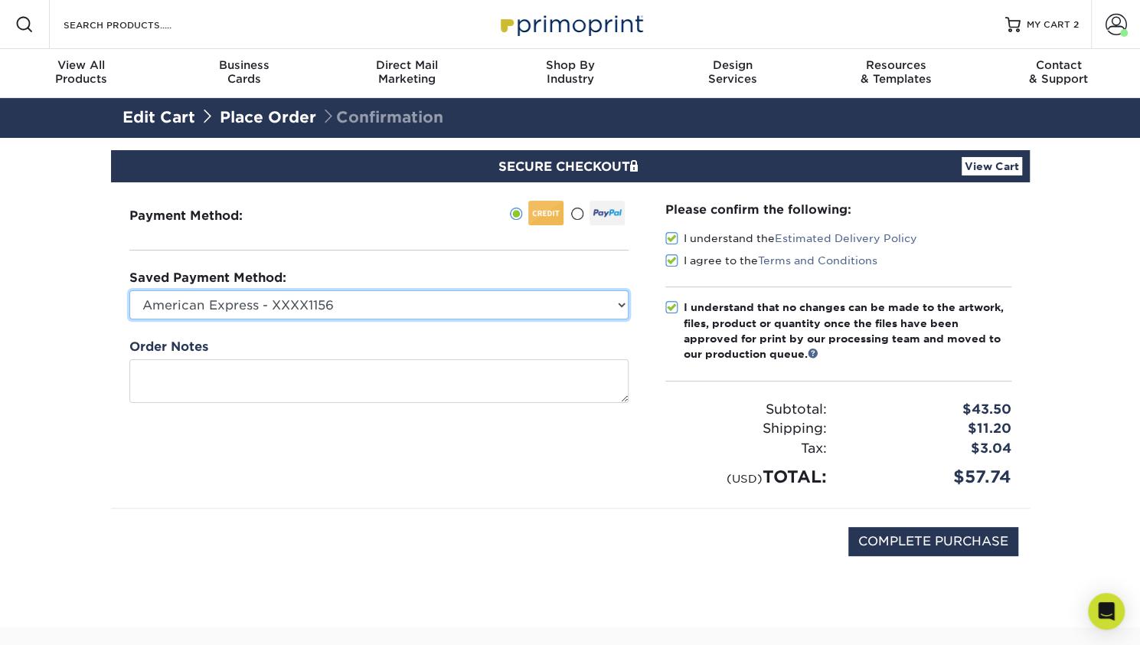
click at [619, 304] on select "American Express - XXXX1156 New Credit Card" at bounding box center [378, 304] width 499 height 29
click at [129, 290] on select "American Express - XXXX1156 New Credit Card" at bounding box center [378, 304] width 499 height 29
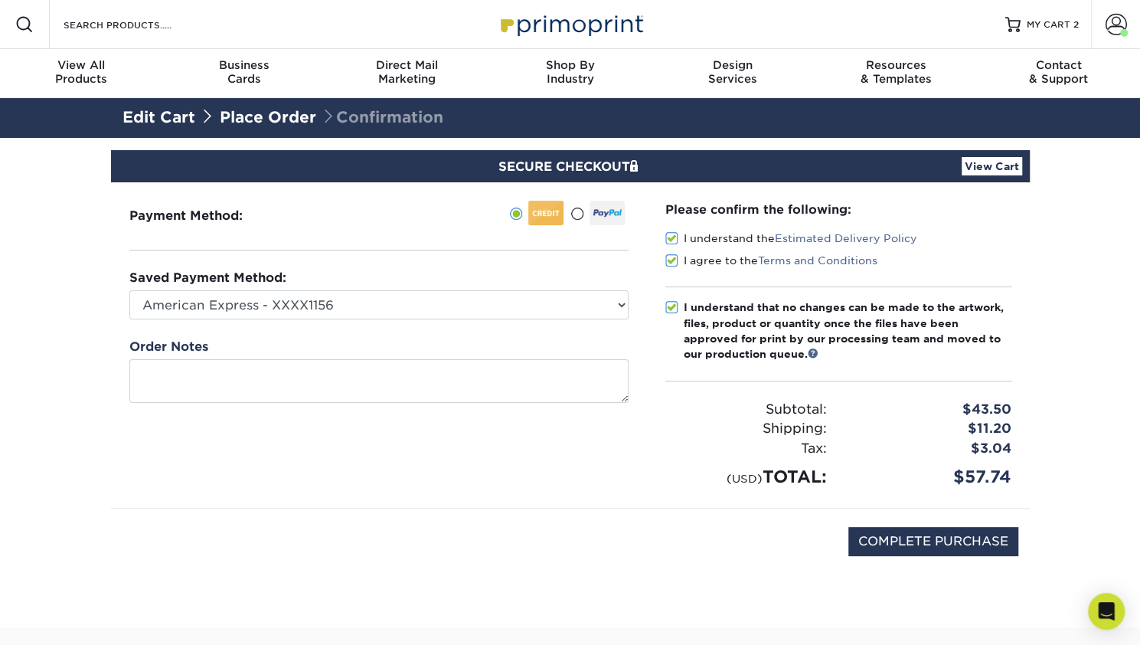
click at [302, 449] on div "Payment Method:" at bounding box center [379, 344] width 536 height 325
click at [461, 451] on div "Payment Method:" at bounding box center [379, 344] width 536 height 325
click at [570, 455] on div "Payment Method:" at bounding box center [379, 344] width 536 height 325
click at [479, 472] on div "Payment Method:" at bounding box center [379, 344] width 536 height 325
click at [436, 489] on div "Payment Method:" at bounding box center [379, 344] width 536 height 325
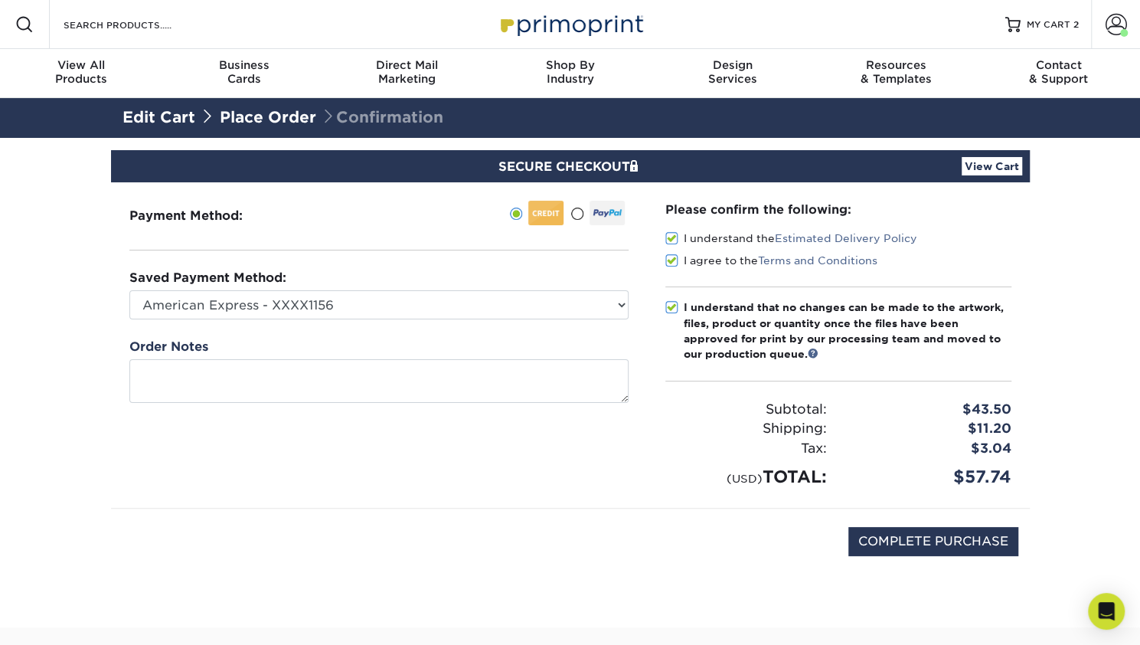
click at [567, 473] on div "Payment Method:" at bounding box center [379, 344] width 536 height 325
click at [528, 466] on div "Payment Method:" at bounding box center [379, 344] width 536 height 325
click at [534, 481] on div "Payment Method:" at bounding box center [379, 344] width 536 height 325
click at [945, 544] on input "COMPLETE PURCHASE" at bounding box center [933, 541] width 170 height 29
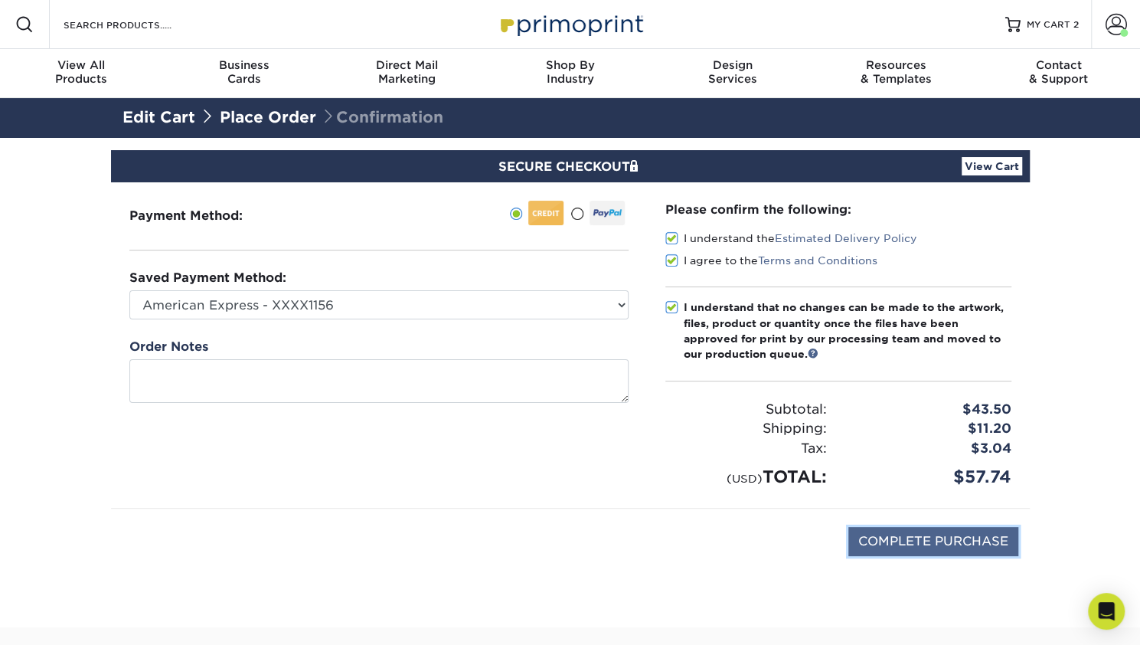
type input "PROCESSING, PLEASE WAIT..."
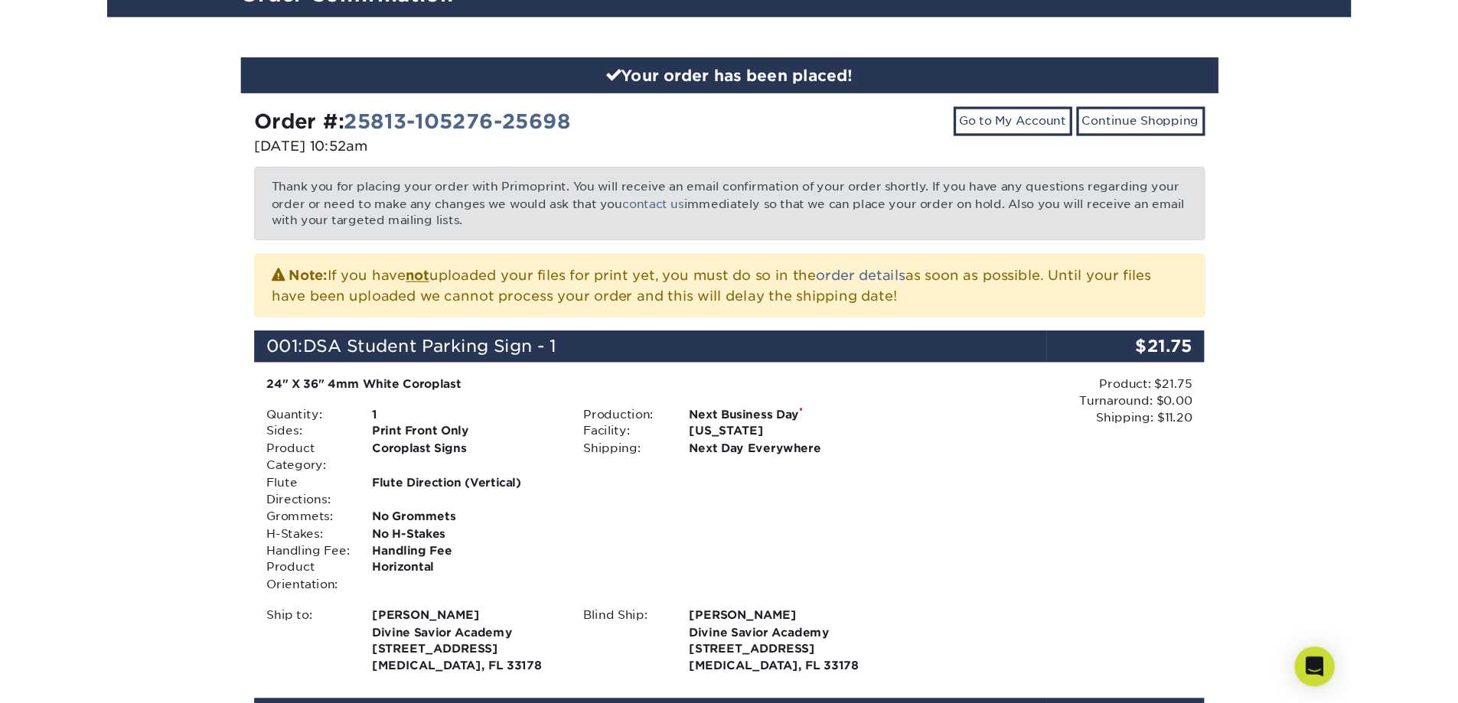
scroll to position [153, 0]
